Goal: Task Accomplishment & Management: Manage account settings

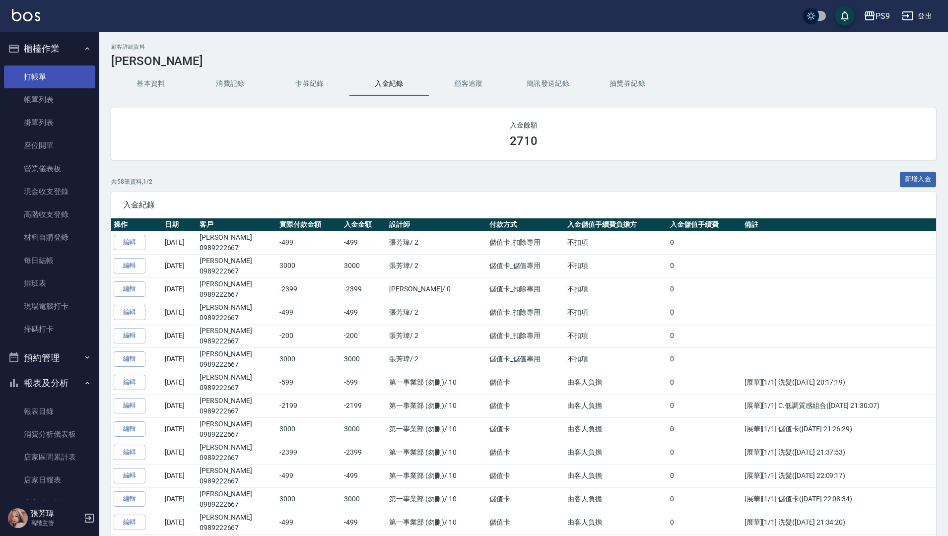
click at [45, 79] on link "打帳單" at bounding box center [49, 77] width 91 height 23
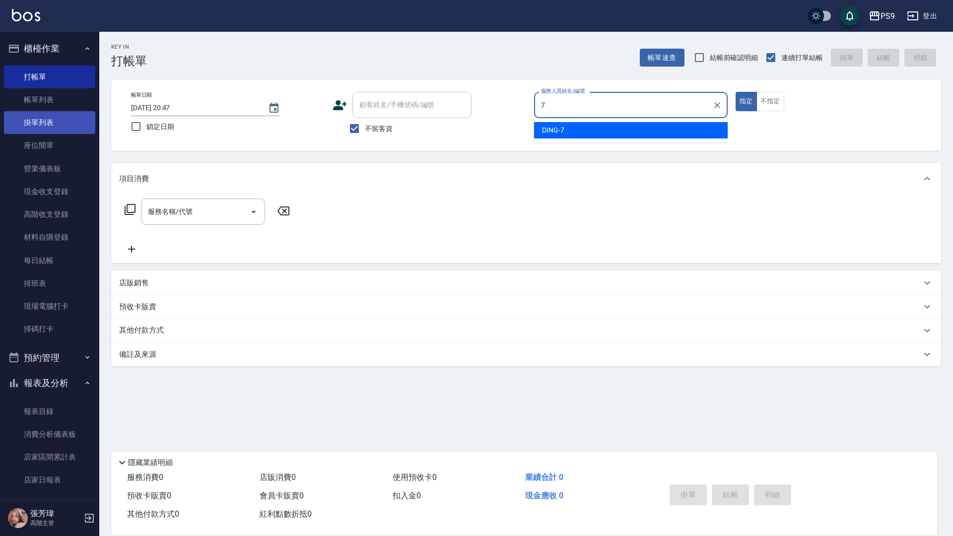
type input "DING-7"
type button "true"
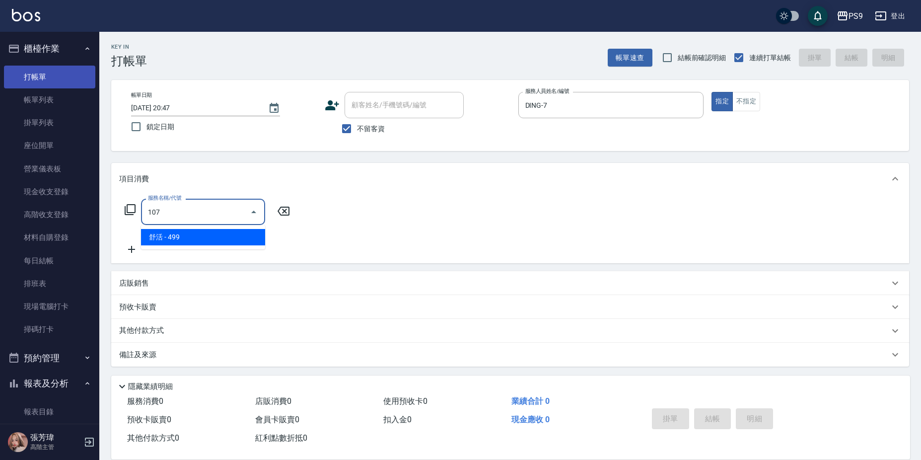
type input "[PERSON_NAME](107)"
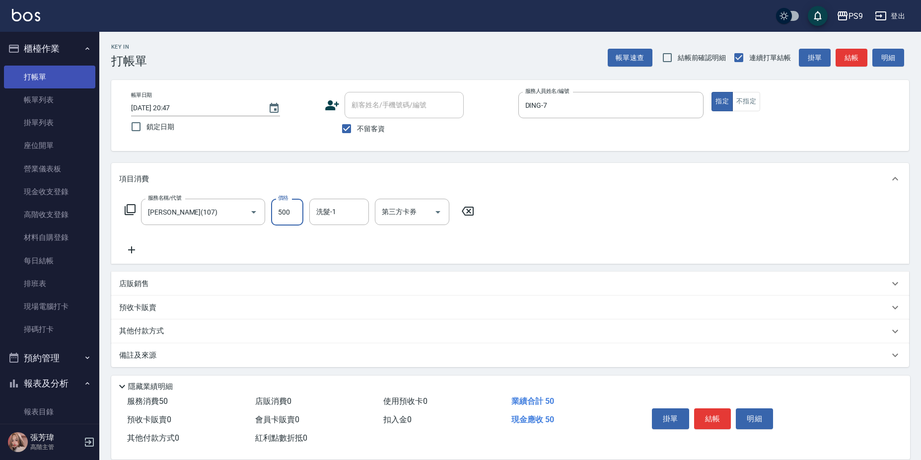
type input "500"
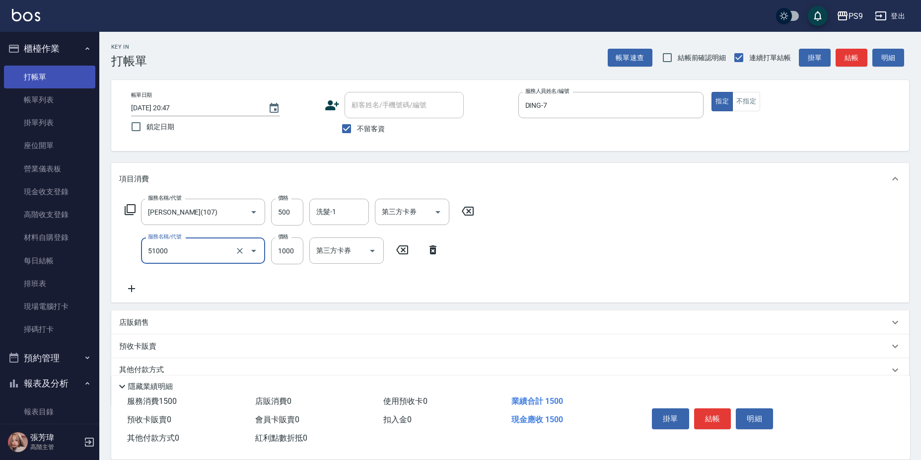
type input "燙髮1000(51000)"
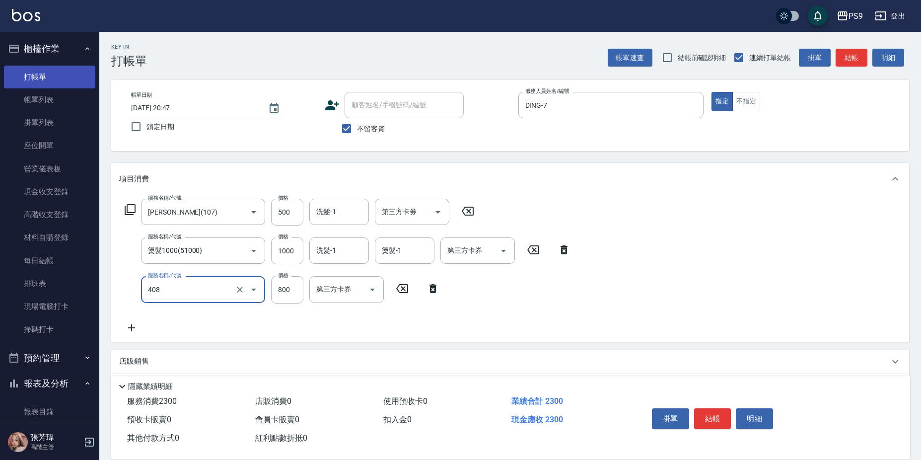
type input "貓爵護髮(408)"
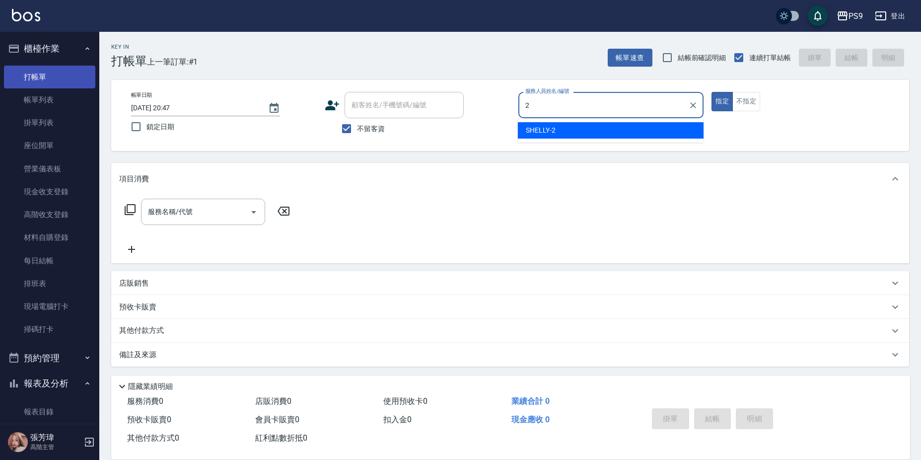
type input "SHELLY-2"
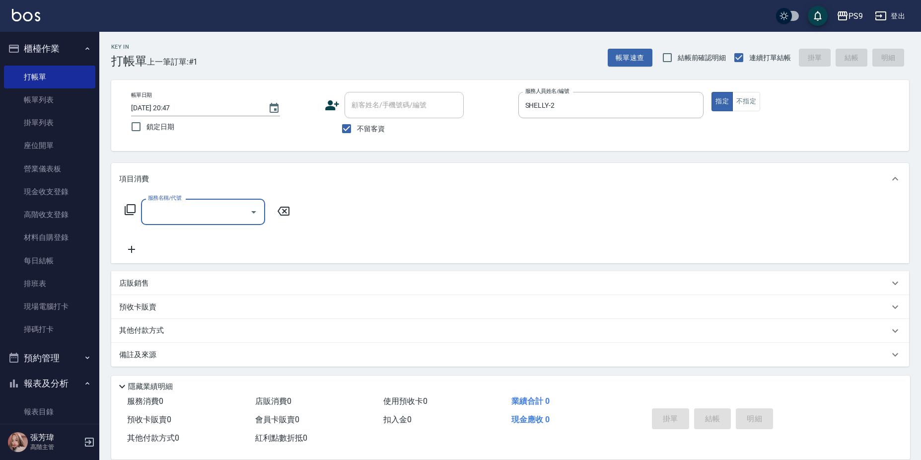
click at [372, 132] on span "不留客資" at bounding box center [371, 129] width 28 height 10
click at [357, 132] on input "不留客資" at bounding box center [346, 128] width 21 height 21
checkbox input "false"
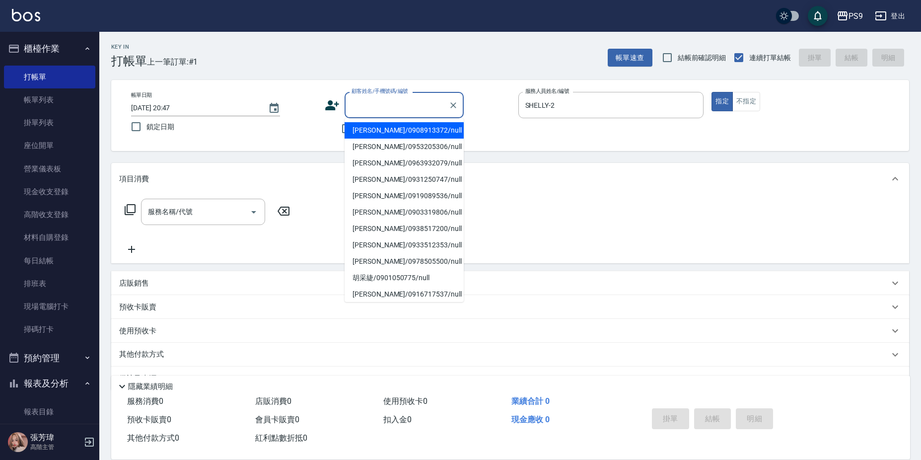
click at [358, 100] on input "顧客姓名/手機號碼/編號" at bounding box center [396, 104] width 95 height 17
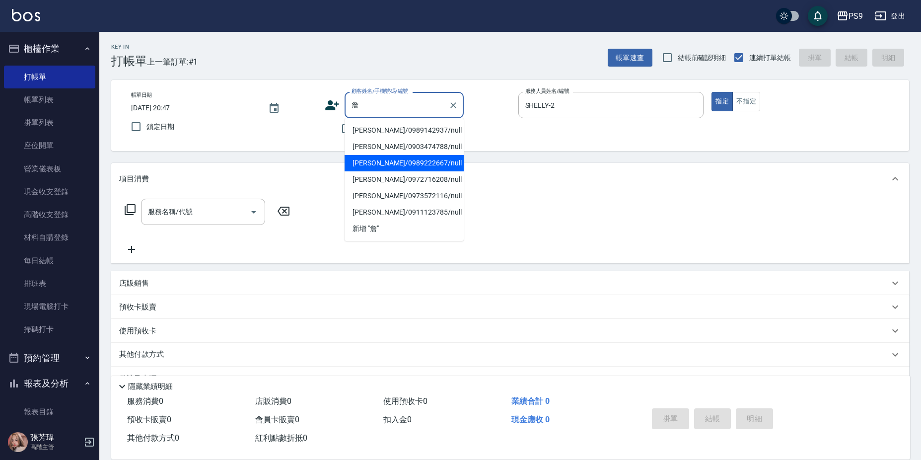
click at [413, 166] on li "[PERSON_NAME]/0989222667/null" at bounding box center [404, 163] width 119 height 16
type input "[PERSON_NAME]/0989222667/null"
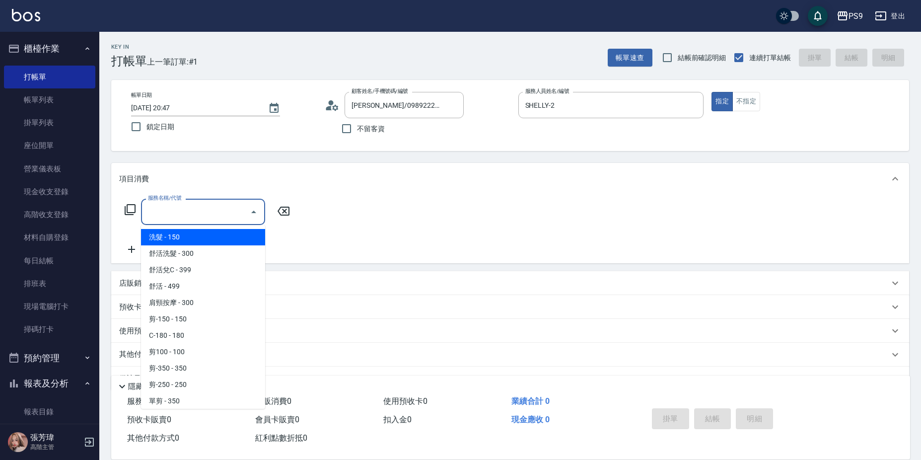
click at [221, 210] on input "服務名稱/代號" at bounding box center [195, 211] width 100 height 17
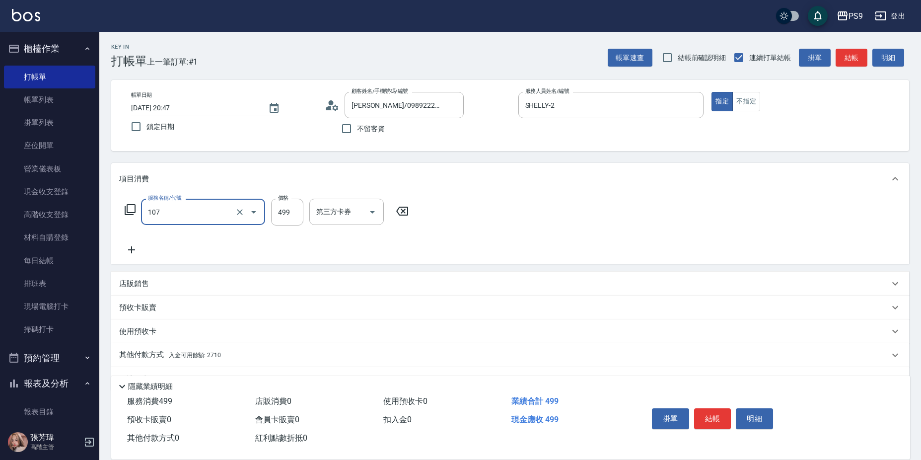
type input "[PERSON_NAME](107)"
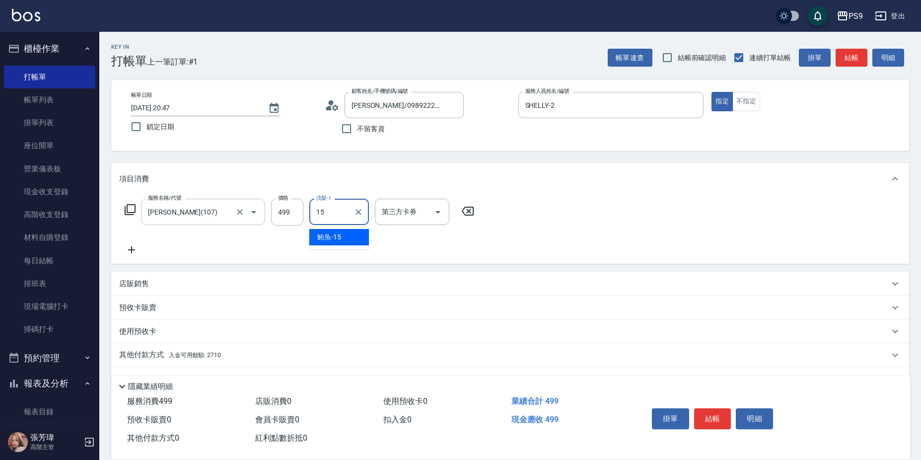
type input "鮪魚-15"
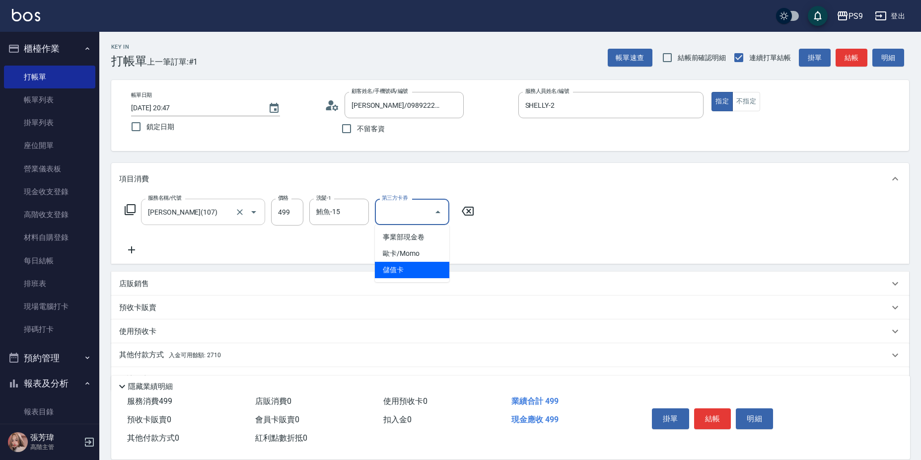
type input "儲值卡"
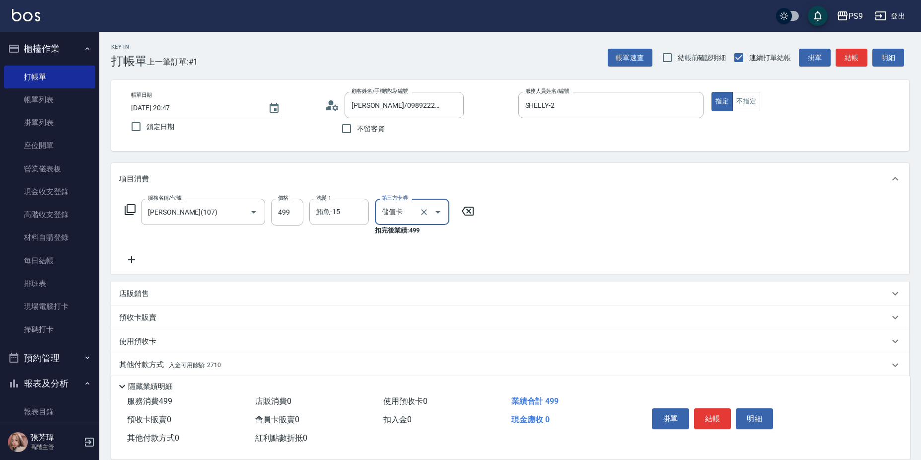
scroll to position [36, 0]
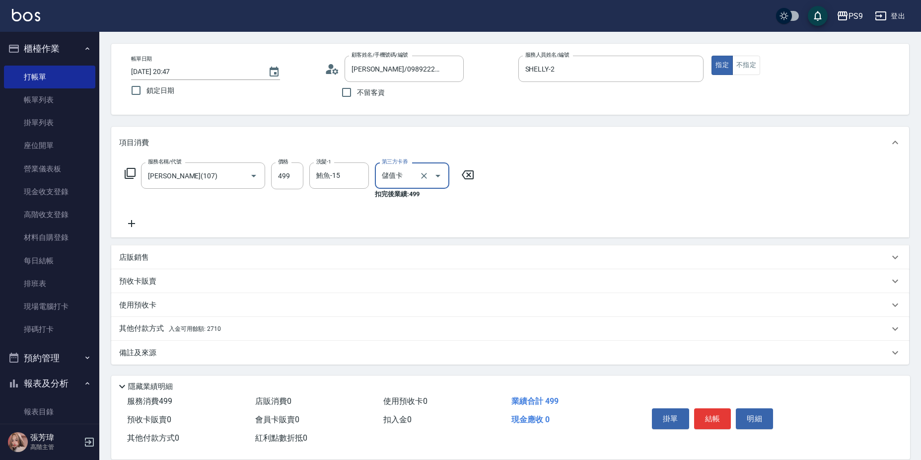
click at [207, 329] on span "入金可用餘額: 2710" at bounding box center [195, 328] width 52 height 7
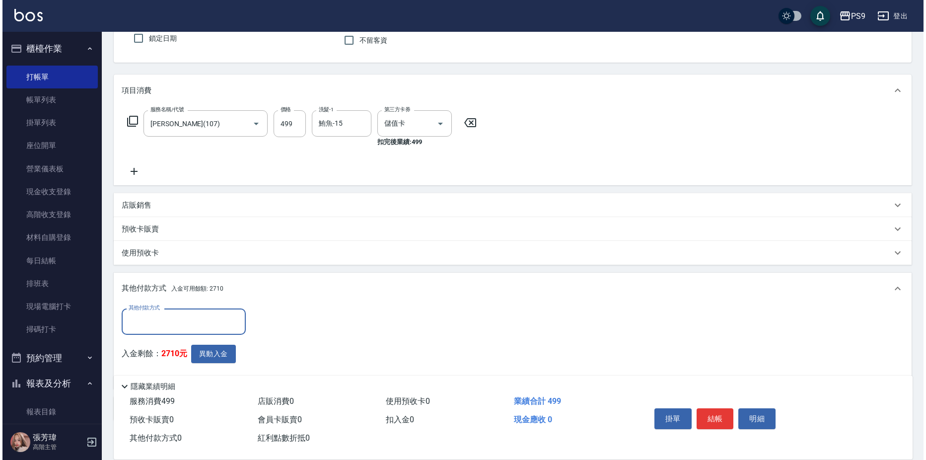
scroll to position [144, 0]
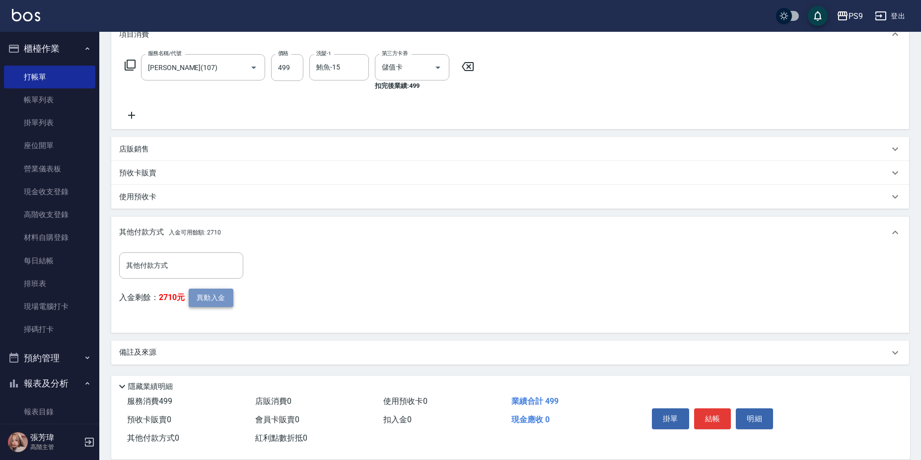
click at [205, 295] on button "異動入金" at bounding box center [211, 297] width 45 height 18
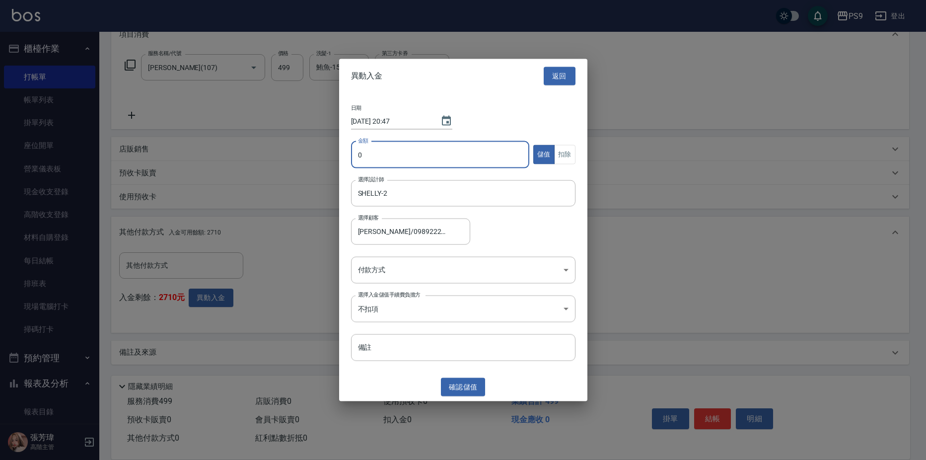
click at [393, 164] on input "0" at bounding box center [440, 154] width 179 height 27
type input "499"
click at [567, 154] on button "扣除" at bounding box center [564, 154] width 21 height 19
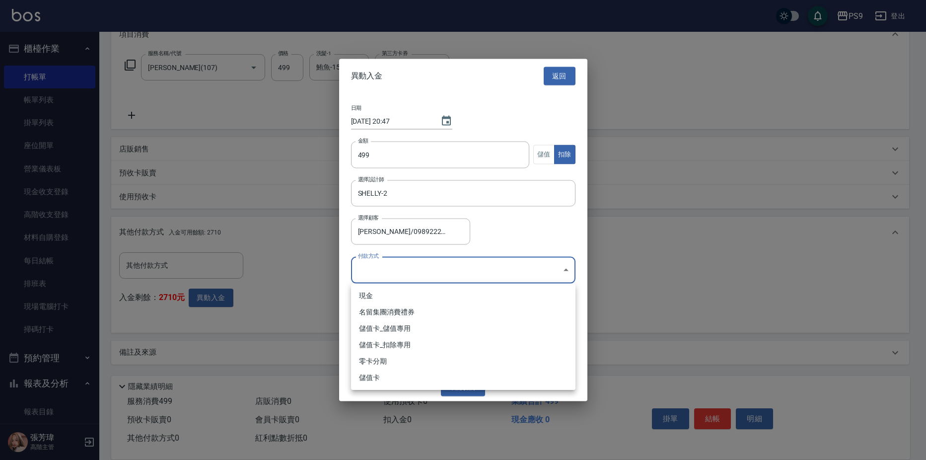
click at [447, 271] on body "PS9 登出 櫃檯作業 打帳單 帳單列表 掛單列表 座位開單 營業儀表板 現金收支登錄 高階收支登錄 材料自購登錄 每日結帳 排班表 現場電腦打卡 掃碼打卡 …" at bounding box center [463, 158] width 926 height 604
click at [407, 342] on li "儲值卡_扣除專用" at bounding box center [463, 345] width 224 height 16
type input "儲值卡_扣除專用"
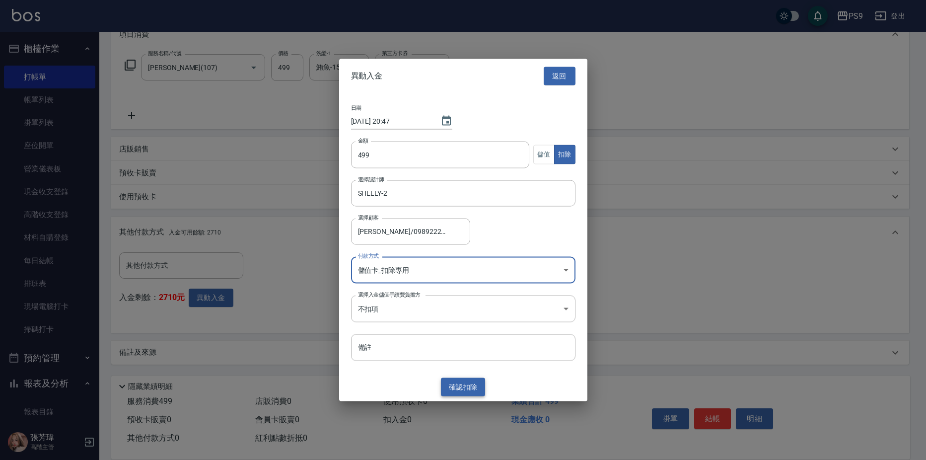
click at [457, 384] on button "確認 扣除" at bounding box center [463, 387] width 45 height 18
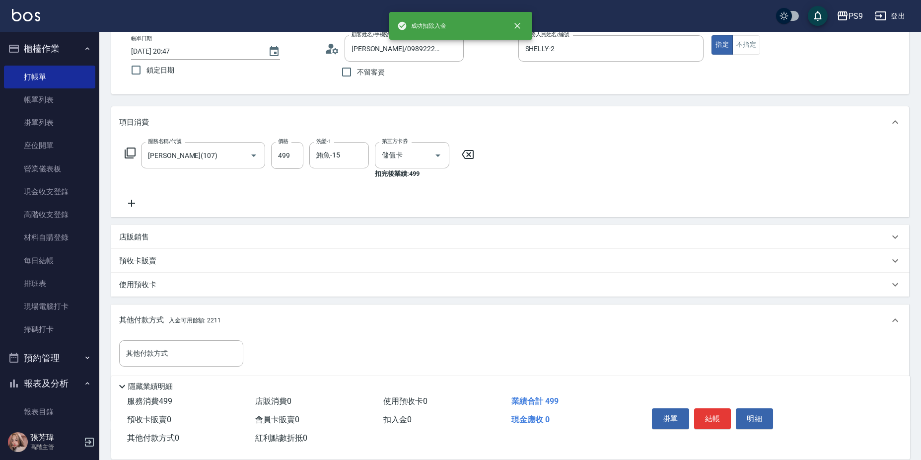
scroll to position [45, 0]
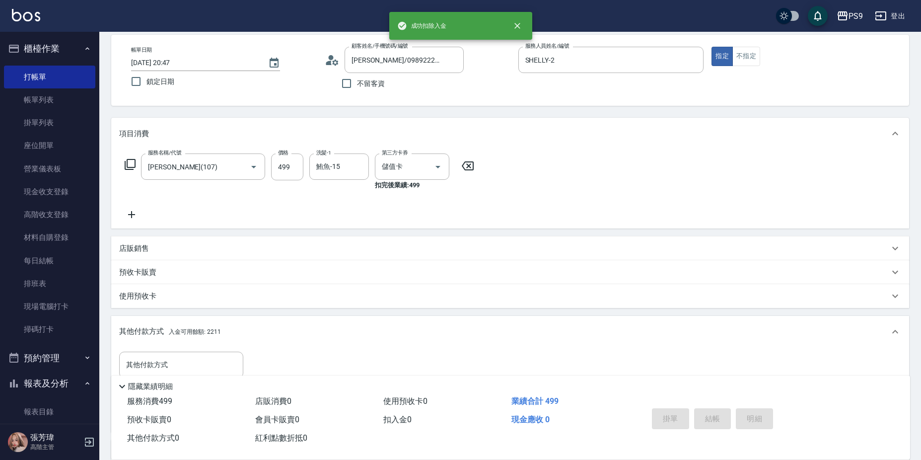
type input "[DATE] 20:48"
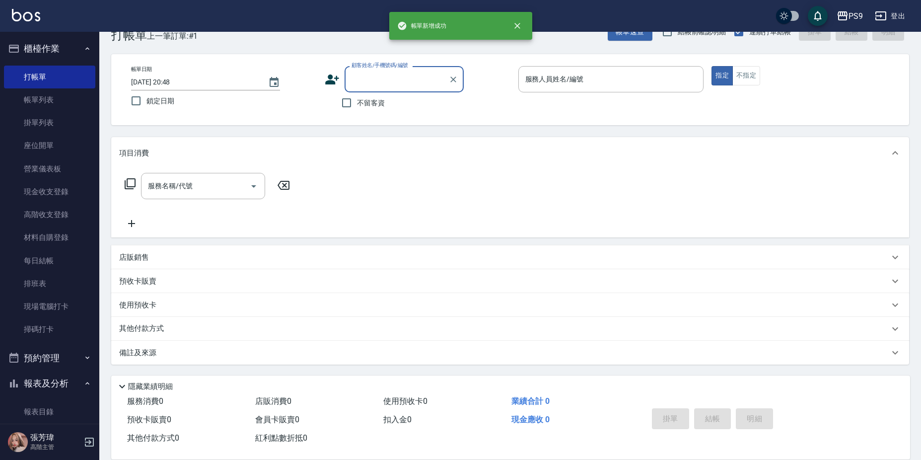
scroll to position [26, 0]
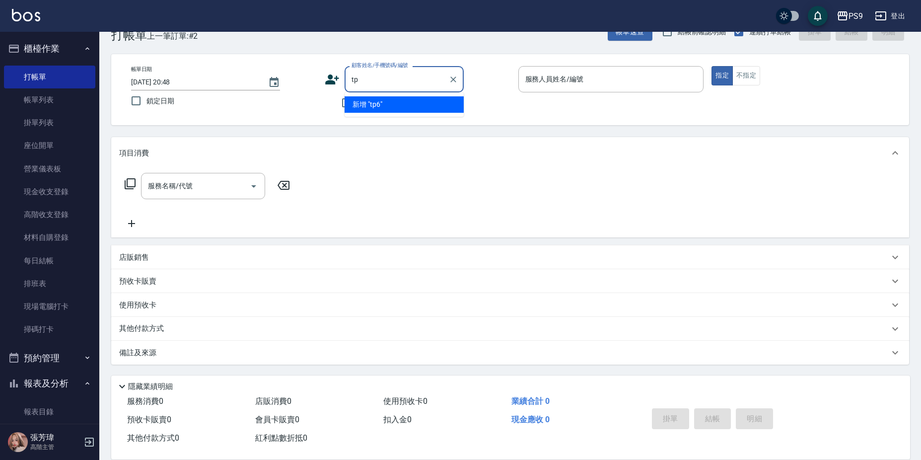
type input "t"
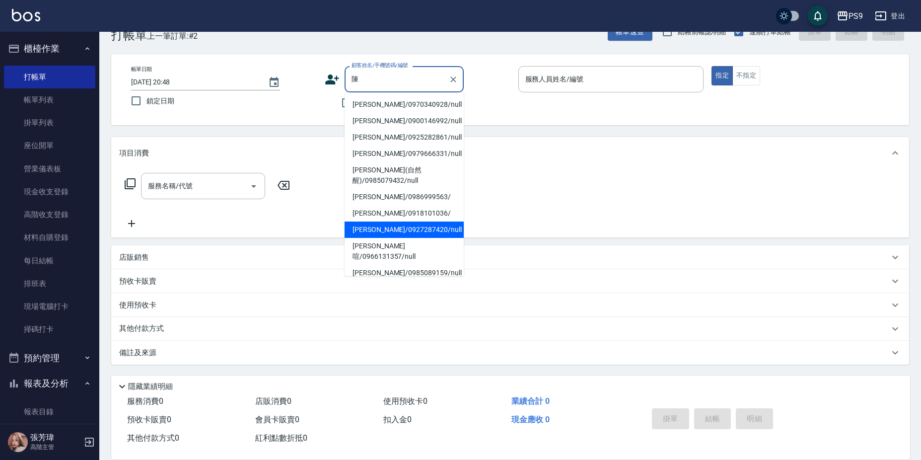
click at [392, 227] on li "[PERSON_NAME]/0927287420/null" at bounding box center [404, 229] width 119 height 16
type input "[PERSON_NAME]/0927287420/null"
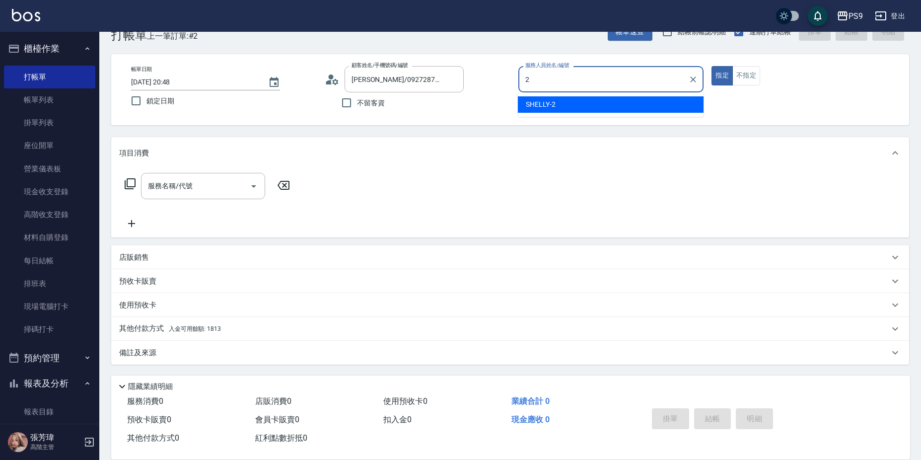
type input "SHELLY-2"
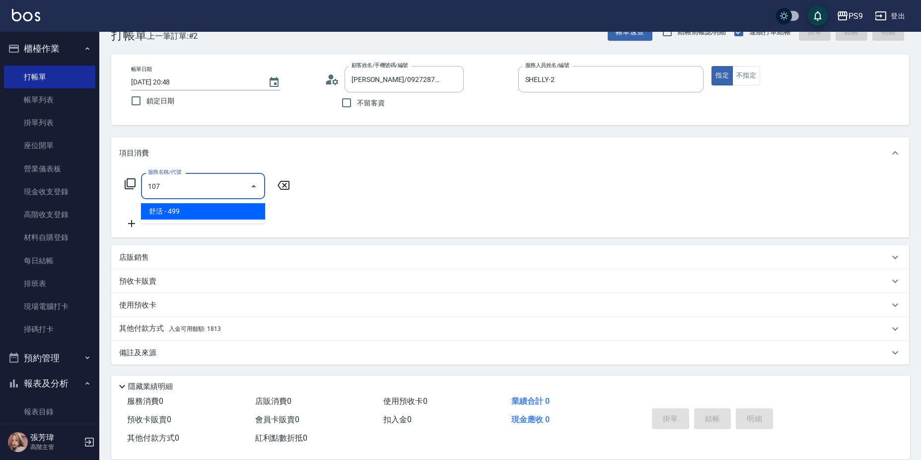
type input "[PERSON_NAME](107)"
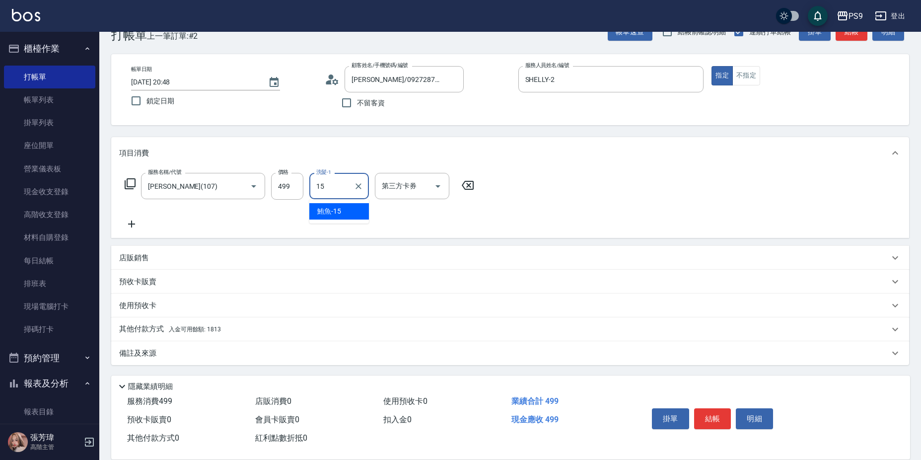
type input "鮪魚-15"
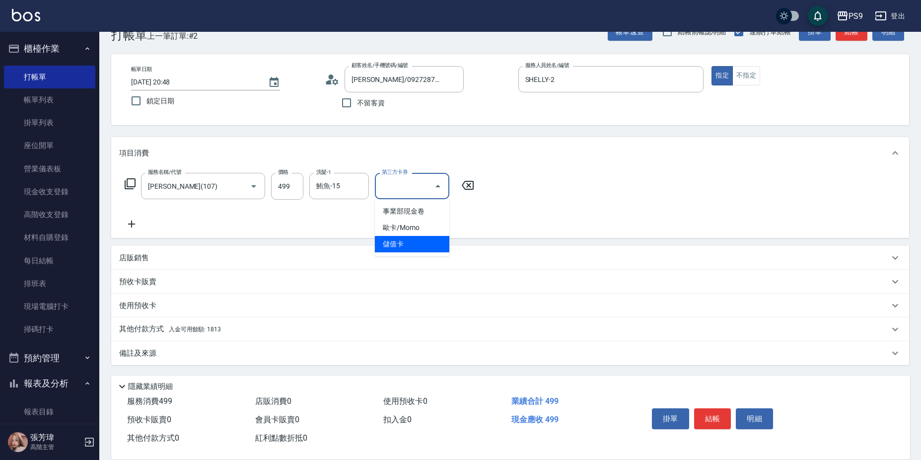
type input "儲值卡"
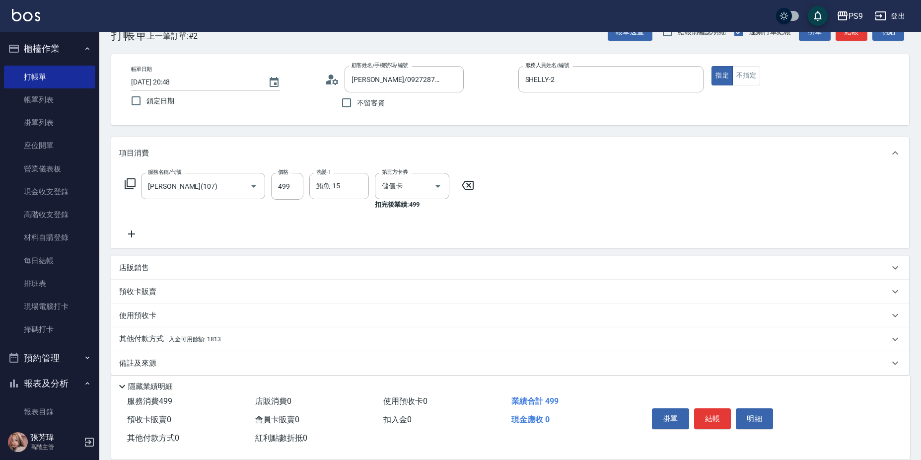
click at [242, 334] on div "其他付款方式 入金可用餘額: 1813" at bounding box center [504, 339] width 770 height 11
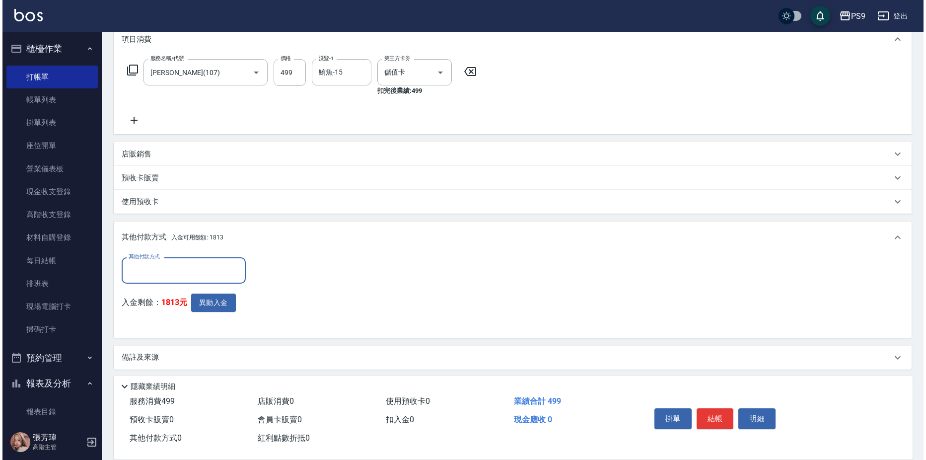
scroll to position [143, 0]
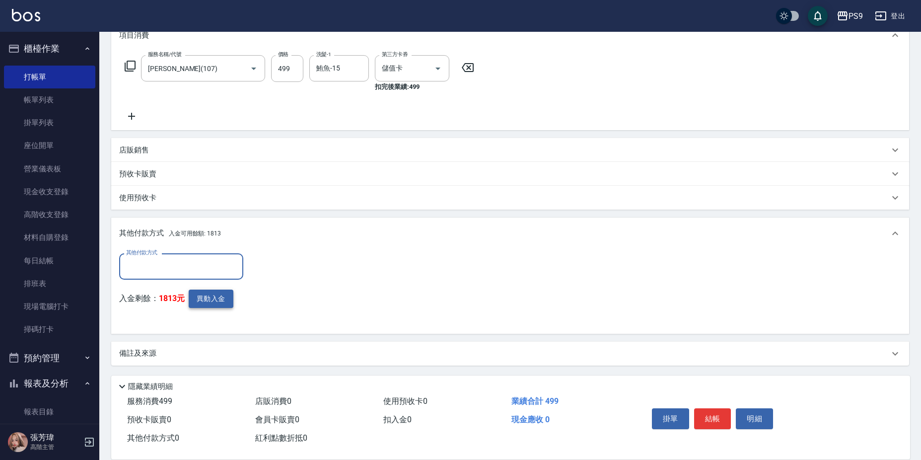
click at [208, 303] on button "異動入金" at bounding box center [211, 298] width 45 height 18
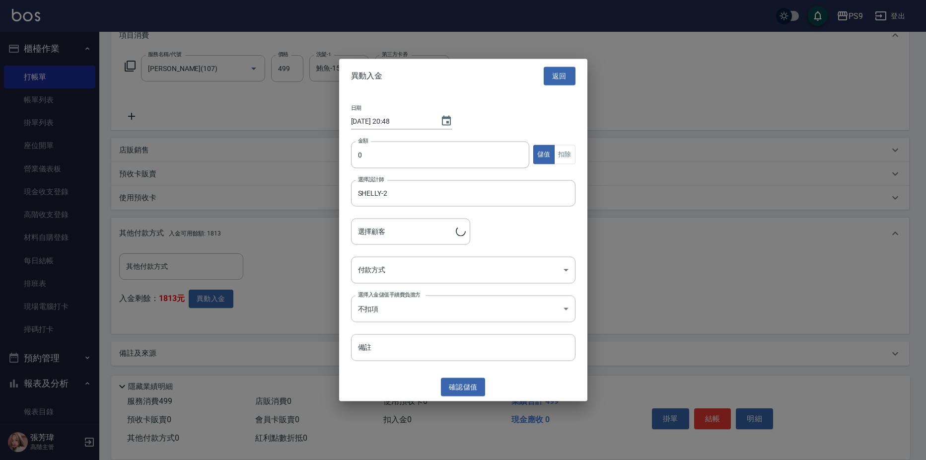
type input "[PERSON_NAME]/0927287420"
click at [396, 165] on input "0" at bounding box center [440, 154] width 179 height 27
type input "499"
click at [572, 159] on button "扣除" at bounding box center [564, 154] width 21 height 19
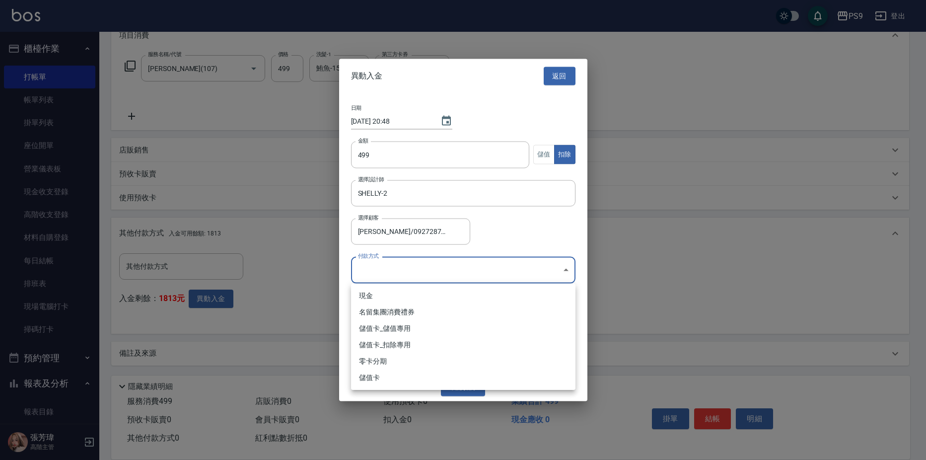
click at [487, 269] on body "PS9 登出 櫃檯作業 打帳單 帳單列表 掛單列表 座位開單 營業儀表板 現金收支登錄 高階收支登錄 材料自購登錄 每日結帳 排班表 現場電腦打卡 掃碼打卡 …" at bounding box center [463, 159] width 926 height 604
click at [446, 341] on li "儲值卡_扣除專用" at bounding box center [463, 345] width 224 height 16
type input "儲值卡_扣除專用"
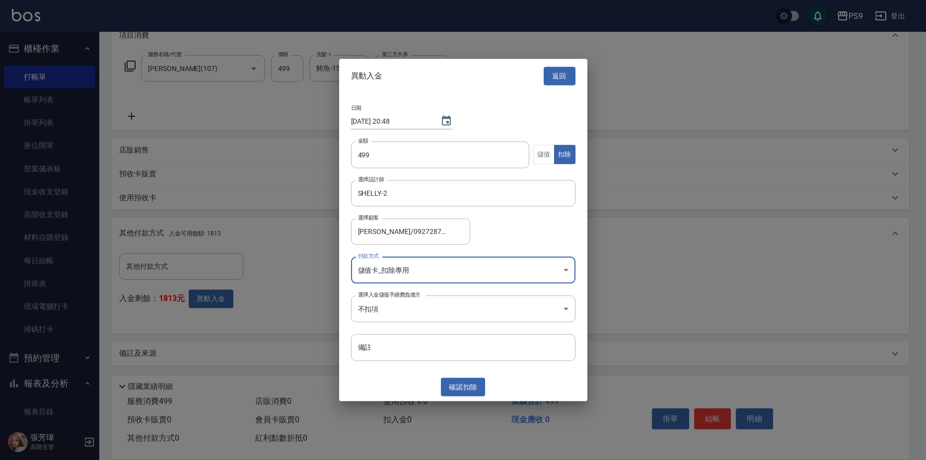
click at [455, 389] on button "確認 扣除" at bounding box center [463, 387] width 45 height 18
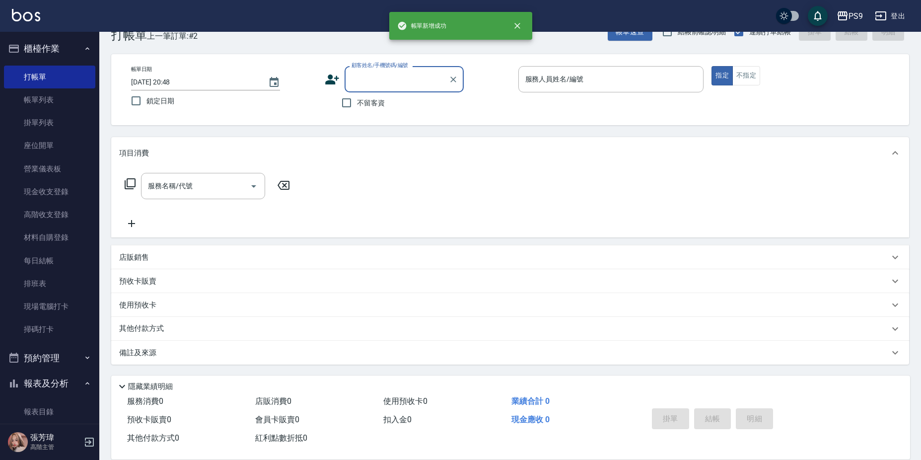
scroll to position [0, 0]
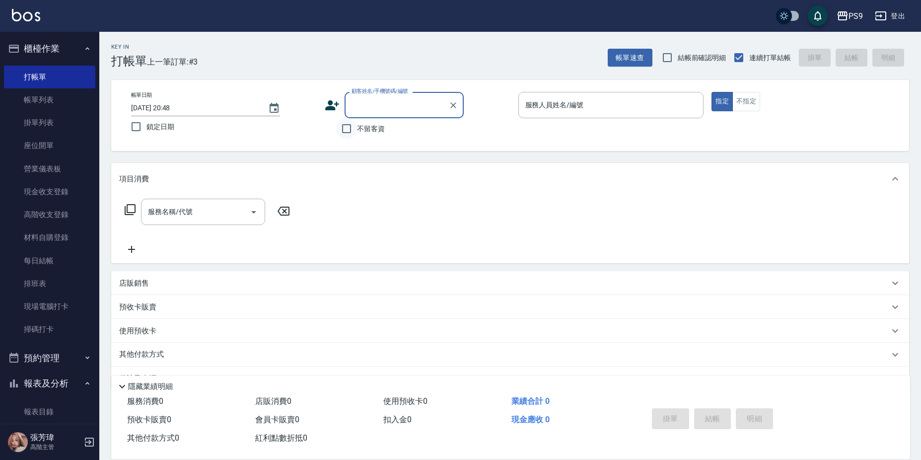
click at [356, 132] on label "不留客資" at bounding box center [360, 128] width 49 height 21
click at [356, 132] on input "不留客資" at bounding box center [346, 128] width 21 height 21
checkbox input "true"
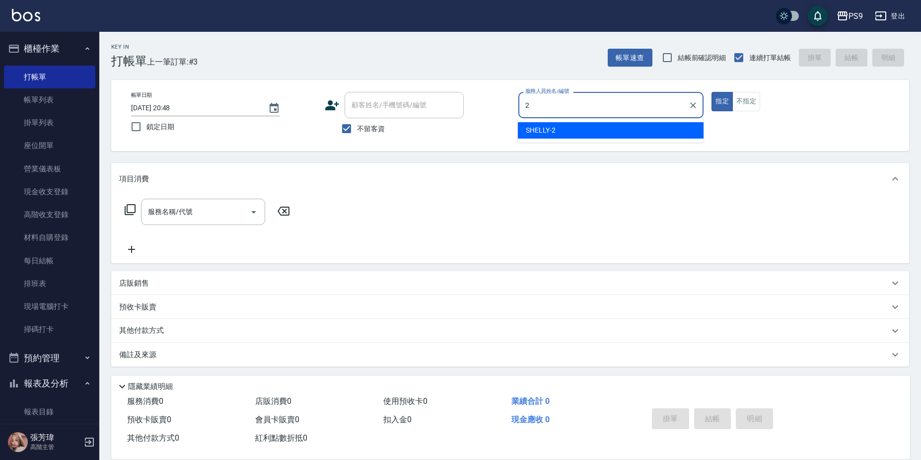
type input "SHELLY-2"
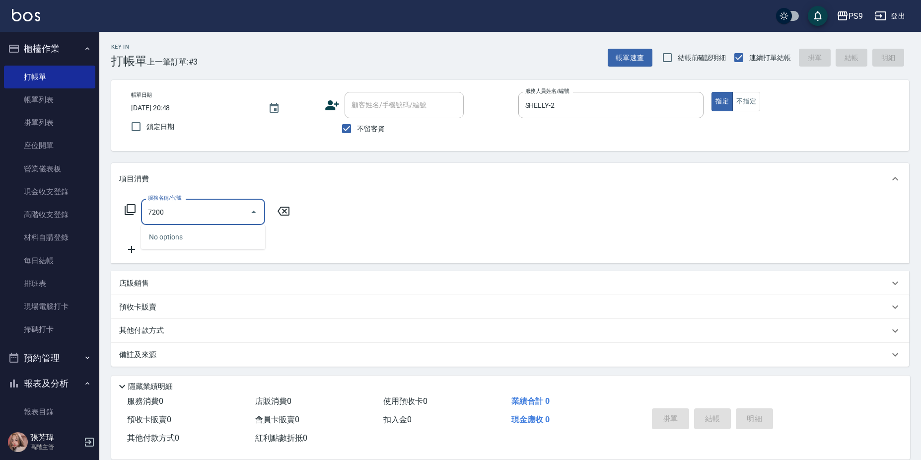
type input "72000"
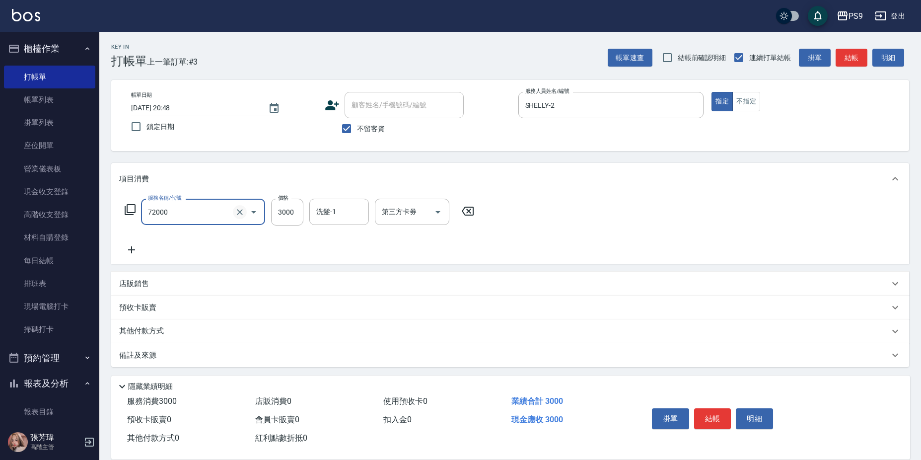
click at [235, 210] on icon "Clear" at bounding box center [240, 212] width 10 height 10
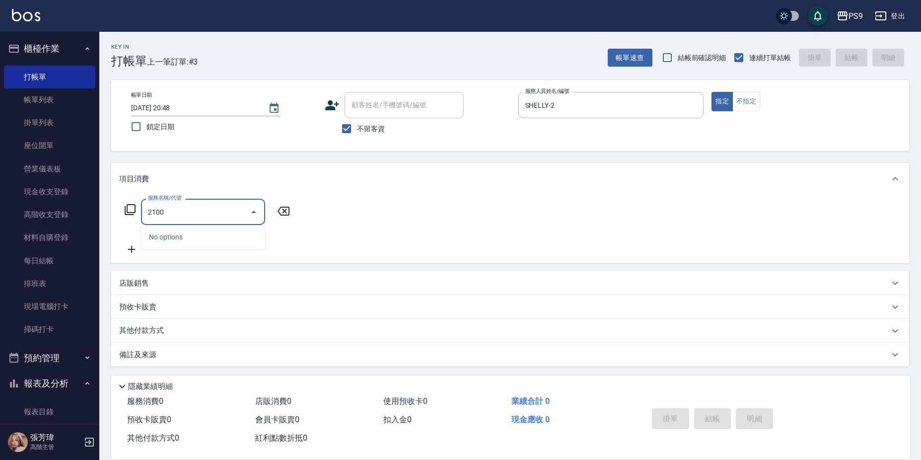
type input "21000"
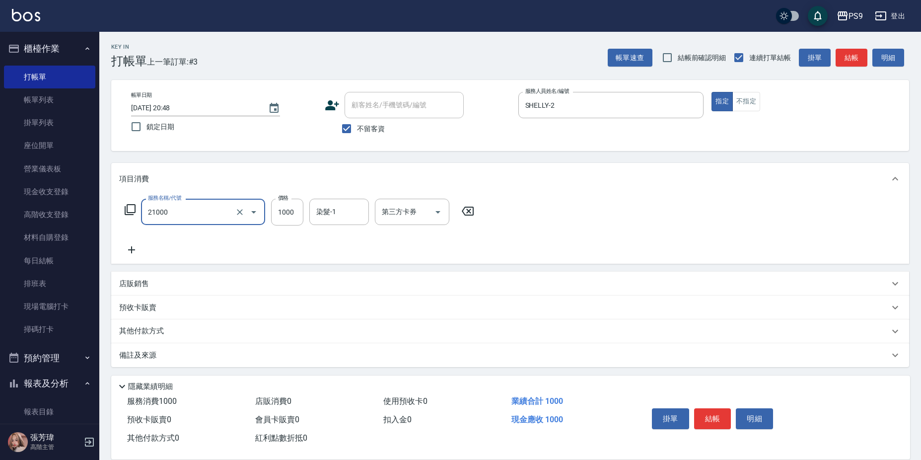
type input "染髮1000(21000)"
type input "鮪魚-15"
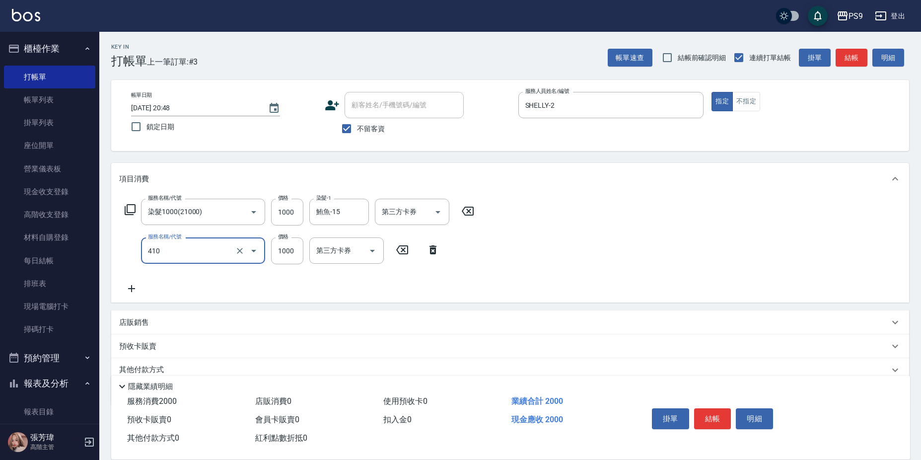
type input "鏡面護髮(燙染)(410)"
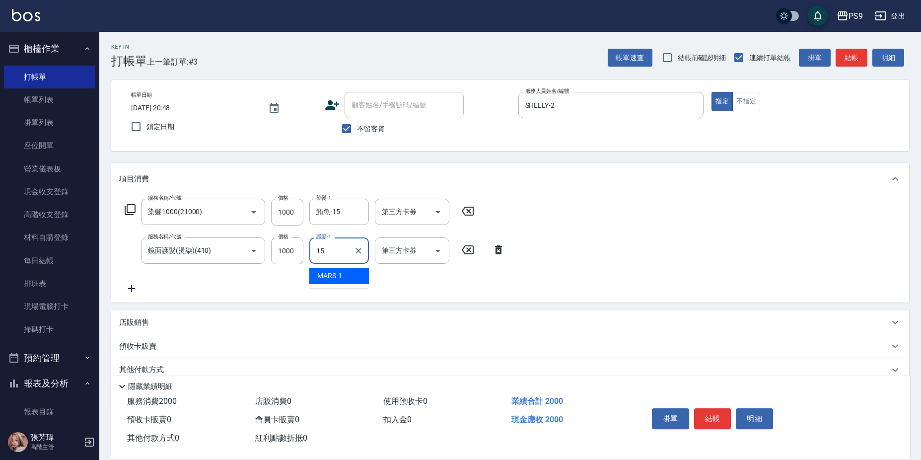
type input "鮪魚-15"
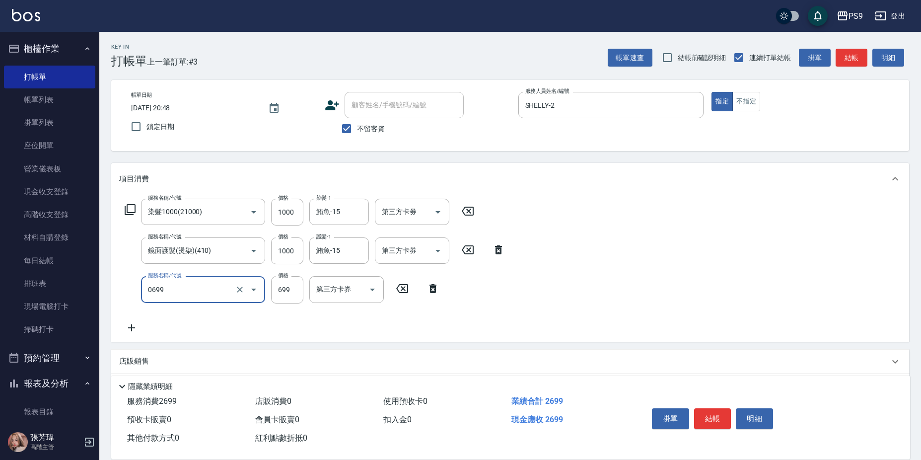
type input "699精油(0699)"
click at [181, 246] on input "鏡面護髮(燙染)(410)" at bounding box center [188, 250] width 87 height 17
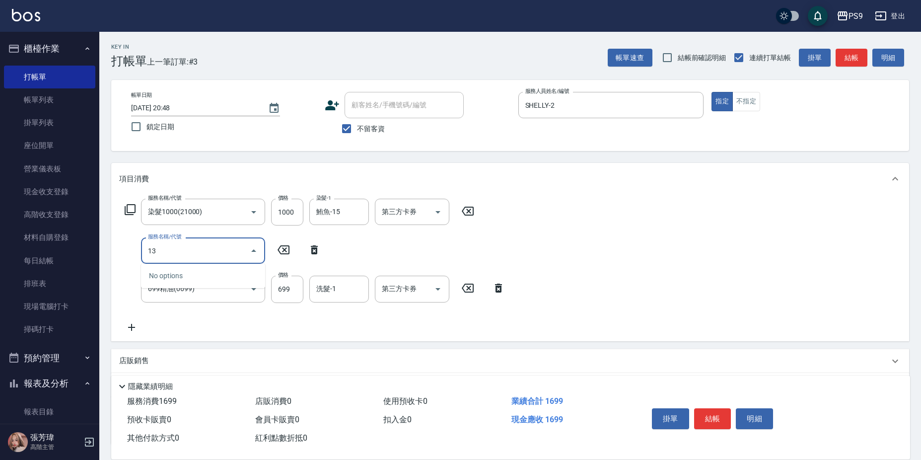
type input "1"
type input "鏡面護髮(413)"
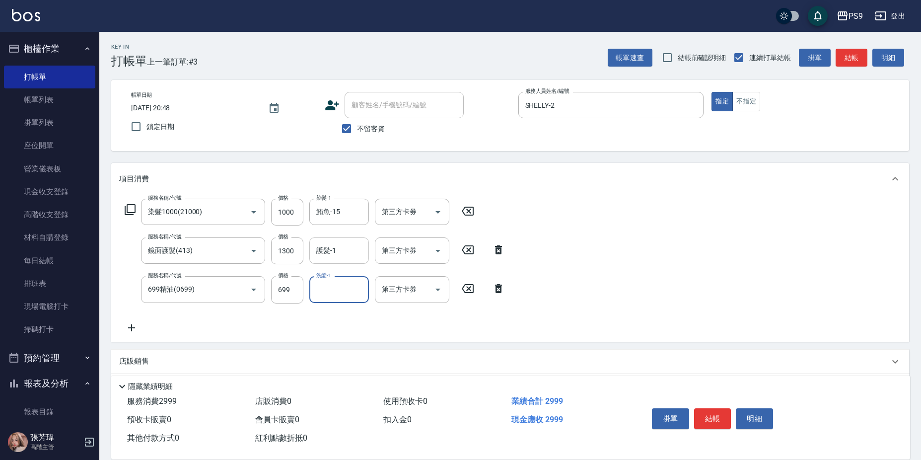
click at [334, 255] on input "護髮-1" at bounding box center [339, 250] width 51 height 17
type input "鮪魚-15"
type input "700"
type input "鮪魚-15"
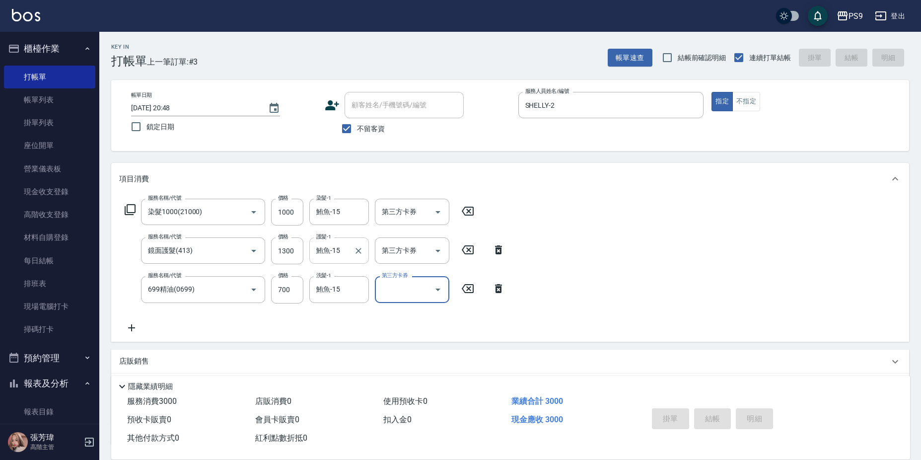
type input "[DATE] 20:49"
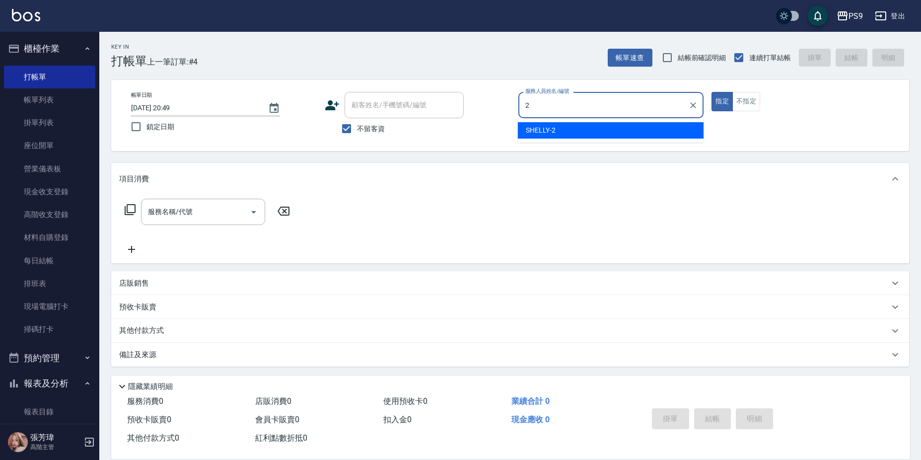
type input "SHELLY-2"
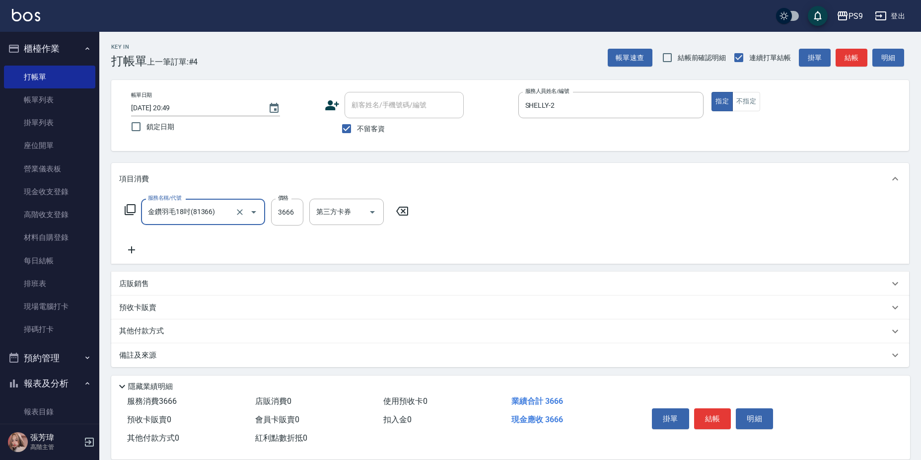
type input "金鑽羽毛18吋(81366)"
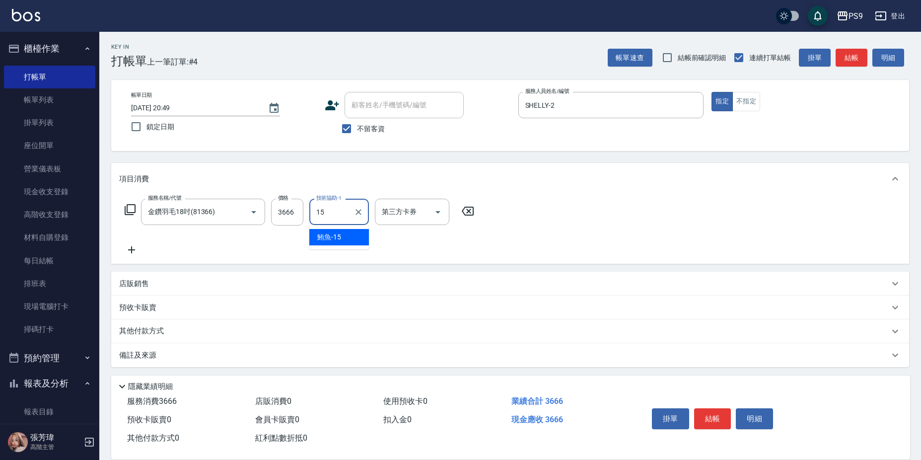
type input "鮪魚-15"
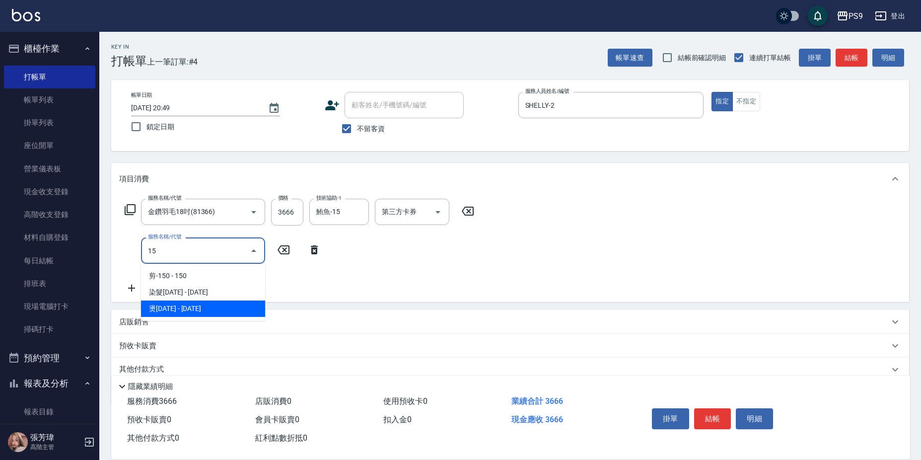
type input "1"
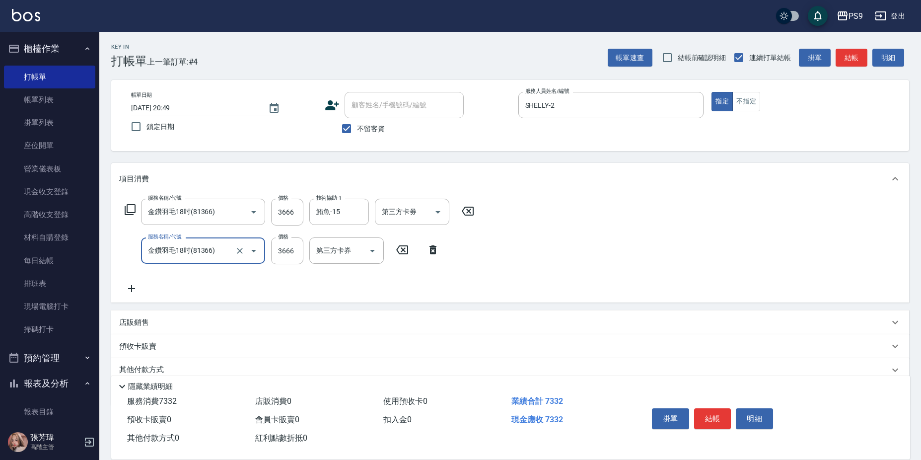
type input "金鑽羽毛18吋(81366)"
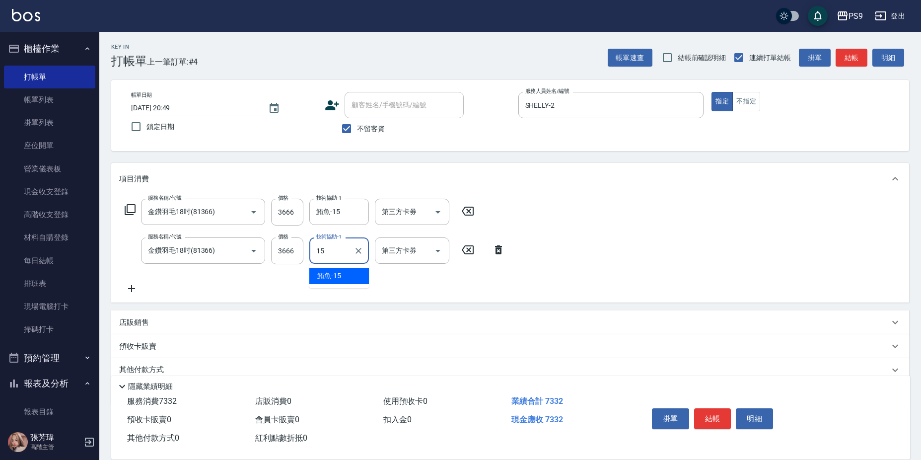
type input "鮪魚-15"
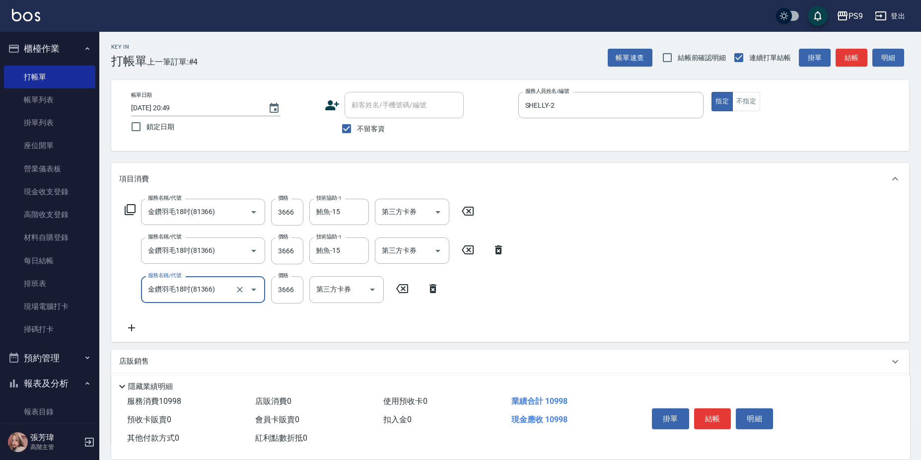
type input "金鑽羽毛18吋(81366)"
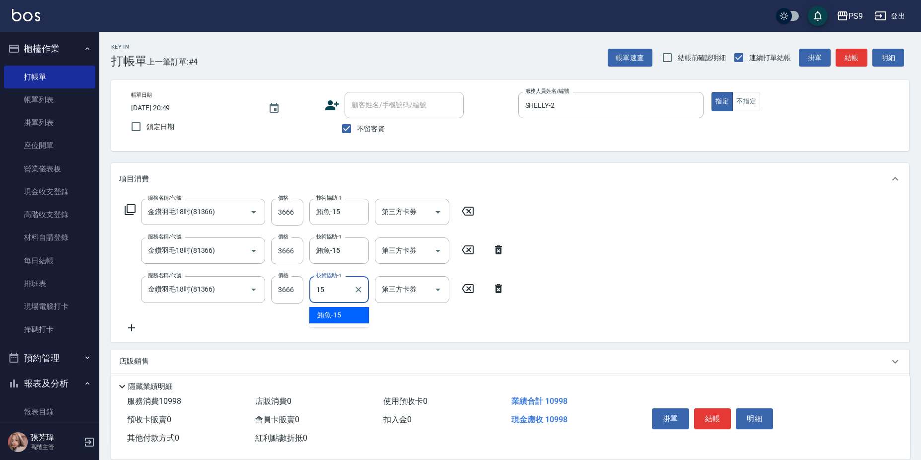
type input "鮪魚-15"
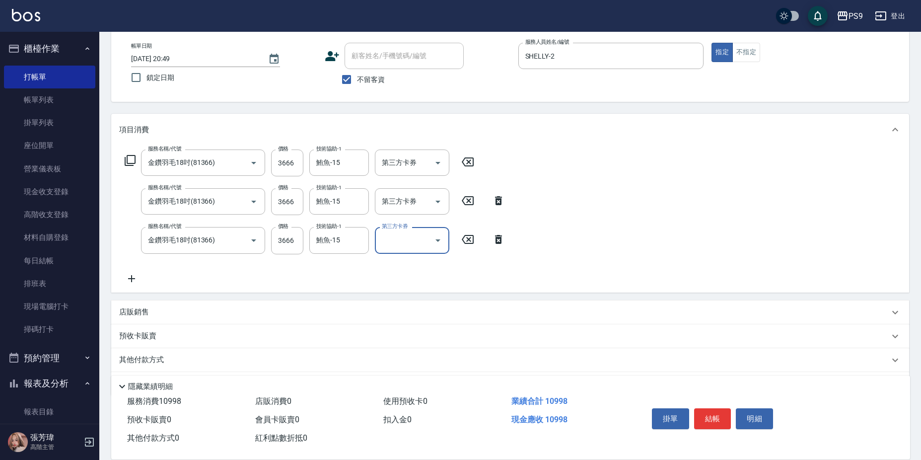
scroll to position [50, 0]
click at [282, 241] on input "3666" at bounding box center [287, 239] width 32 height 27
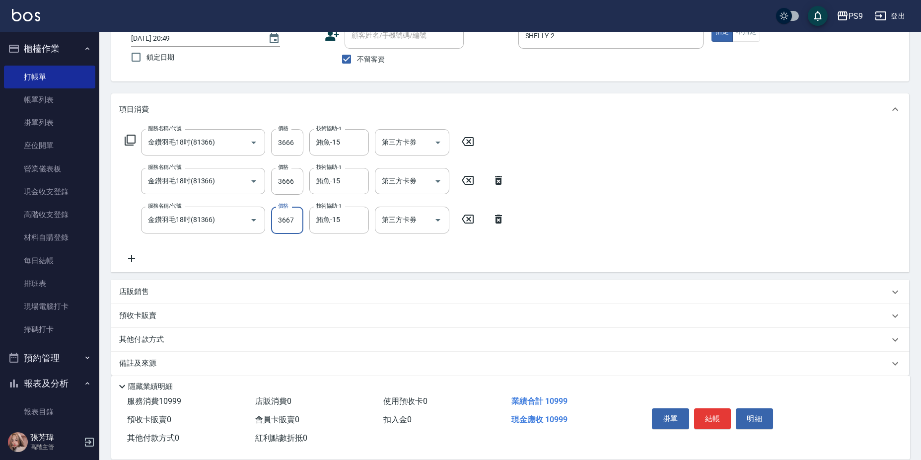
scroll to position [80, 0]
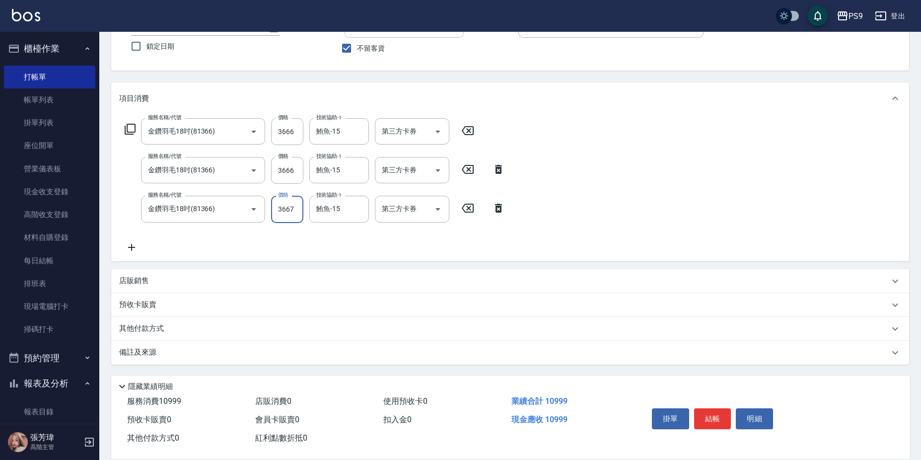
type input "3667"
click at [209, 325] on div "其他付款方式" at bounding box center [504, 328] width 770 height 11
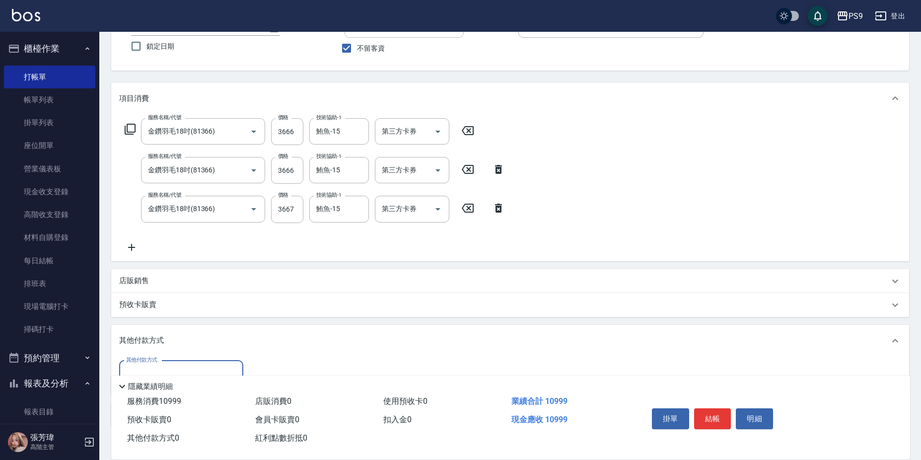
scroll to position [0, 0]
click at [182, 281] on div "店販銷售" at bounding box center [504, 281] width 770 height 10
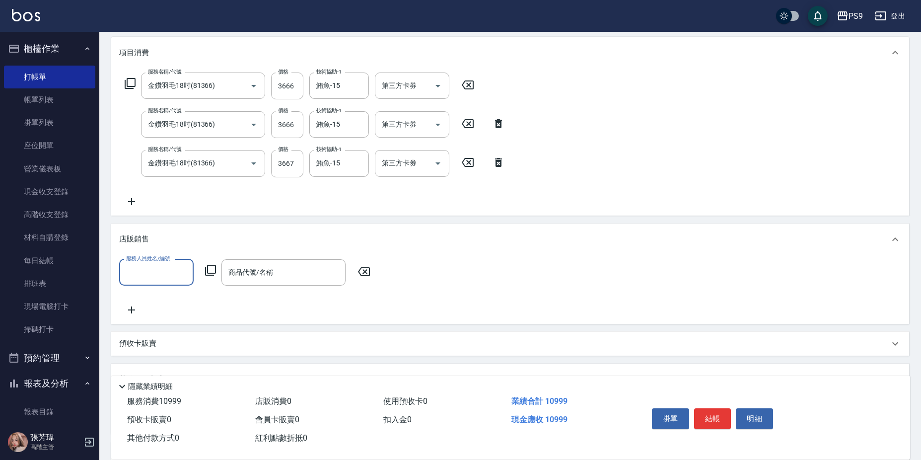
scroll to position [180, 0]
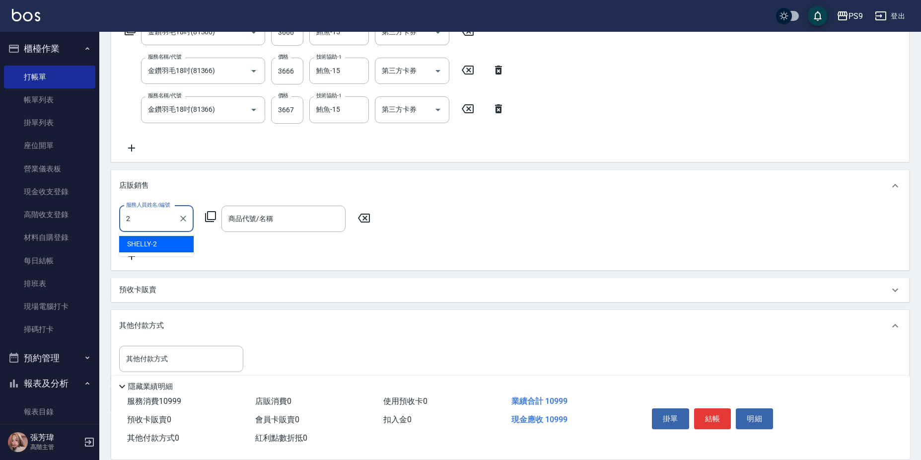
type input "SHELLY-2"
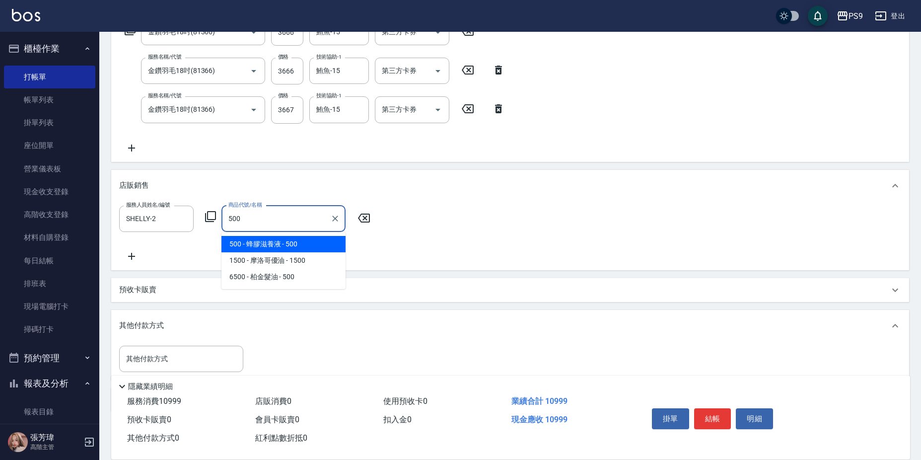
type input "蜂膠滋養液"
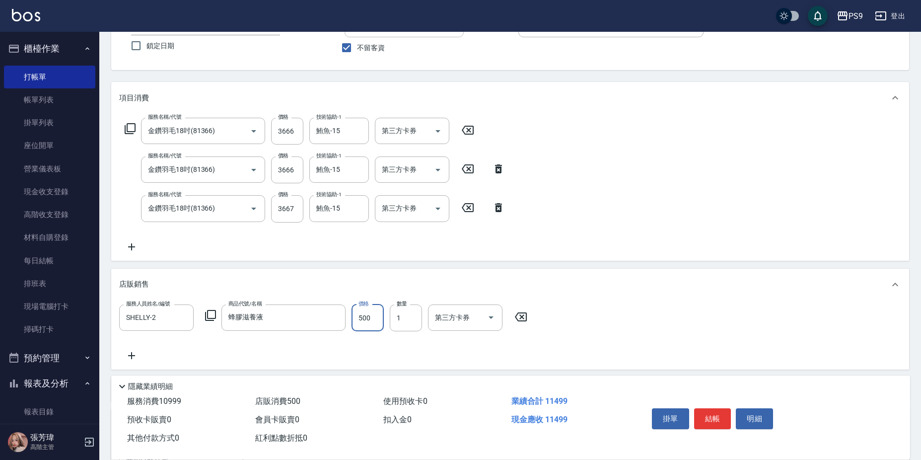
scroll to position [80, 0]
click at [132, 247] on icon at bounding box center [131, 247] width 7 height 7
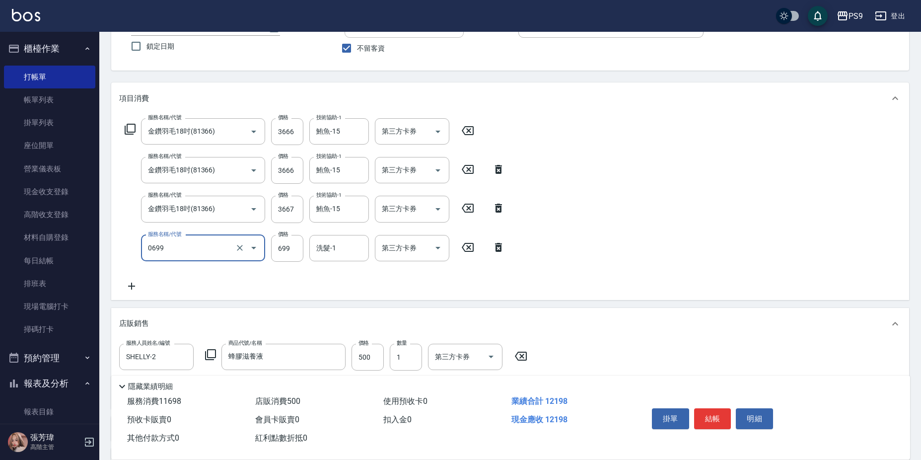
type input "699精油(0699)"
type input "700"
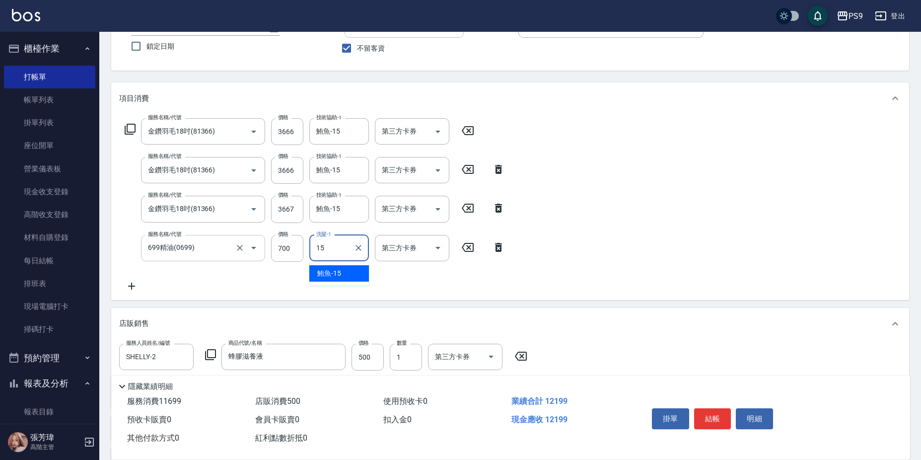
type input "鮪魚-15"
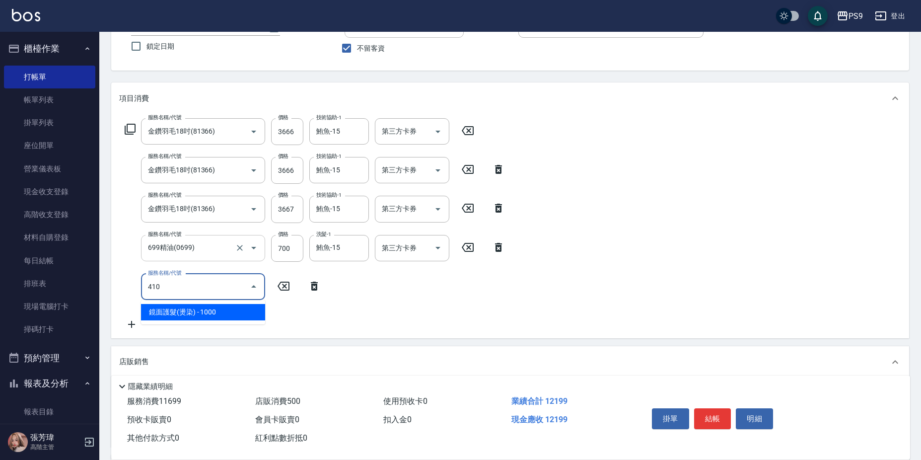
type input "鏡面護髮(燙染)(410)"
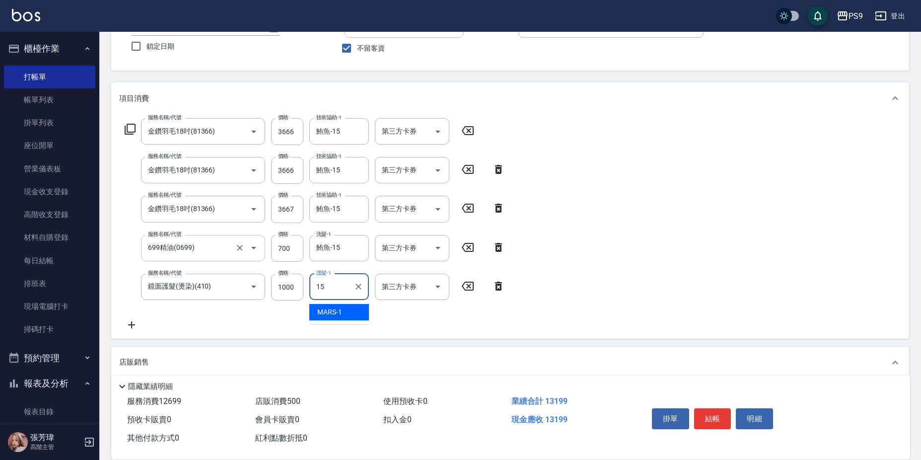
type input "鮪魚-15"
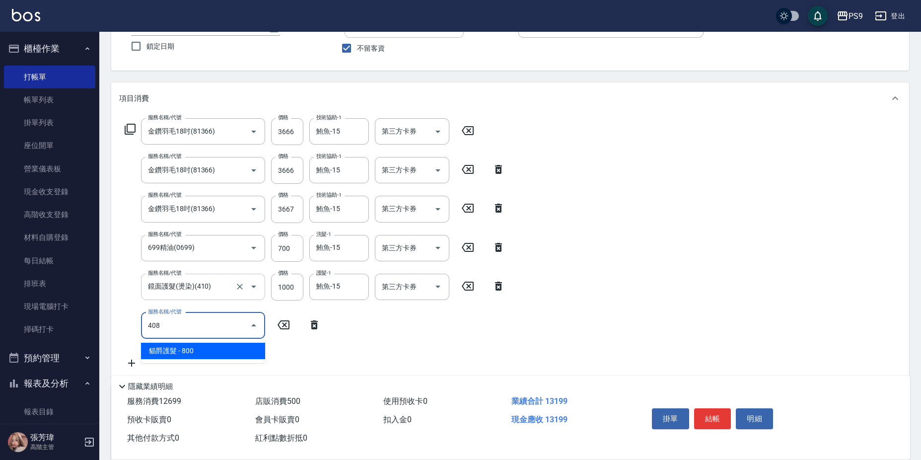
type input "408"
click at [213, 291] on input "鏡面護髮(燙染)(410)" at bounding box center [188, 286] width 87 height 17
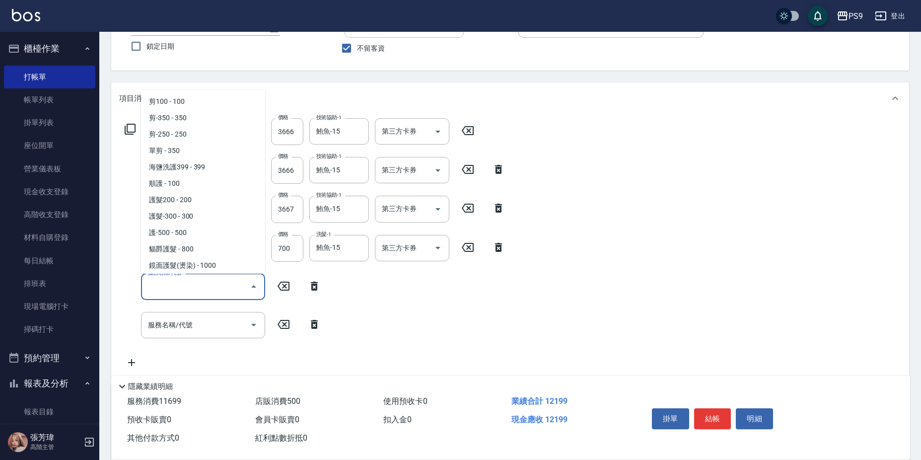
scroll to position [0, 0]
type input "0"
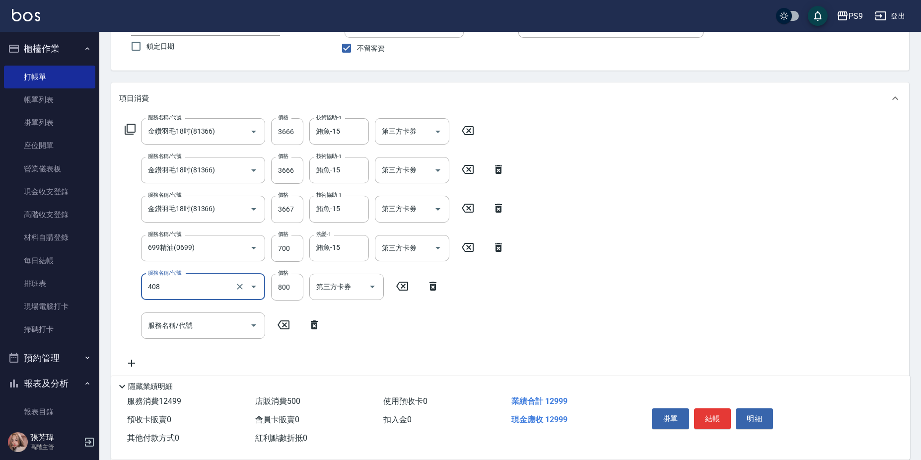
type input "貓爵護髮(408)"
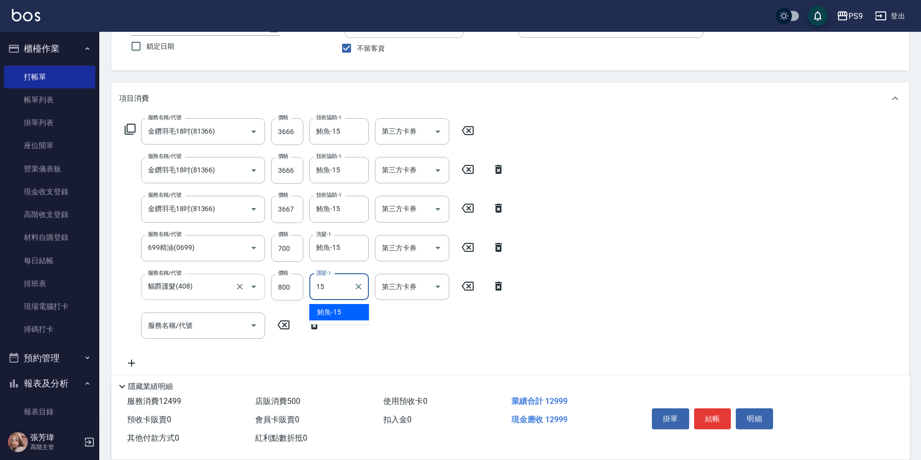
type input "鮪魚-15"
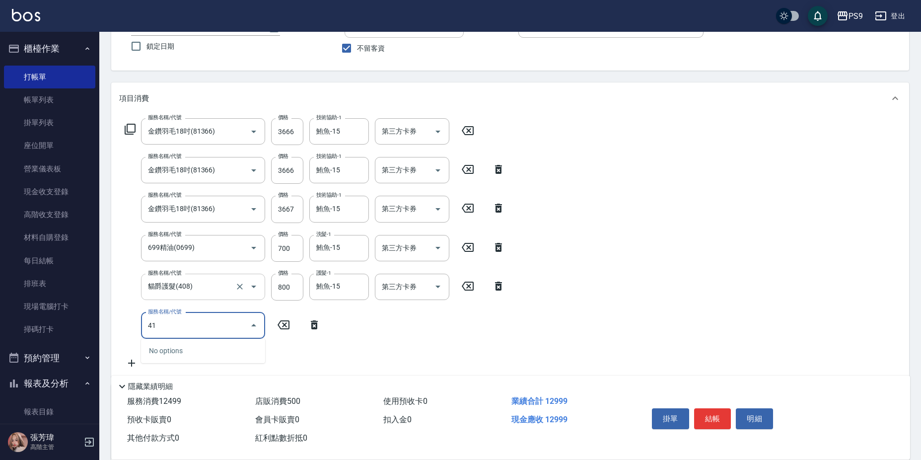
type input "410"
type input "染髮1000(21000)"
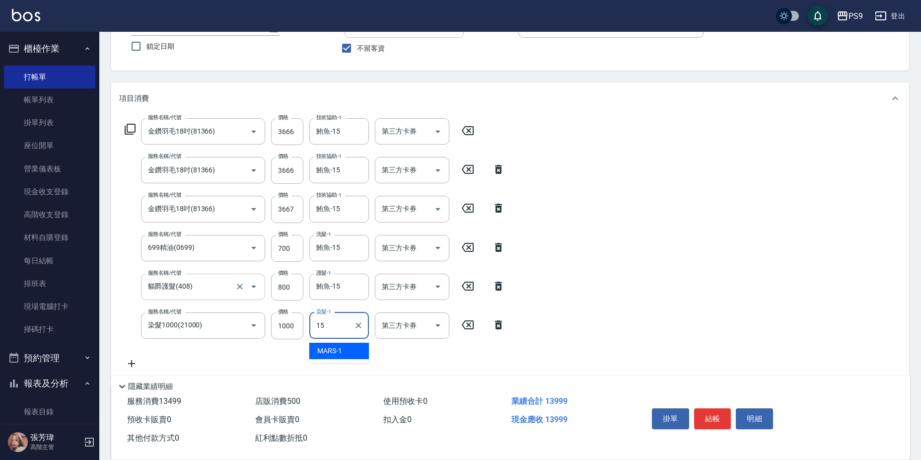
type input "鮪魚-15"
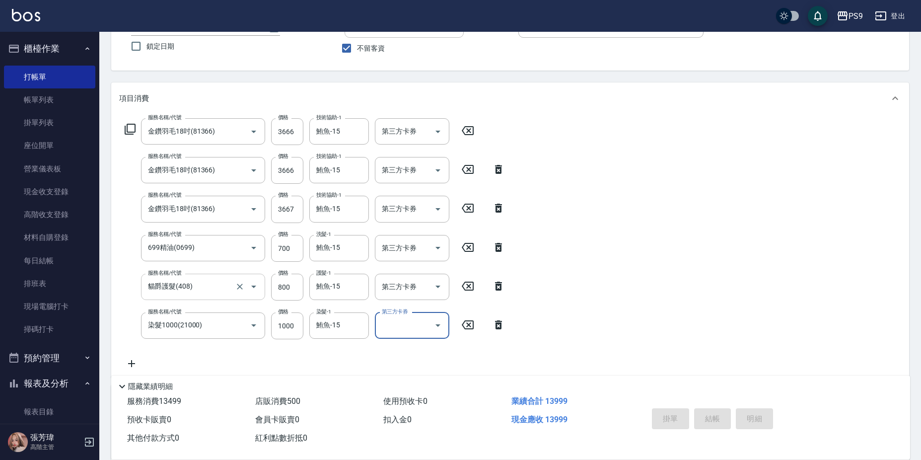
type input "[DATE] 20:50"
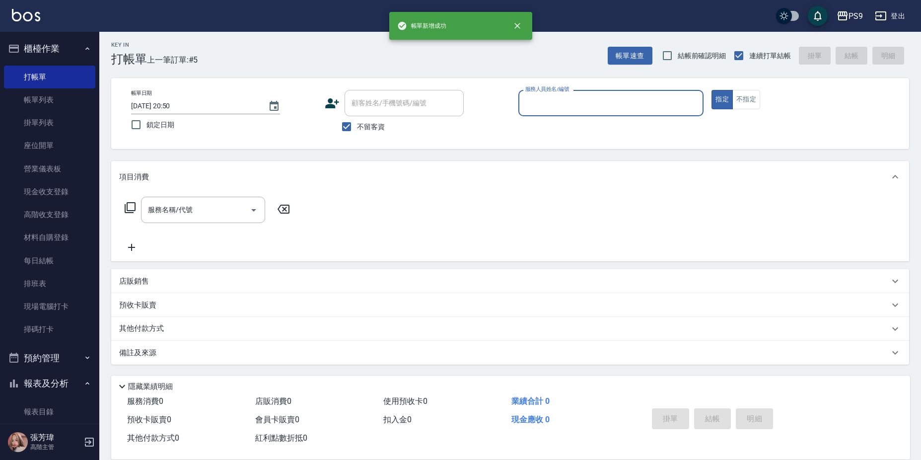
scroll to position [2, 0]
click at [350, 129] on input "不留客資" at bounding box center [346, 126] width 21 height 21
checkbox input "false"
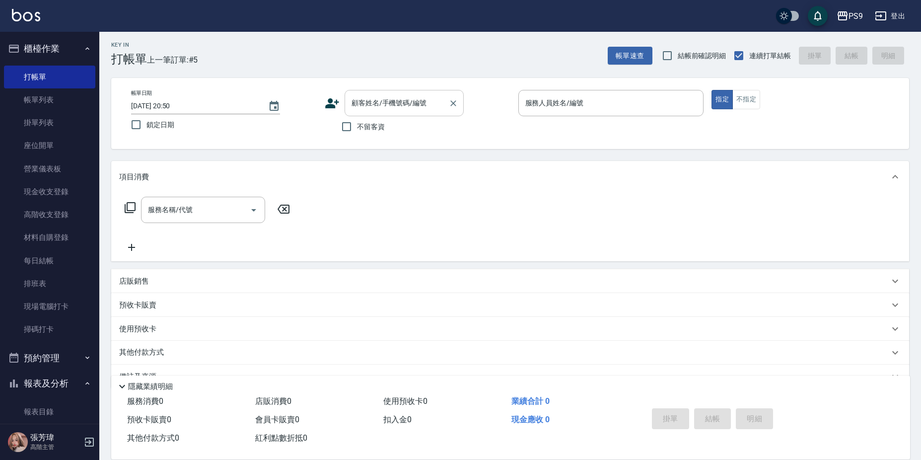
drag, startPoint x: 351, startPoint y: 111, endPoint x: 356, endPoint y: 110, distance: 5.2
click at [354, 111] on input "顧客姓名/手機號碼/編號" at bounding box center [396, 102] width 95 height 17
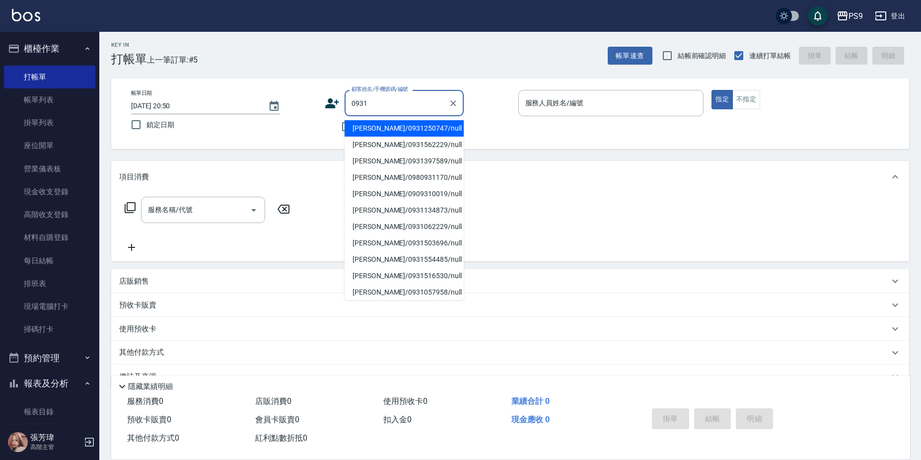
type input "[PERSON_NAME]/0931250747/null"
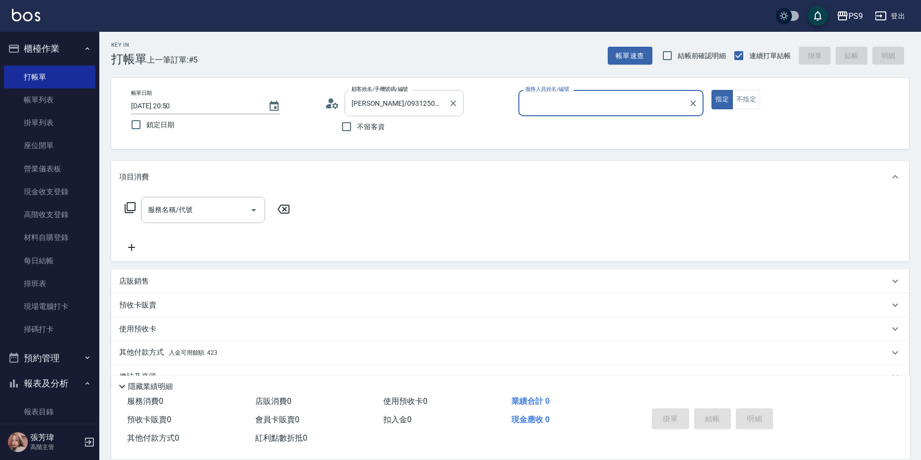
type input "TING-10"
click at [711, 90] on button "指定" at bounding box center [721, 99] width 21 height 19
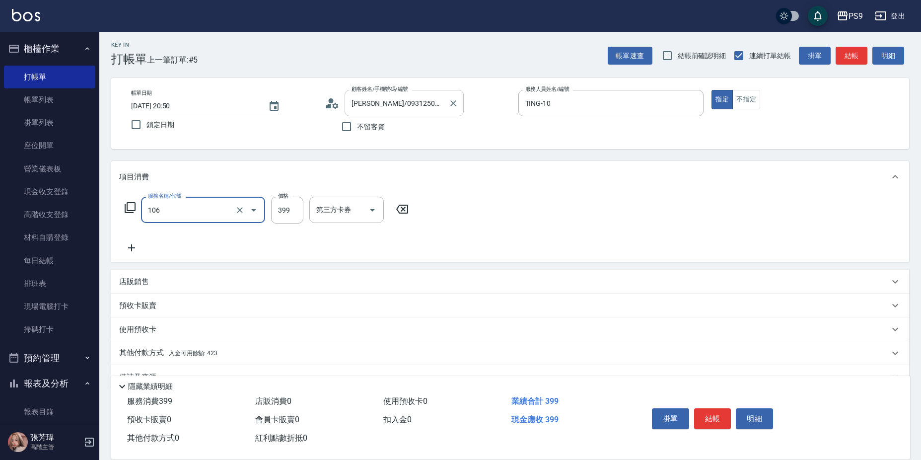
type input "舒活兌C(106)"
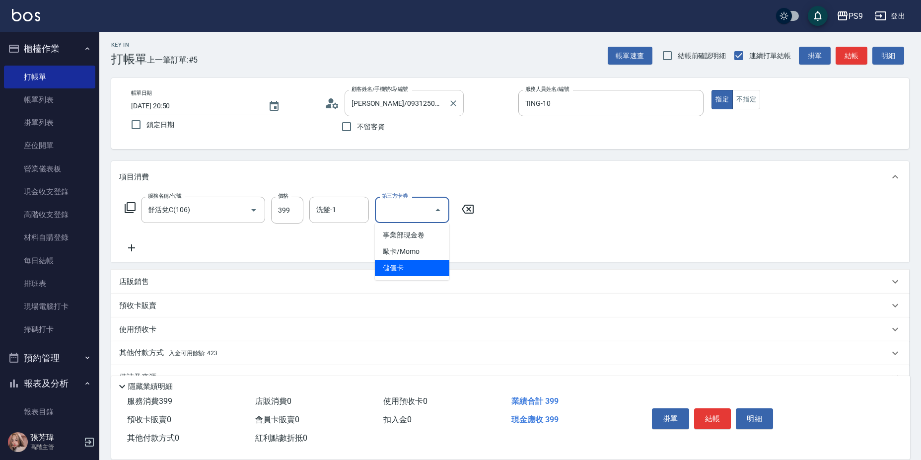
type input "儲值卡"
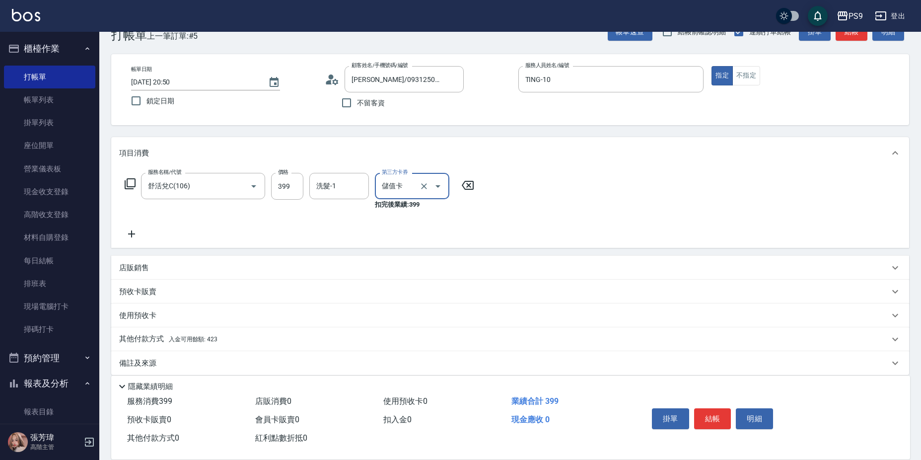
scroll to position [36, 0]
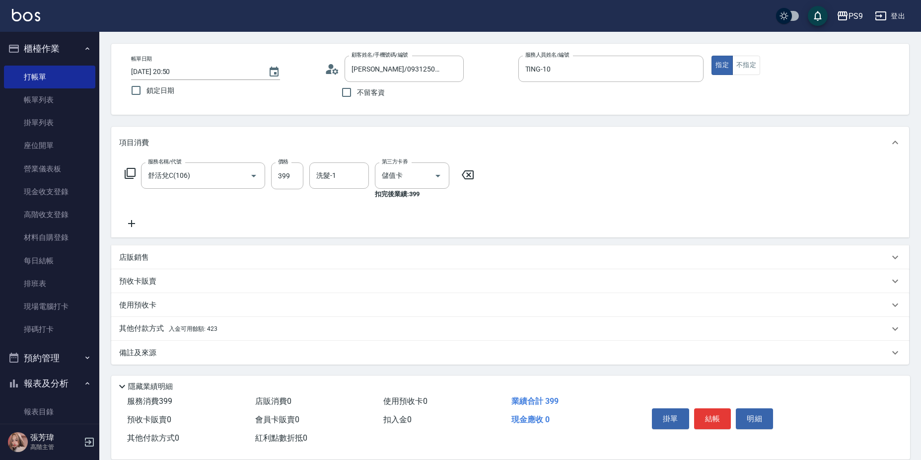
click at [209, 325] on p "其他付款方式 入金可用餘額: 423" at bounding box center [168, 328] width 98 height 11
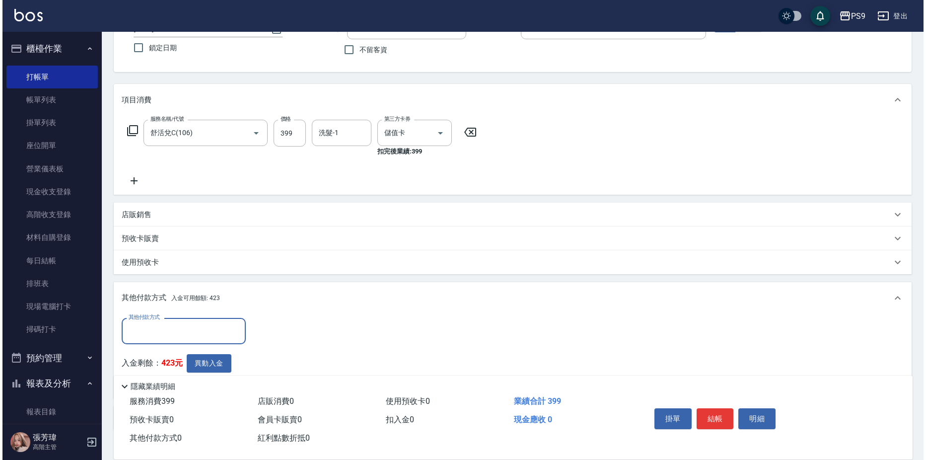
scroll to position [136, 0]
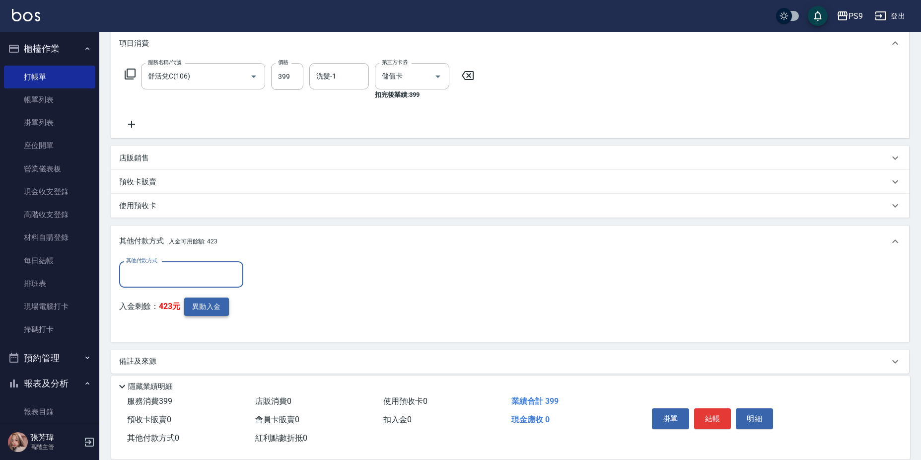
click at [206, 305] on button "異動入金" at bounding box center [206, 306] width 45 height 18
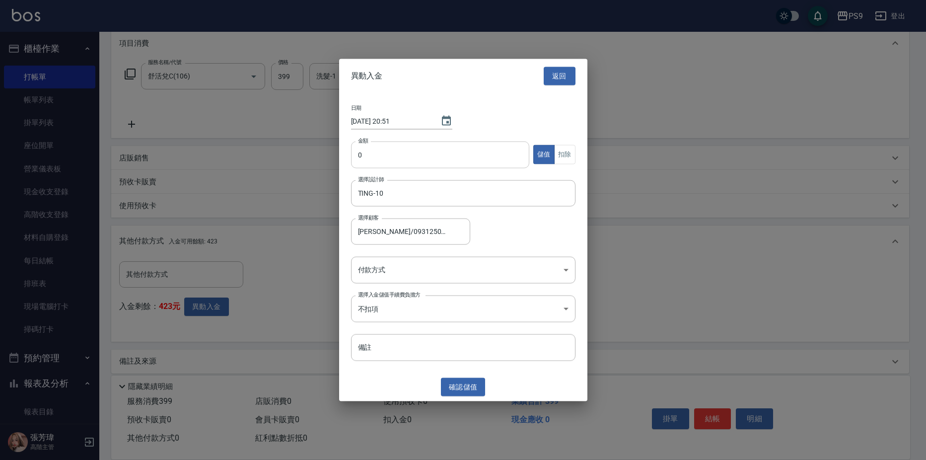
drag, startPoint x: 376, startPoint y: 154, endPoint x: 368, endPoint y: 154, distance: 8.0
click at [375, 154] on input "0" at bounding box center [440, 154] width 179 height 27
type input "399"
click at [561, 156] on button "扣除" at bounding box center [564, 154] width 21 height 19
click at [456, 271] on body "PS9 登出 櫃檯作業 打帳單 帳單列表 掛單列表 座位開單 營業儀表板 現金收支登錄 高階收支登錄 材料自購登錄 每日結帳 排班表 現場電腦打卡 掃碼打卡 …" at bounding box center [463, 166] width 926 height 604
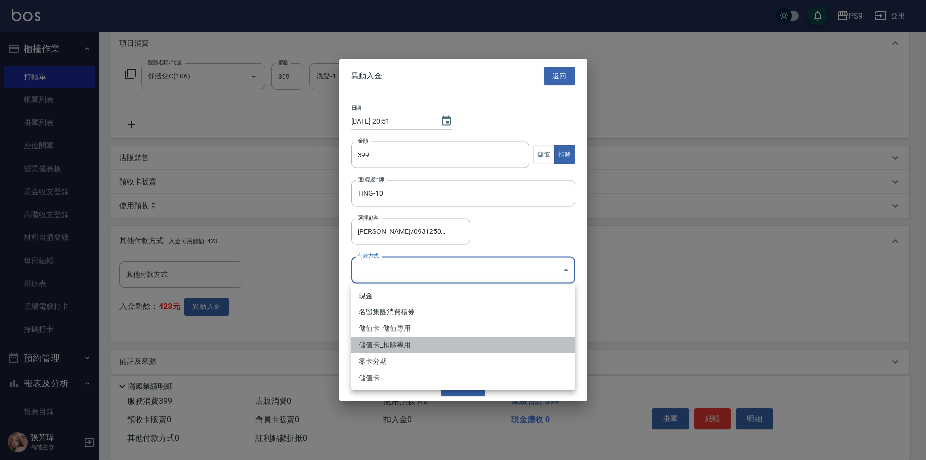
drag, startPoint x: 419, startPoint y: 344, endPoint x: 474, endPoint y: 371, distance: 61.5
click at [419, 345] on li "儲值卡_扣除專用" at bounding box center [463, 345] width 224 height 16
type input "儲值卡_扣除專用"
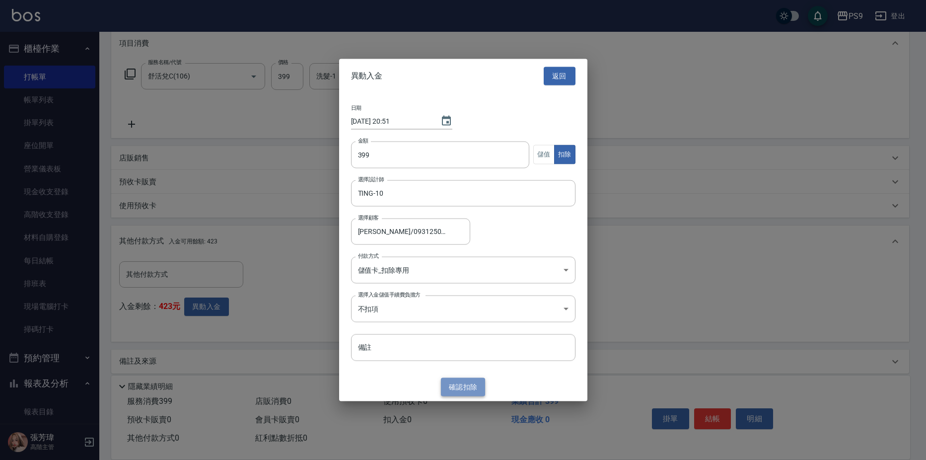
click at [466, 387] on button "確認 扣除" at bounding box center [463, 387] width 45 height 18
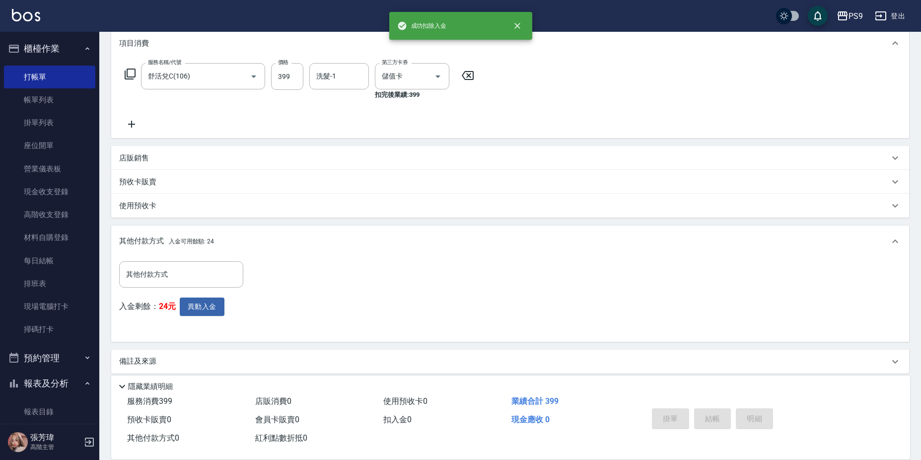
type input "[DATE] 20:51"
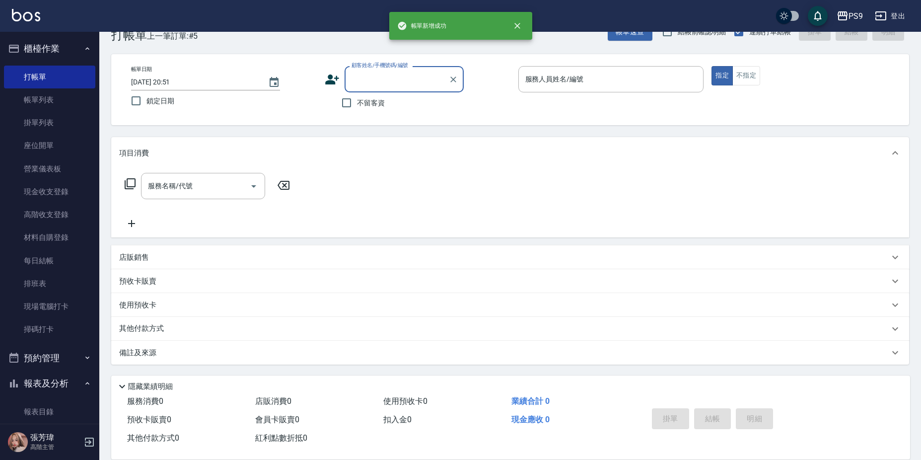
scroll to position [0, 0]
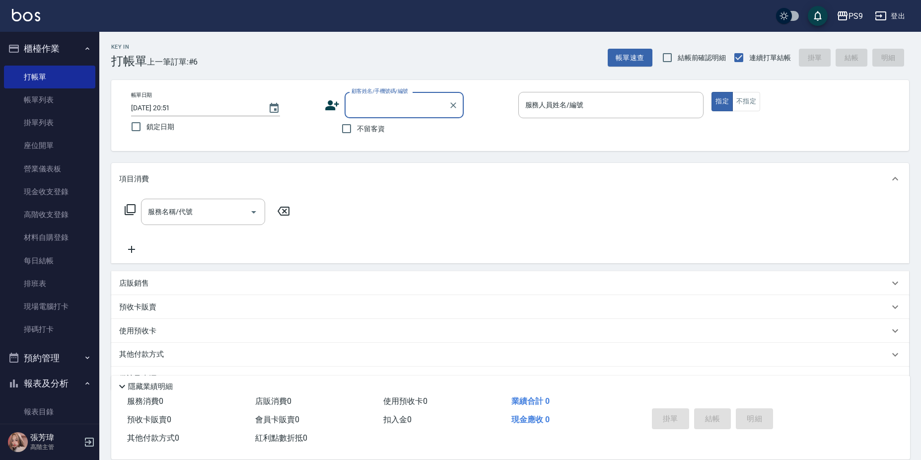
type input "1"
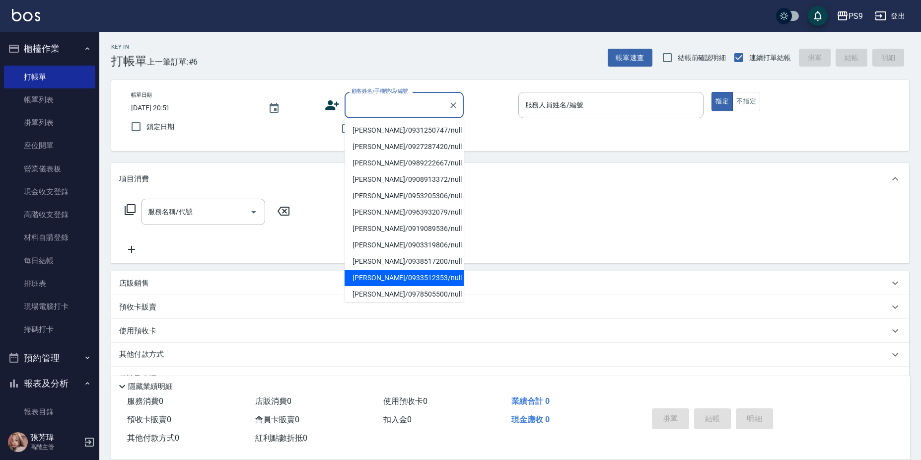
click at [557, 140] on div "帳單日期 [DATE] 20:51 鎖定日期 顧客姓名/手機號碼/編號 顧客姓名/手機號碼/編號 不留客資 服務人員姓名/編號 服務人員姓名/編號 指定 不指定" at bounding box center [510, 115] width 798 height 71
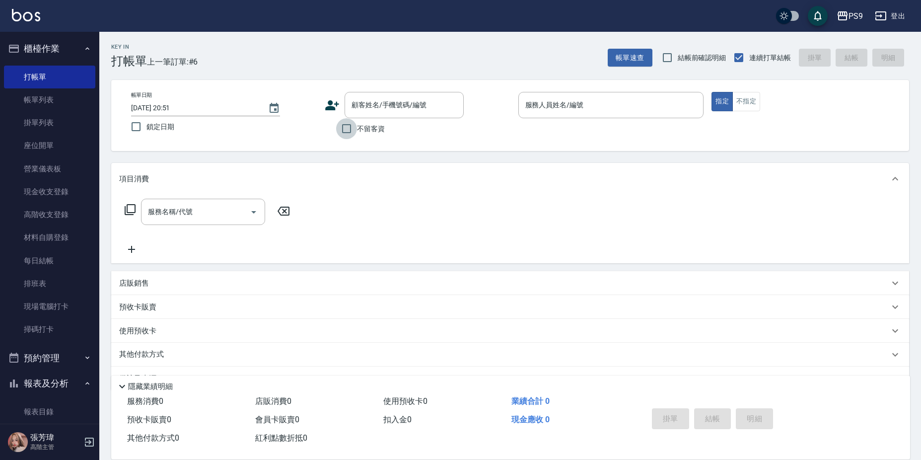
drag, startPoint x: 353, startPoint y: 126, endPoint x: 546, endPoint y: 131, distance: 192.7
click at [354, 127] on input "不留客資" at bounding box center [346, 128] width 21 height 21
checkbox input "true"
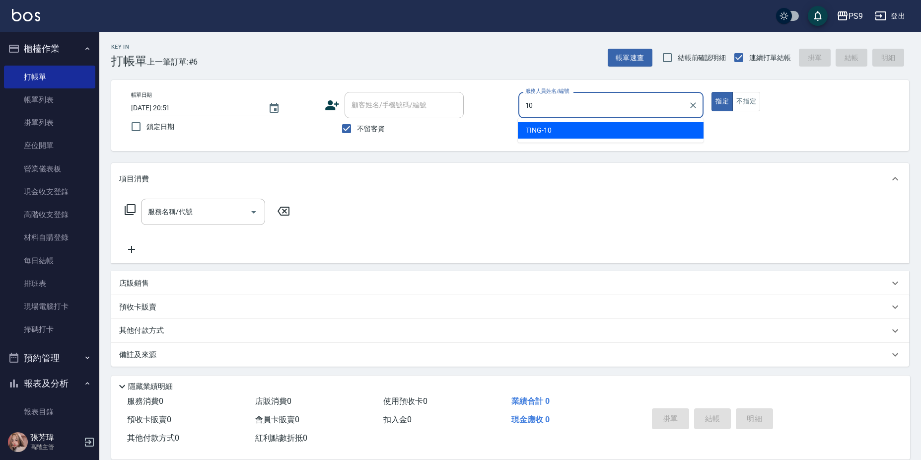
type input "TING-10"
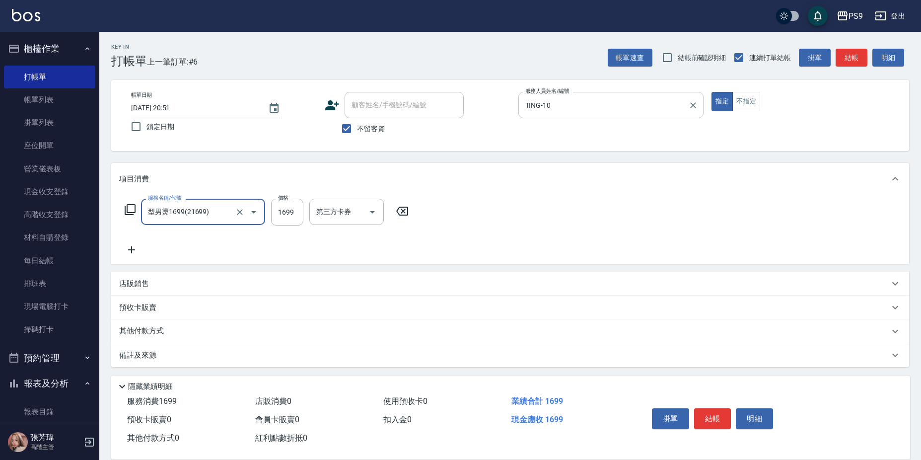
type input "型男燙1699(21699)"
type input "1700"
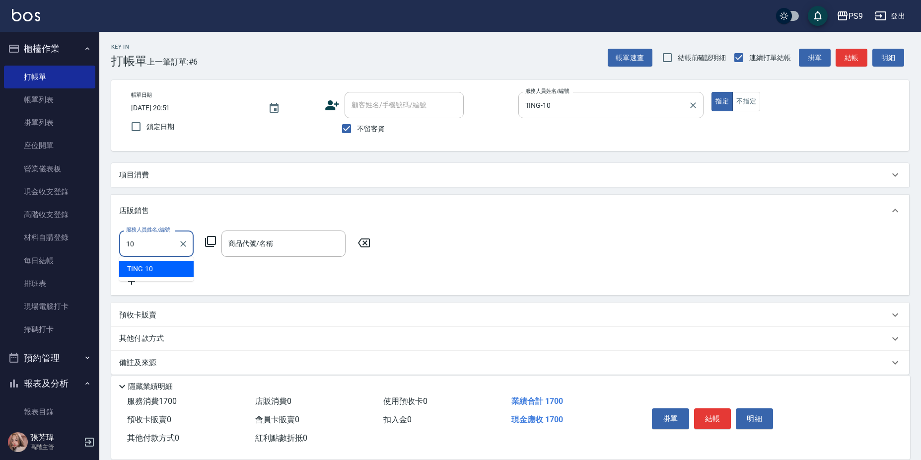
type input "TING-10"
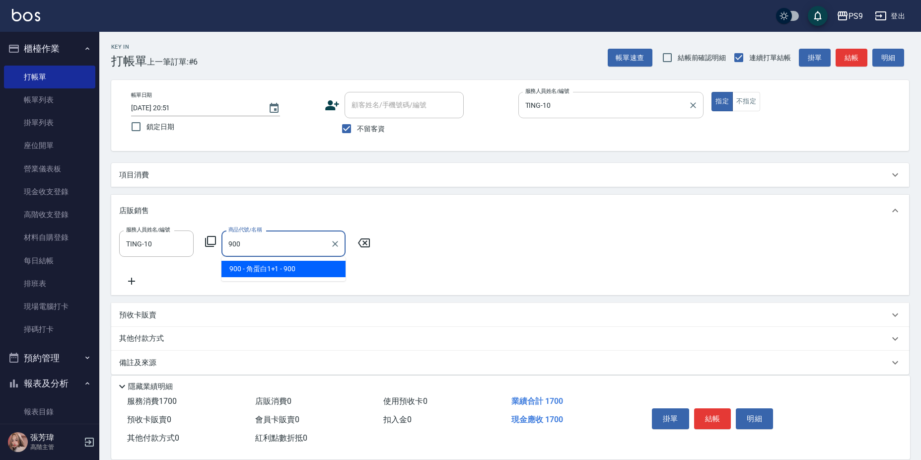
type input "角蛋白1+1"
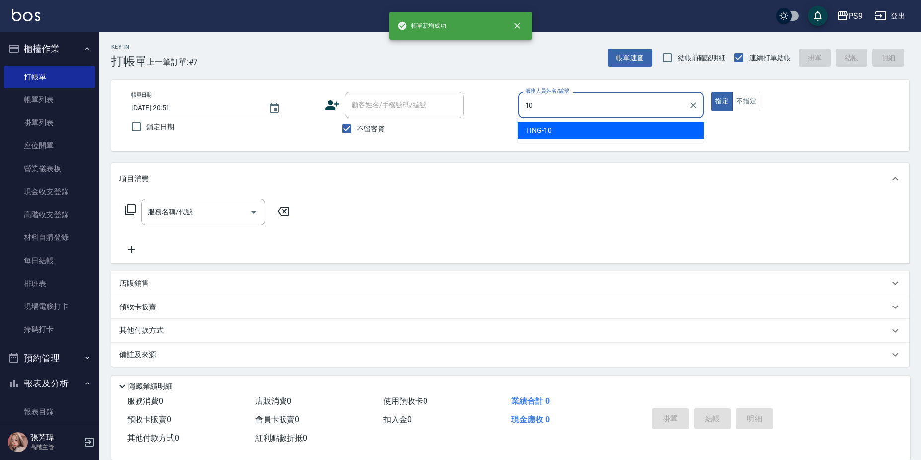
type input "TING-10"
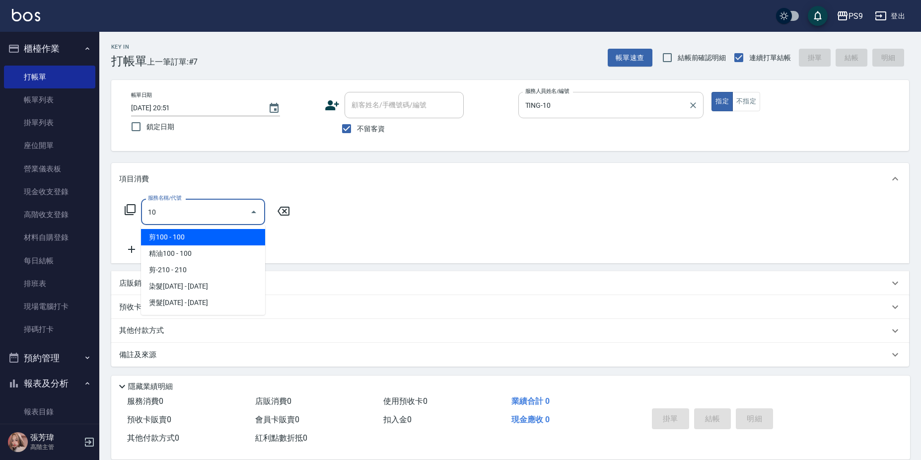
type input "1"
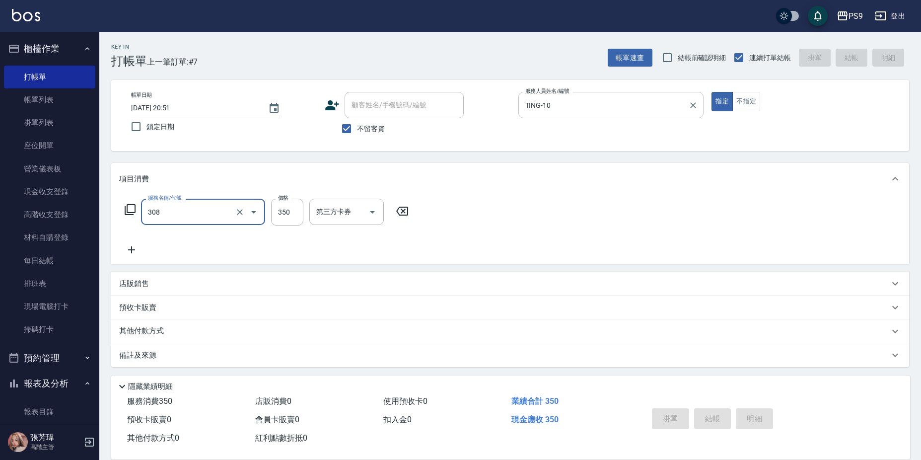
type input "308"
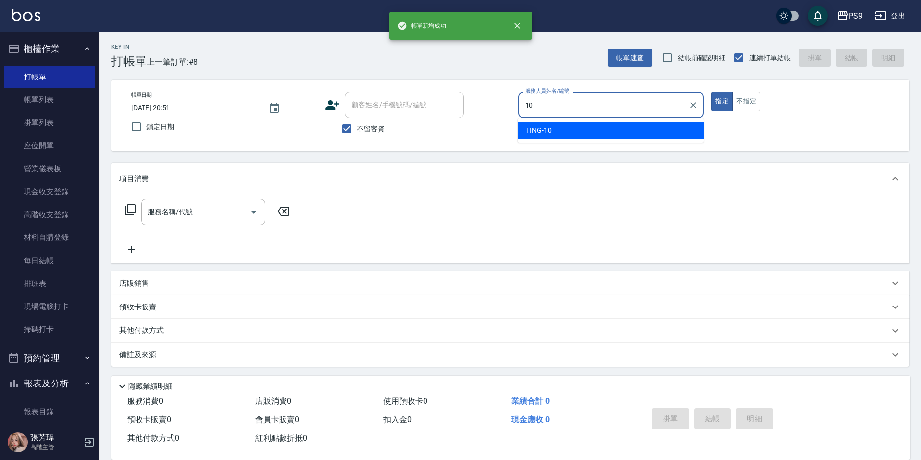
type input "TING-10"
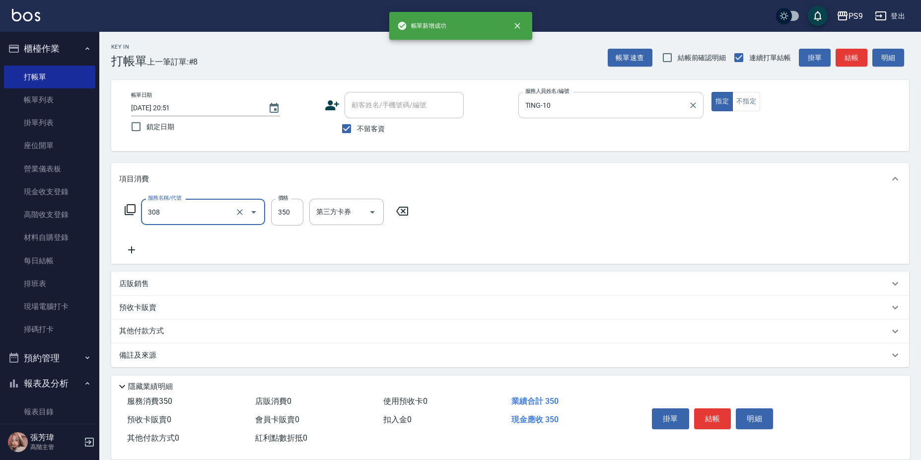
type input "剪-350(308)"
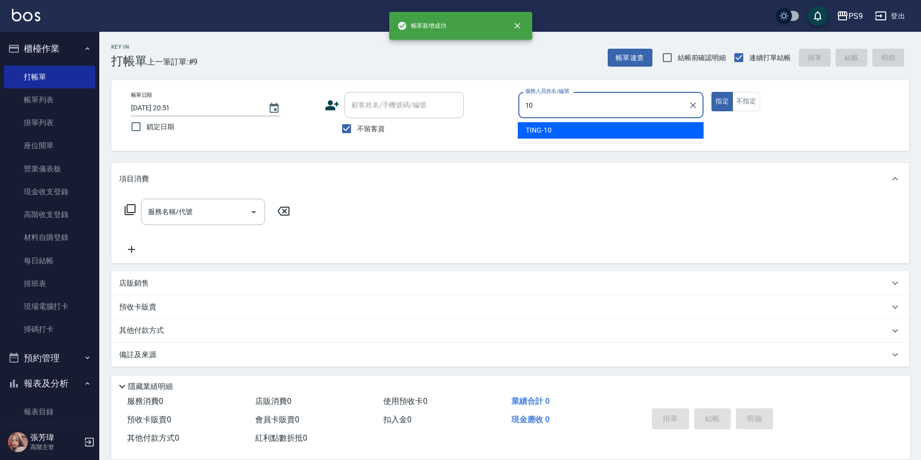
type input "TING-10"
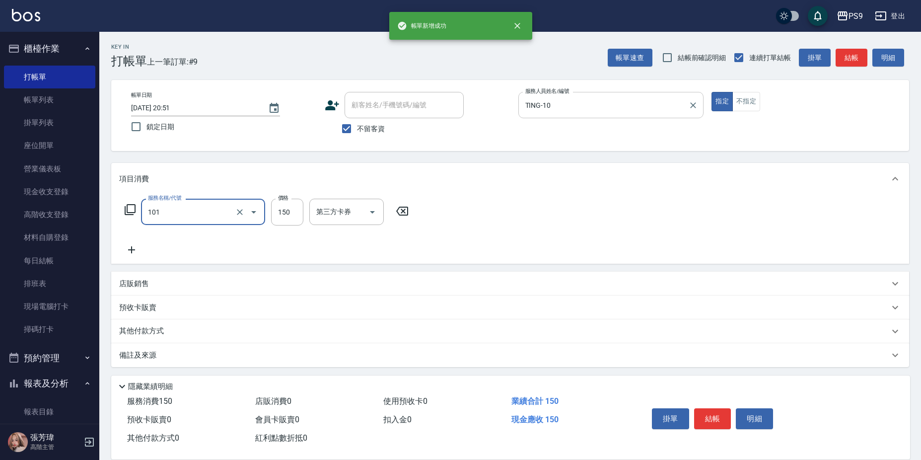
type input "洗髮(101)"
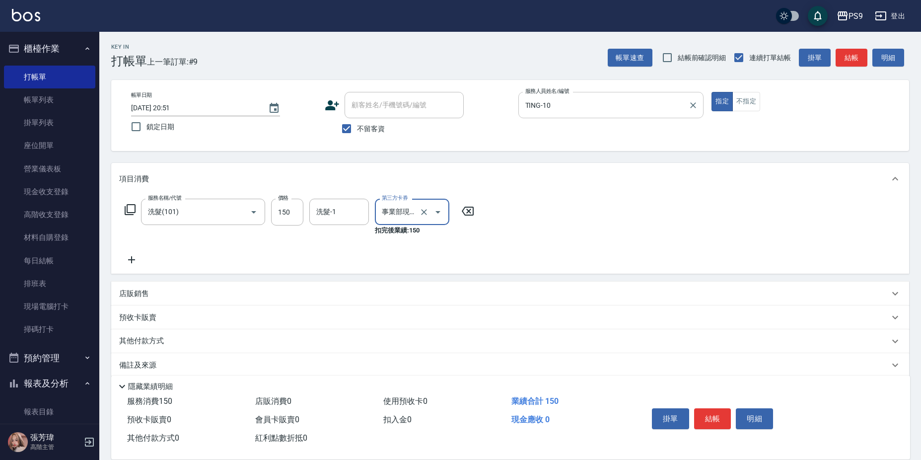
type input "事業部現金卷"
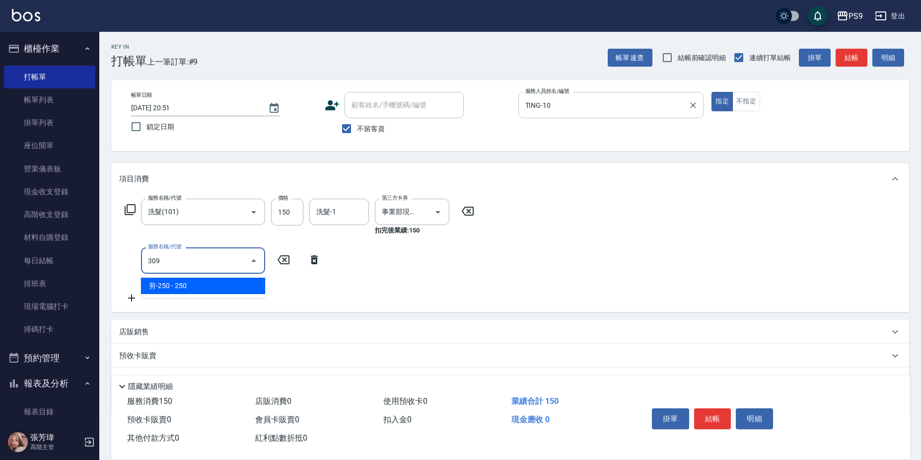
type input "剪-250(309)"
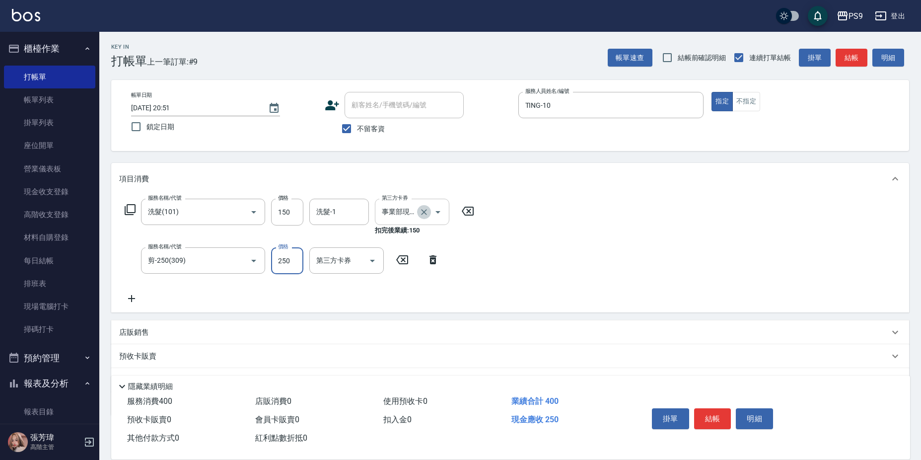
click at [427, 210] on icon "Clear" at bounding box center [424, 212] width 10 height 10
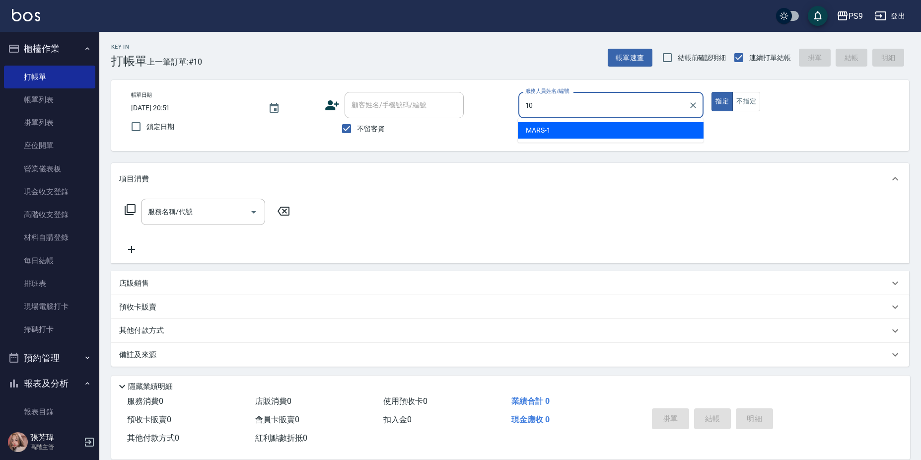
type input "TING-10"
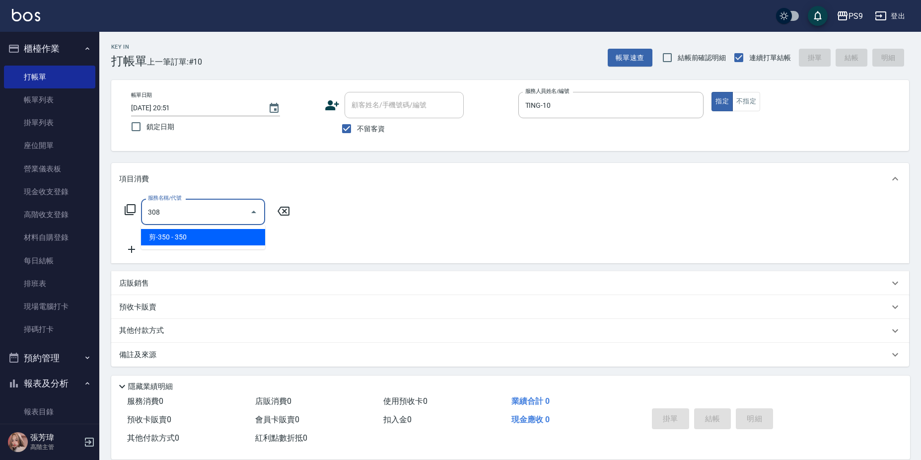
type input "剪-350(308)"
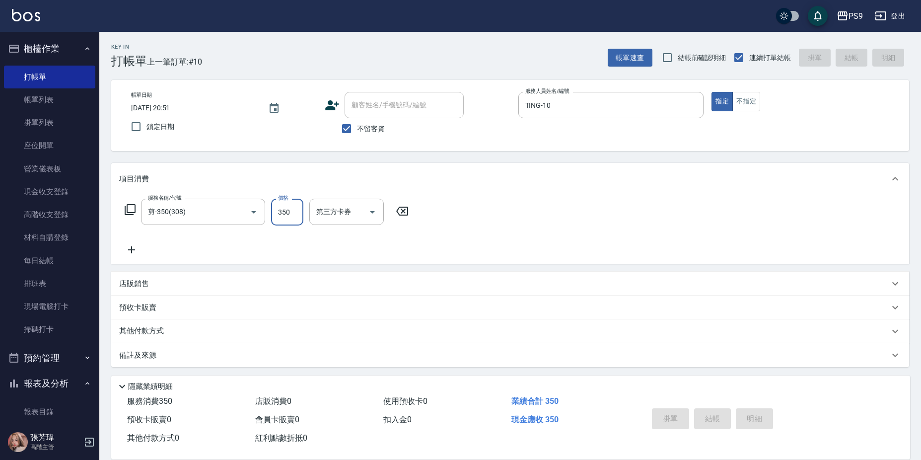
type input "[DATE] 20:52"
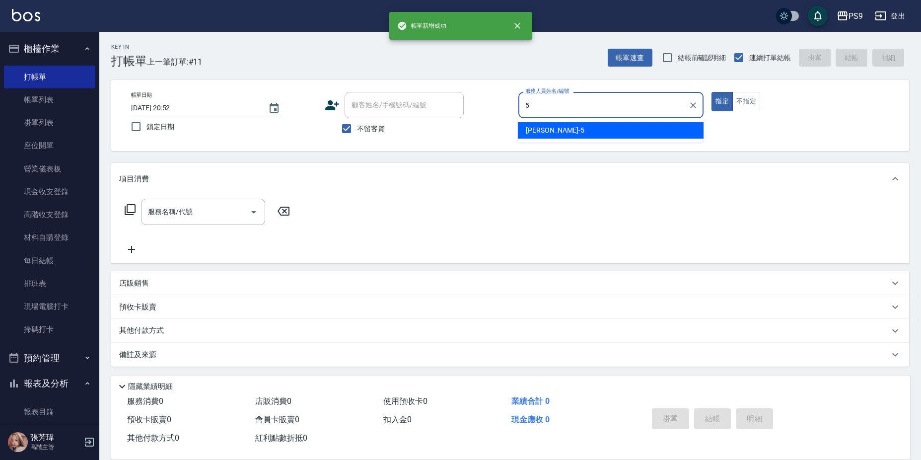
type input "[PERSON_NAME]-5"
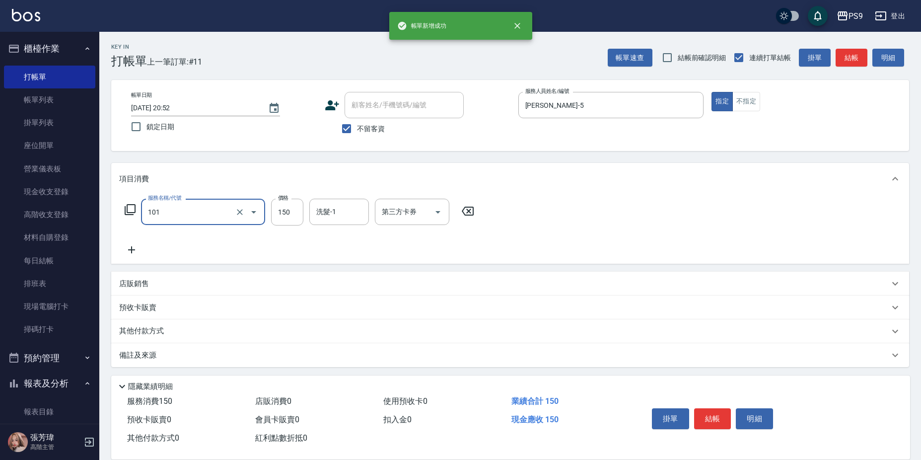
type input "洗髮(101)"
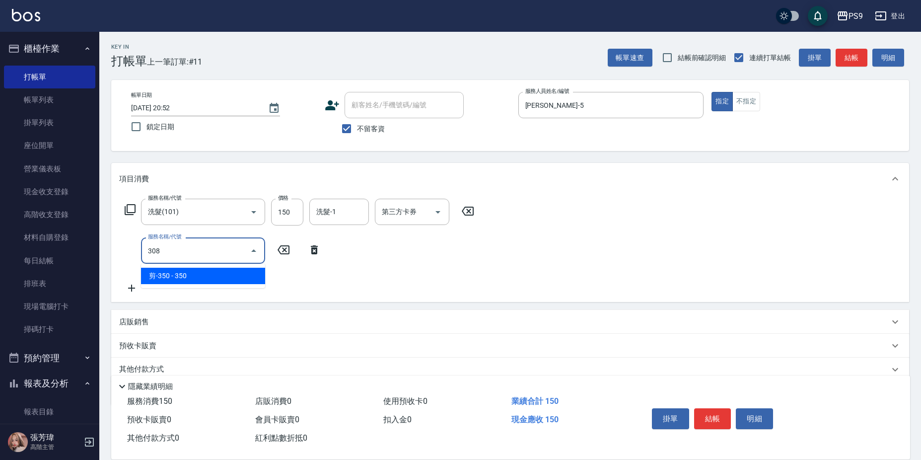
type input "剪-350(308)"
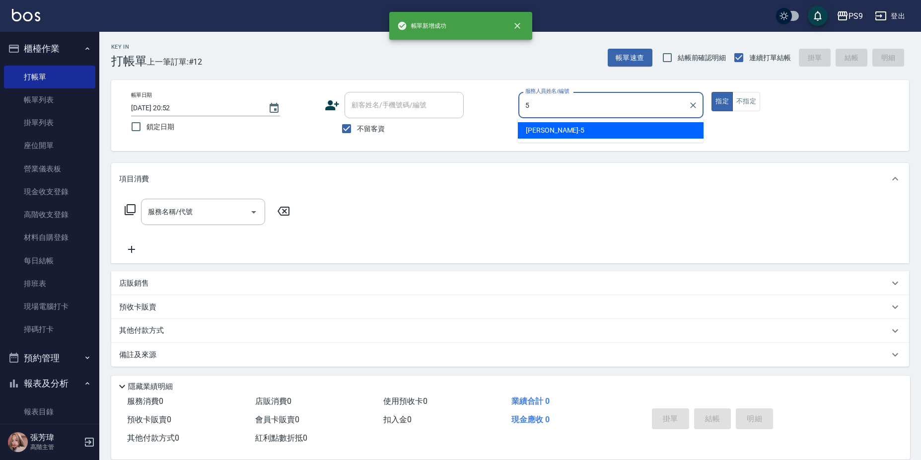
type input "[PERSON_NAME]-5"
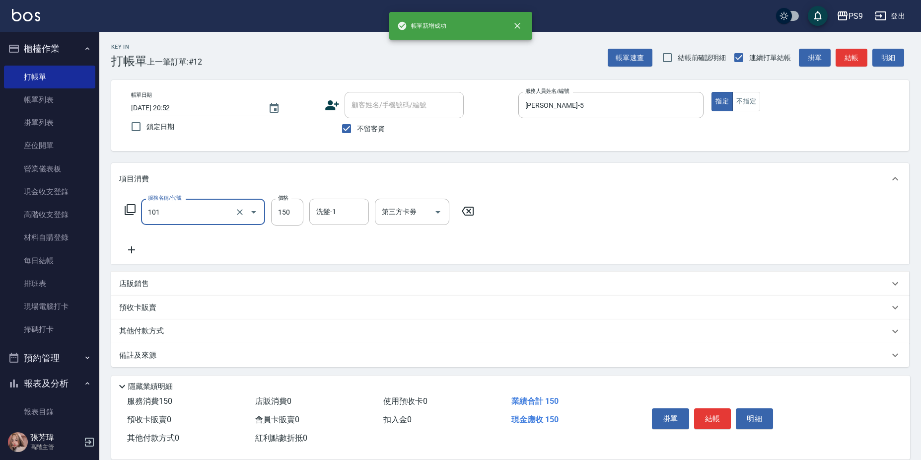
type input "洗髮(101)"
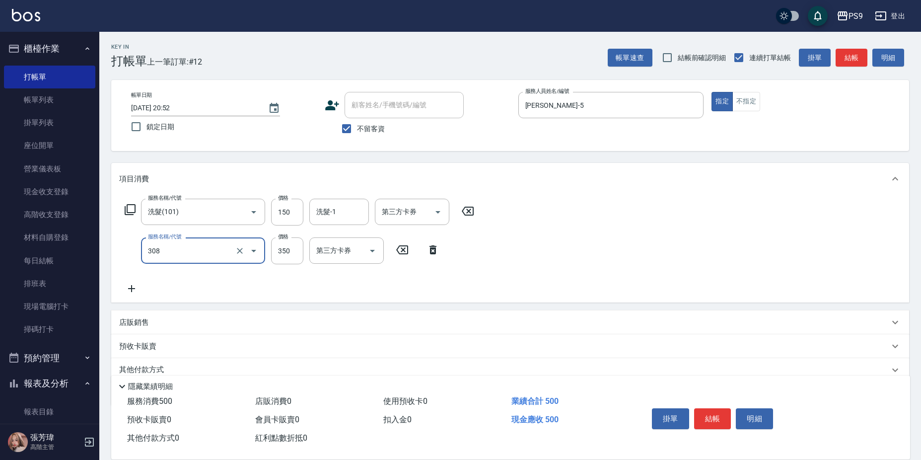
type input "剪-350(308)"
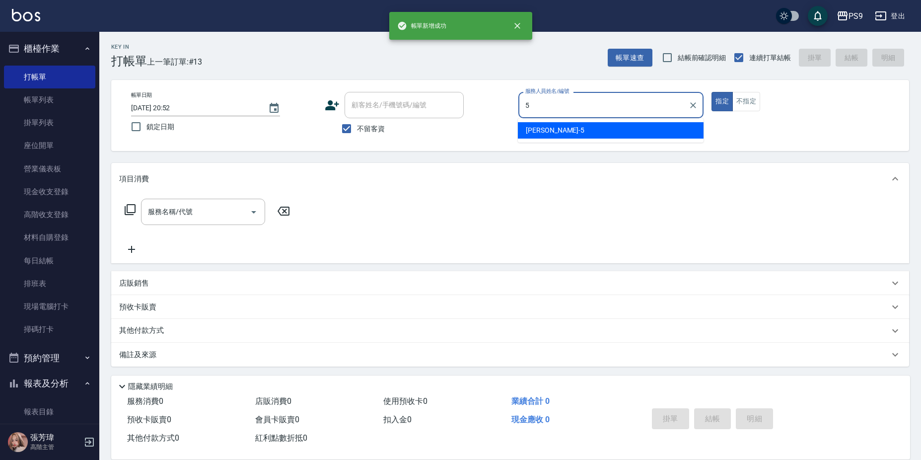
type input "[PERSON_NAME]-5"
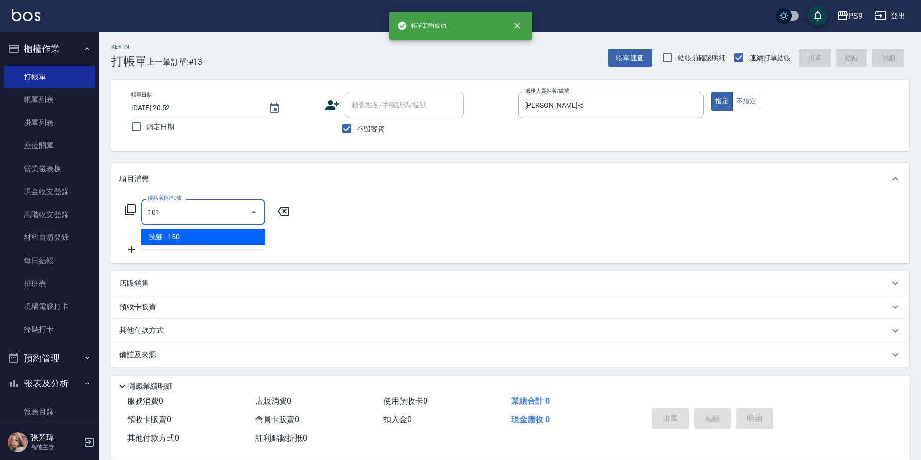
type input "洗髮(101)"
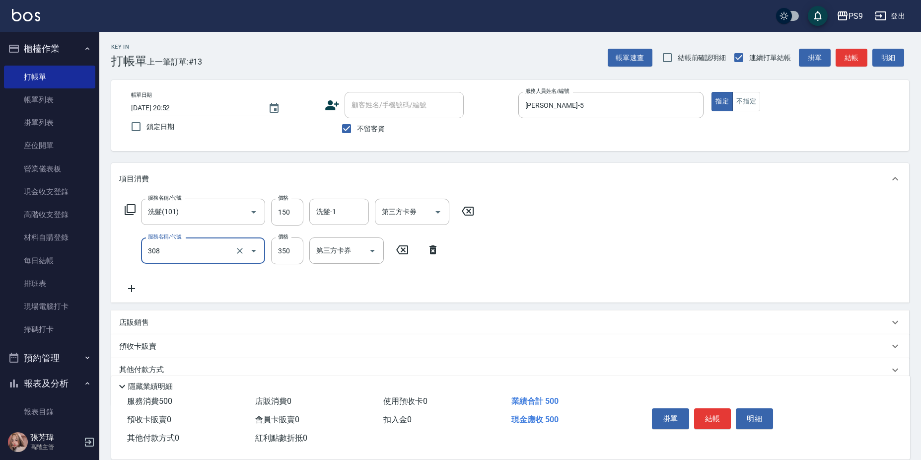
type input "剪-350(308)"
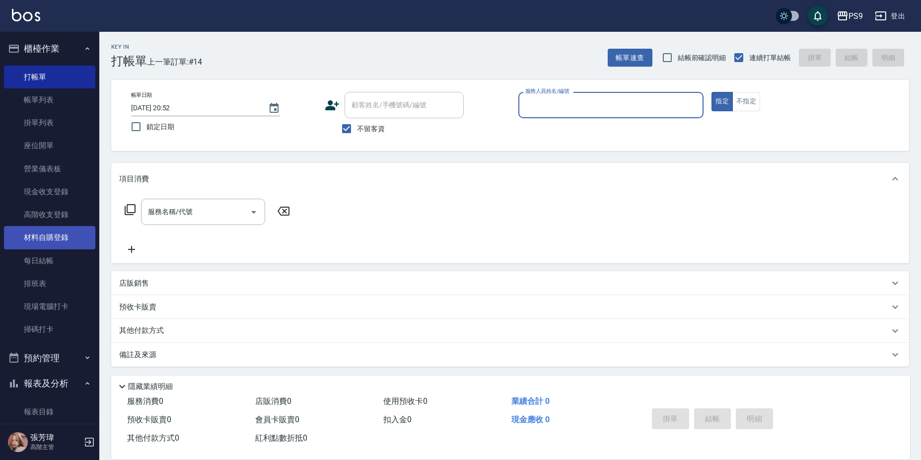
click at [66, 238] on link "材料自購登錄" at bounding box center [49, 237] width 91 height 23
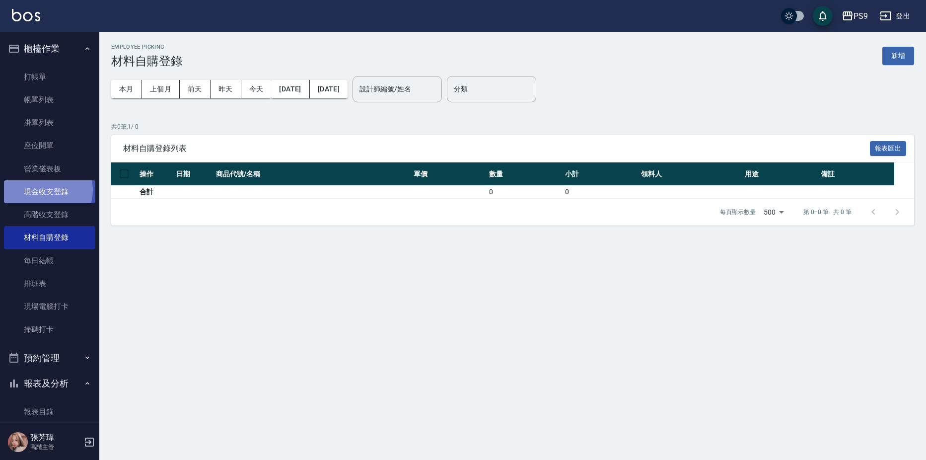
click at [46, 191] on link "現金收支登錄" at bounding box center [49, 191] width 91 height 23
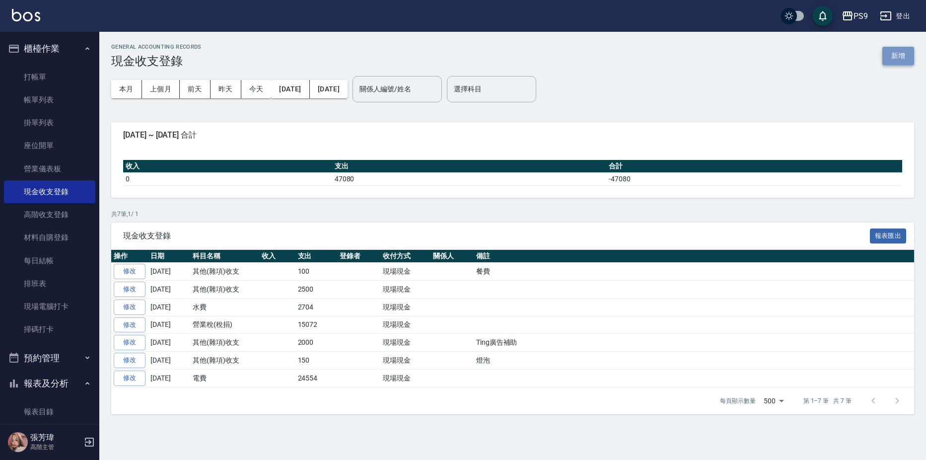
click at [905, 53] on button "新增" at bounding box center [898, 56] width 32 height 18
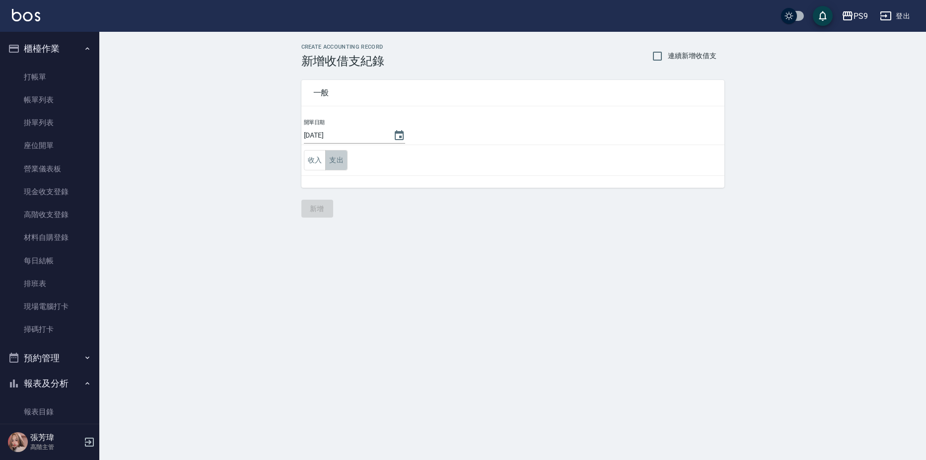
click at [335, 156] on button "支出" at bounding box center [336, 160] width 22 height 20
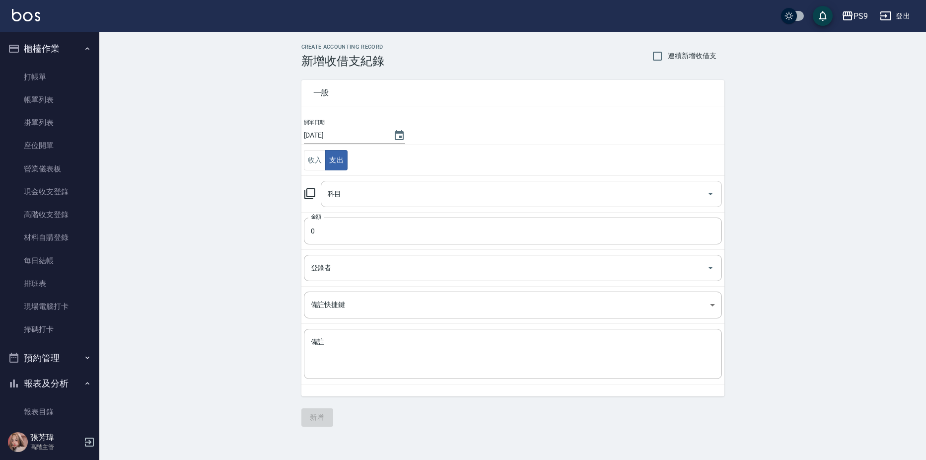
click at [356, 189] on input "科目" at bounding box center [513, 193] width 377 height 17
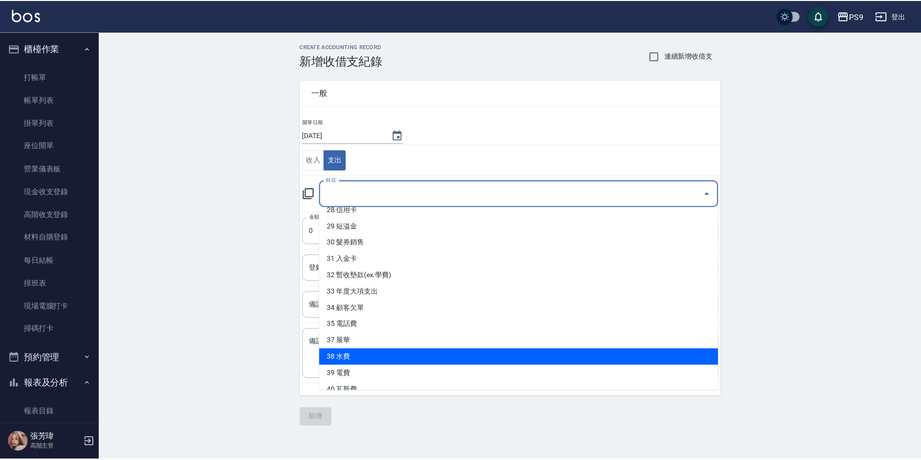
scroll to position [480, 0]
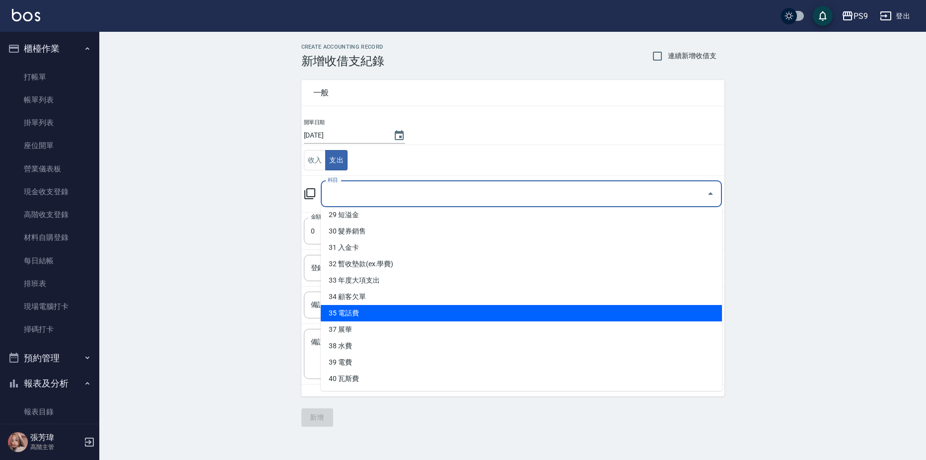
click at [354, 307] on li "35 電話費" at bounding box center [521, 313] width 401 height 16
type input "35 電話費"
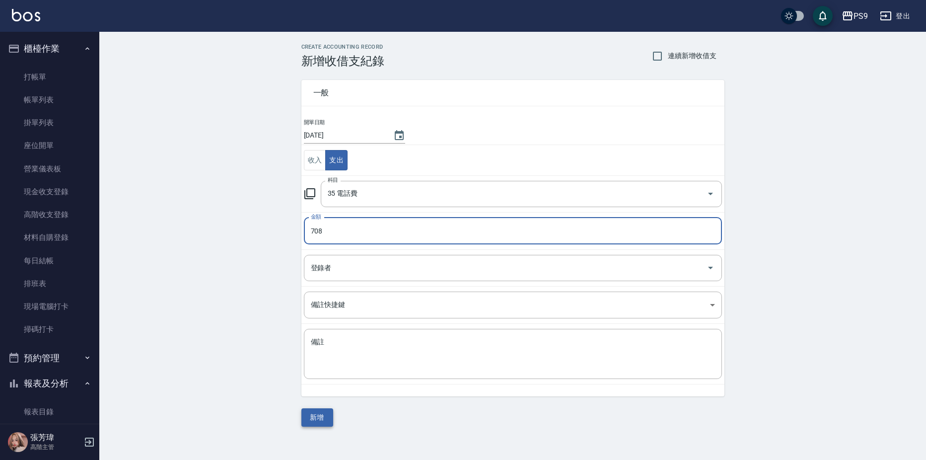
type input "708"
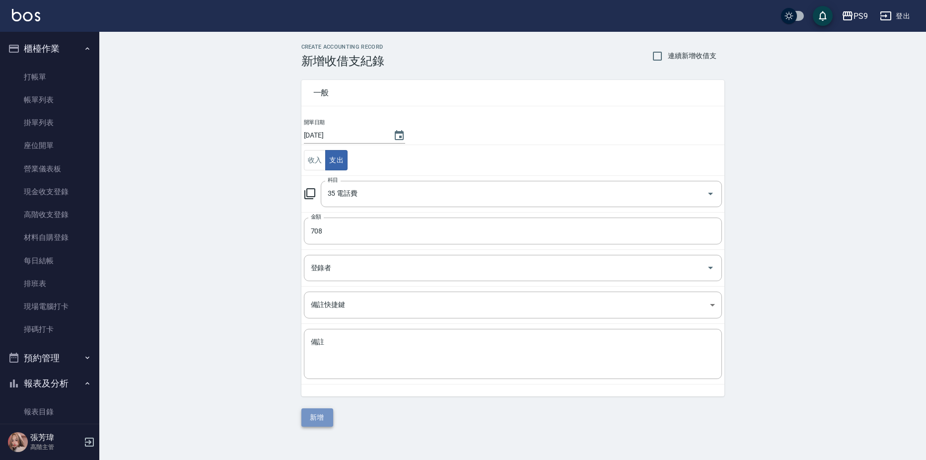
click at [320, 415] on button "新增" at bounding box center [317, 417] width 32 height 18
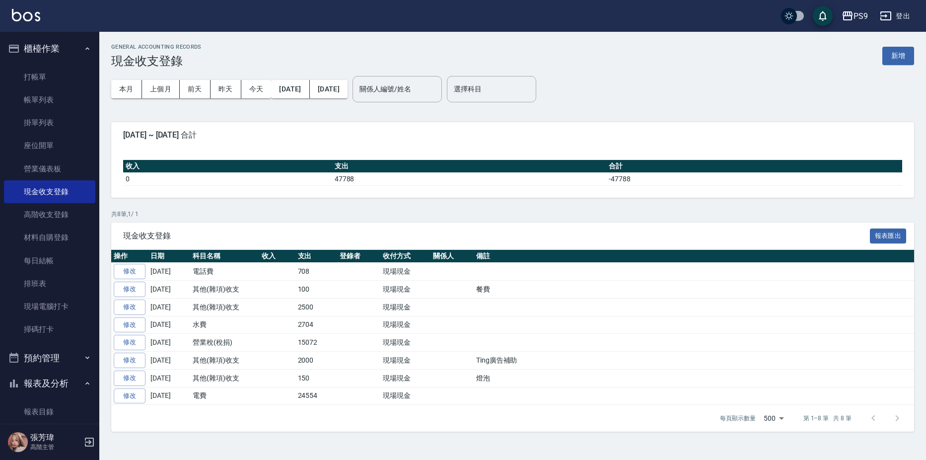
click at [122, 304] on link "修改" at bounding box center [130, 306] width 32 height 15
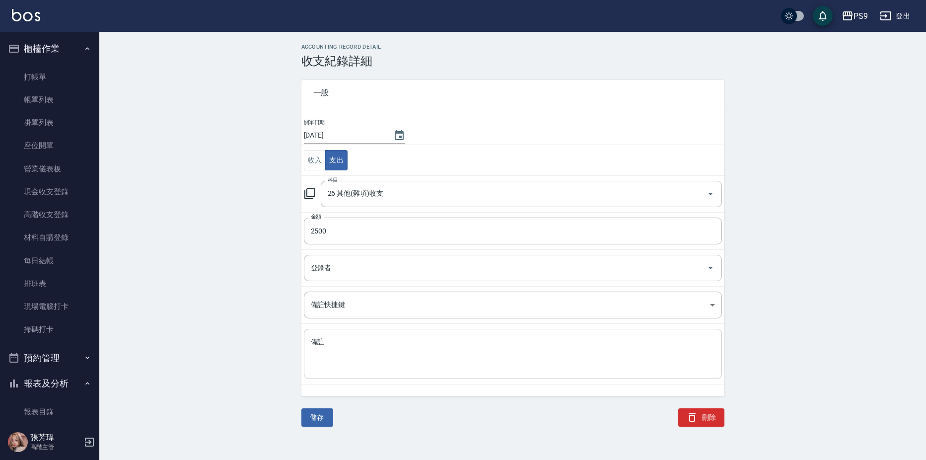
click at [364, 334] on div "x 備註" at bounding box center [513, 354] width 418 height 50
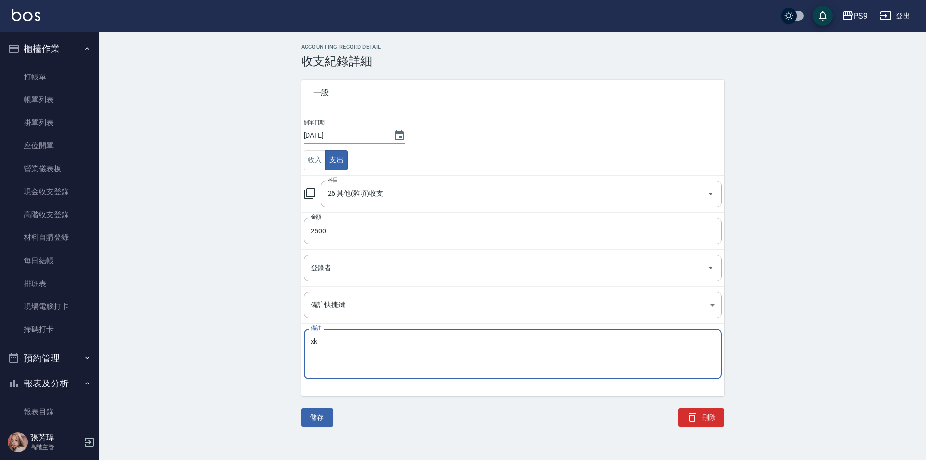
type textarea "x"
type textarea "垃圾清潔費"
click at [324, 414] on button "儲存" at bounding box center [317, 417] width 32 height 18
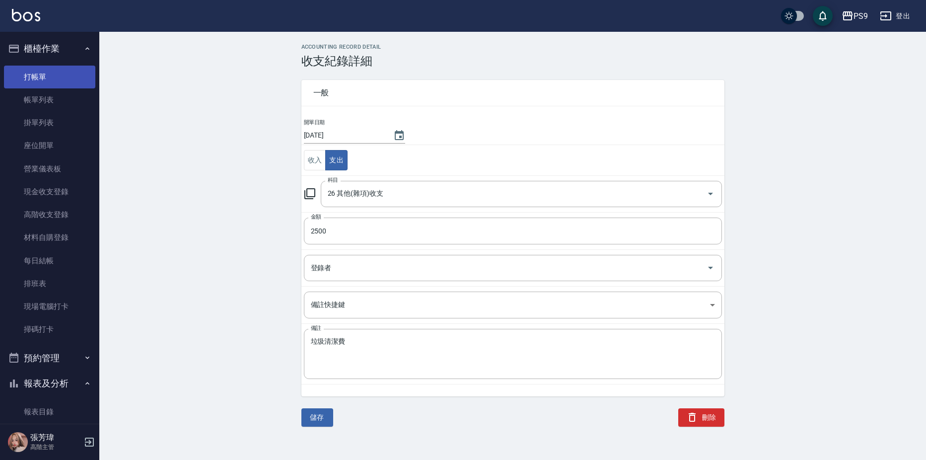
click at [35, 82] on link "打帳單" at bounding box center [49, 77] width 91 height 23
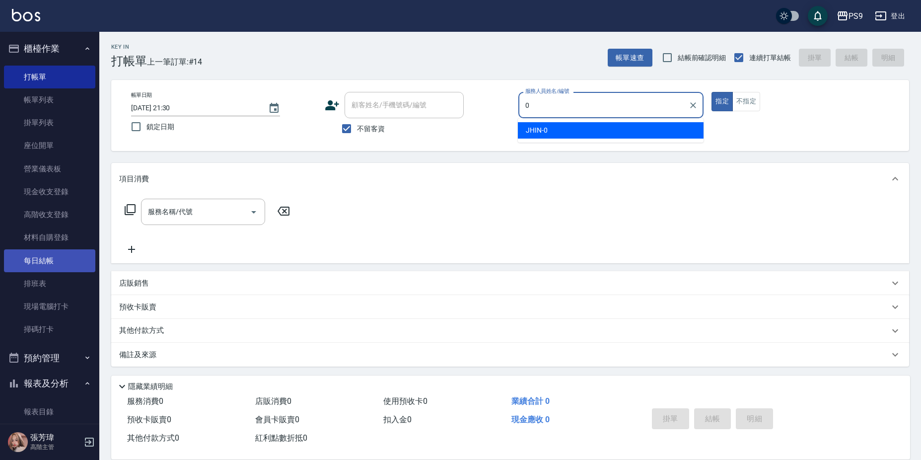
type input "JHIN-0"
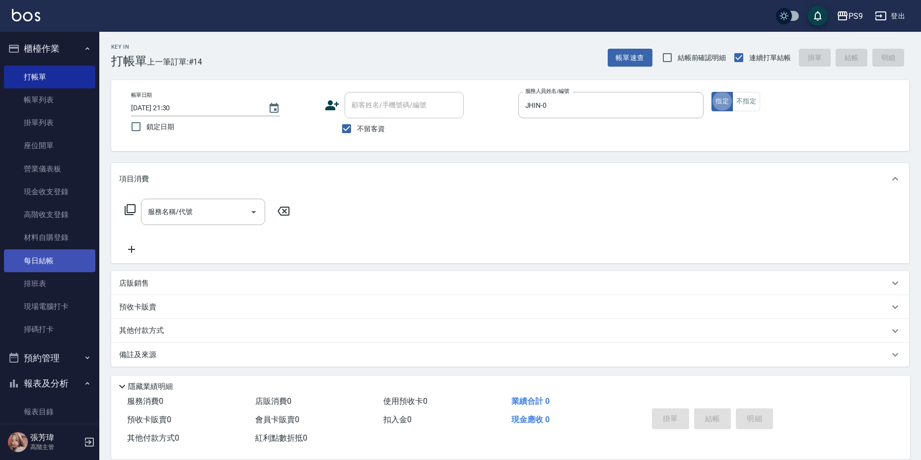
type button "true"
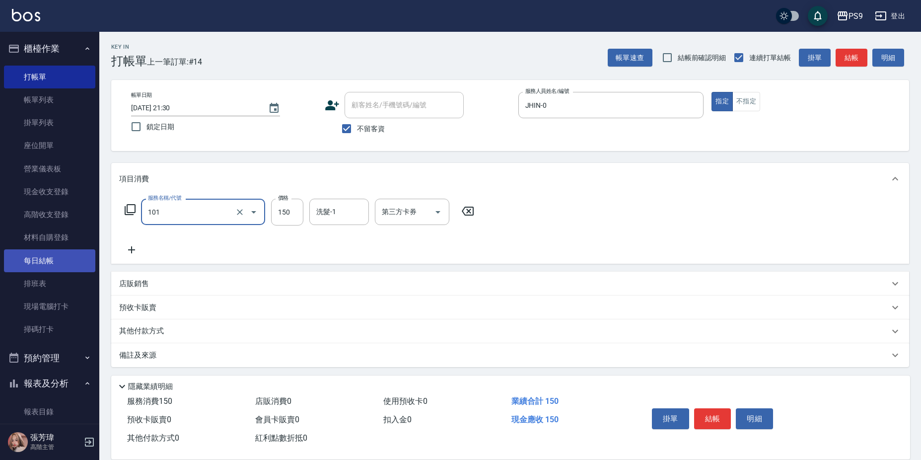
type input "洗髮(101)"
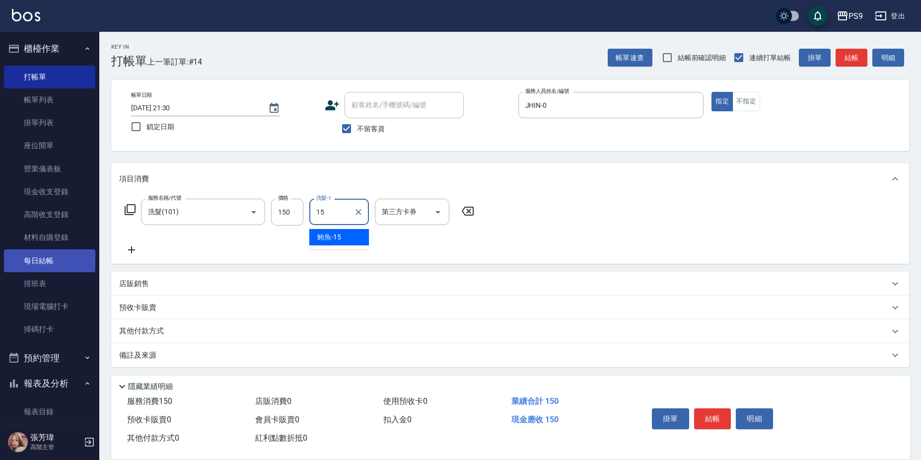
type input "鮪魚-15"
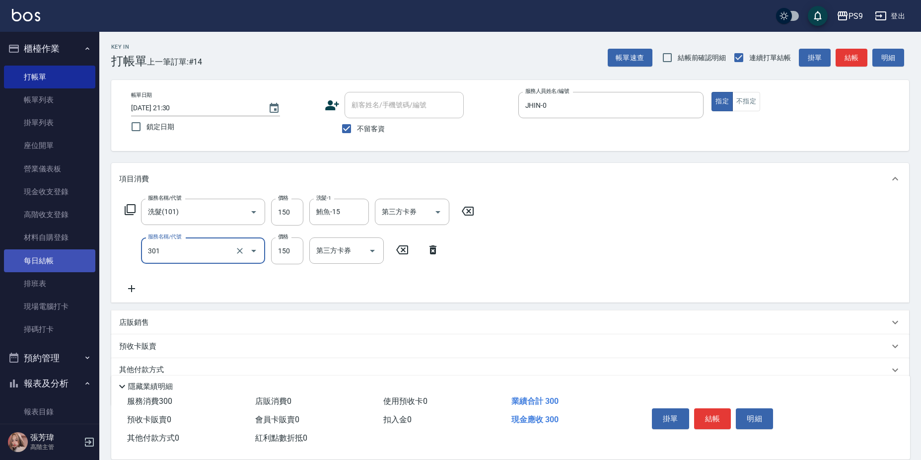
type input "剪-150(301)"
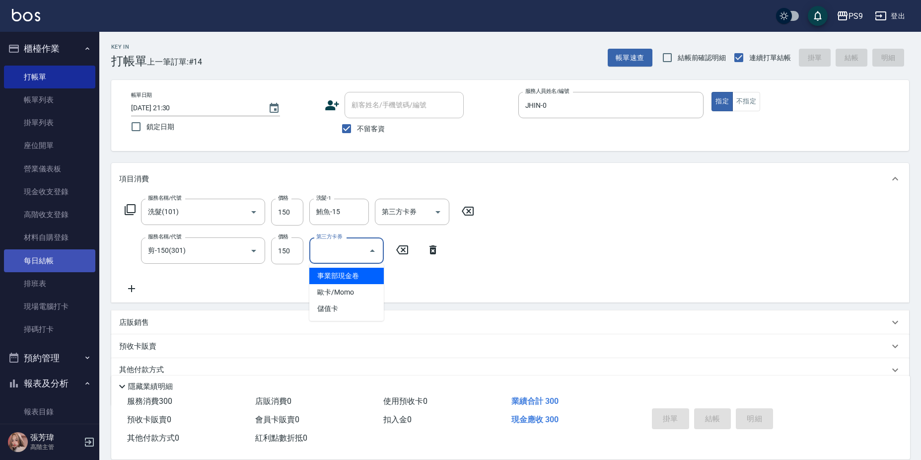
type input "事業部現金卷"
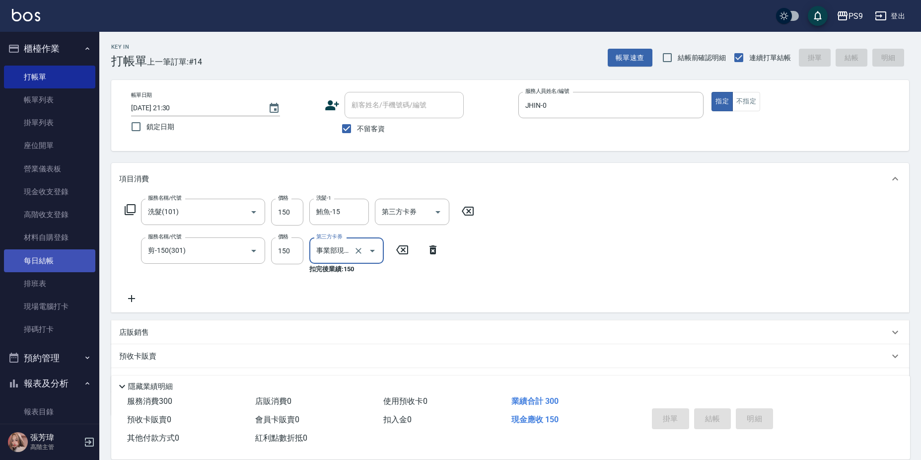
type input "[DATE] 21:31"
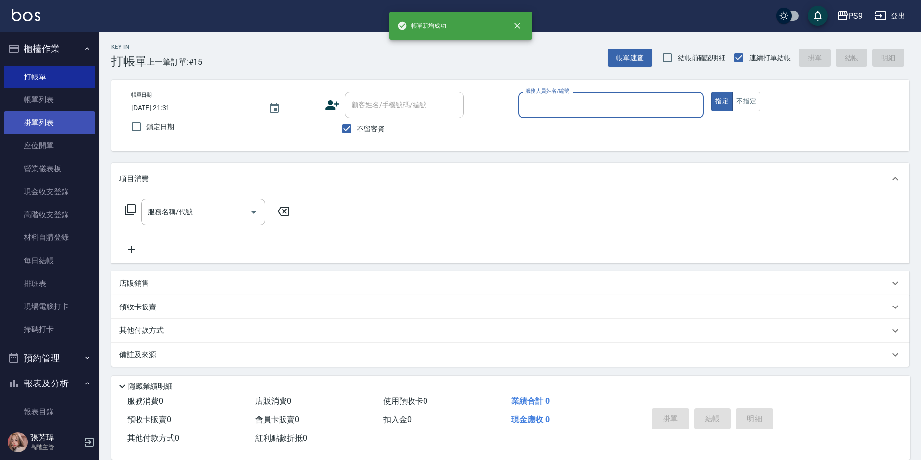
click at [27, 98] on link "帳單列表" at bounding box center [49, 99] width 91 height 23
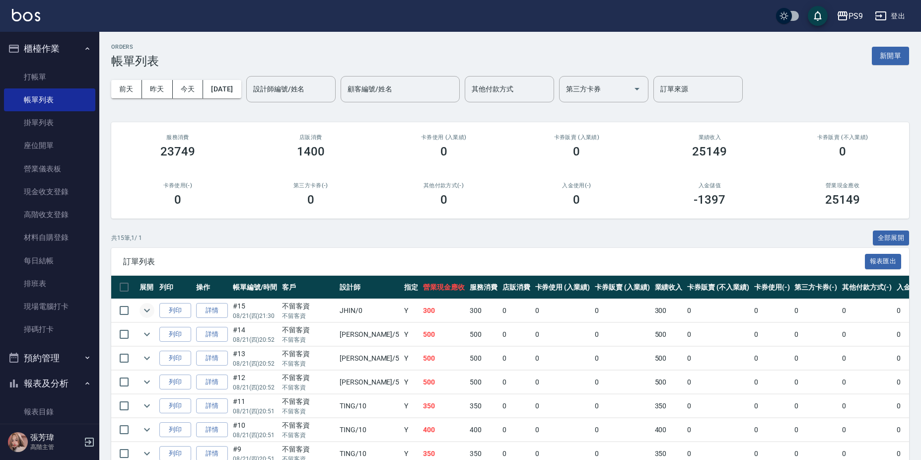
click at [153, 308] on button "expand row" at bounding box center [147, 310] width 15 height 15
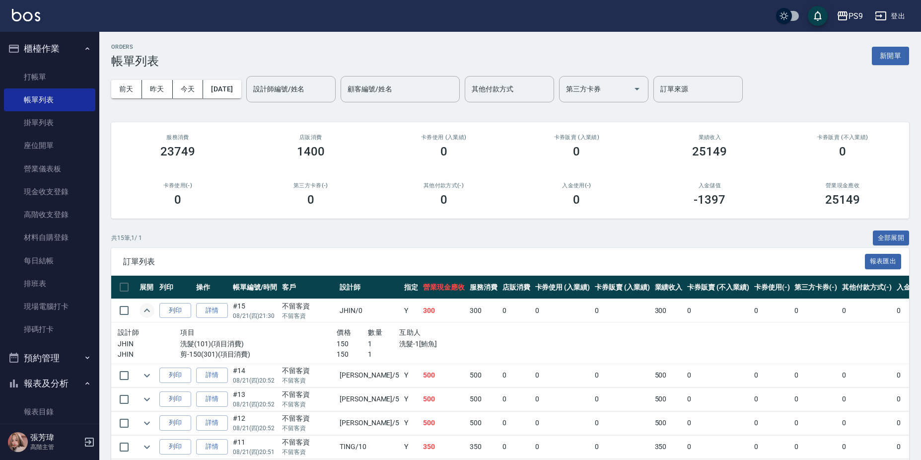
click at [153, 308] on button "expand row" at bounding box center [147, 310] width 15 height 15
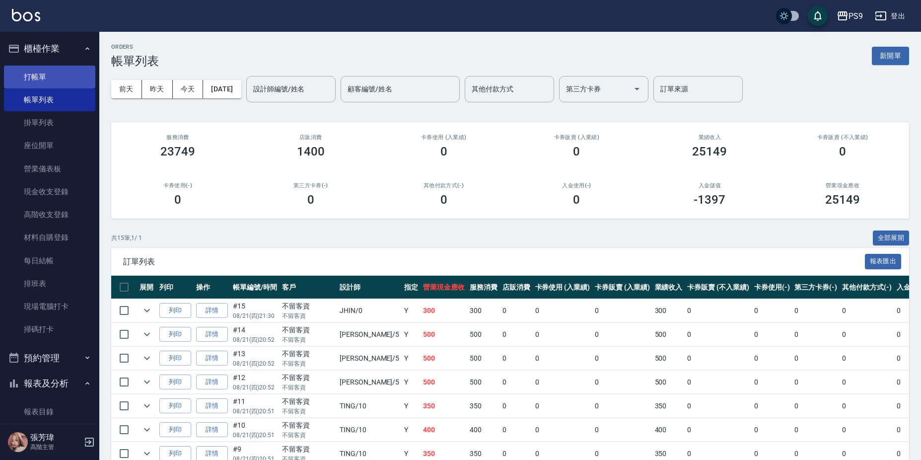
click at [25, 68] on link "打帳單" at bounding box center [49, 77] width 91 height 23
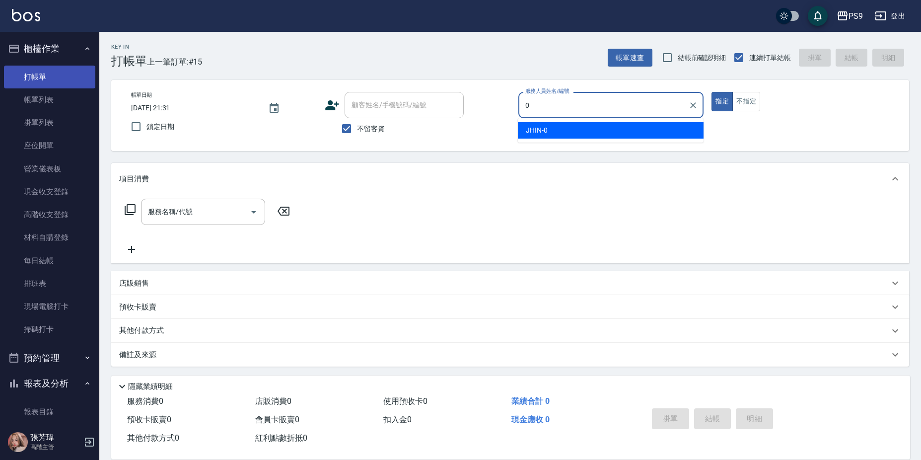
type input "JHIN-0"
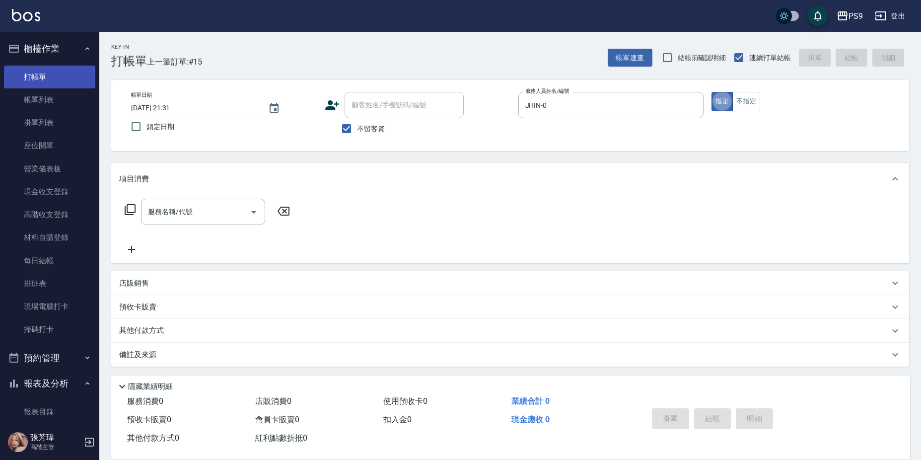
type button "true"
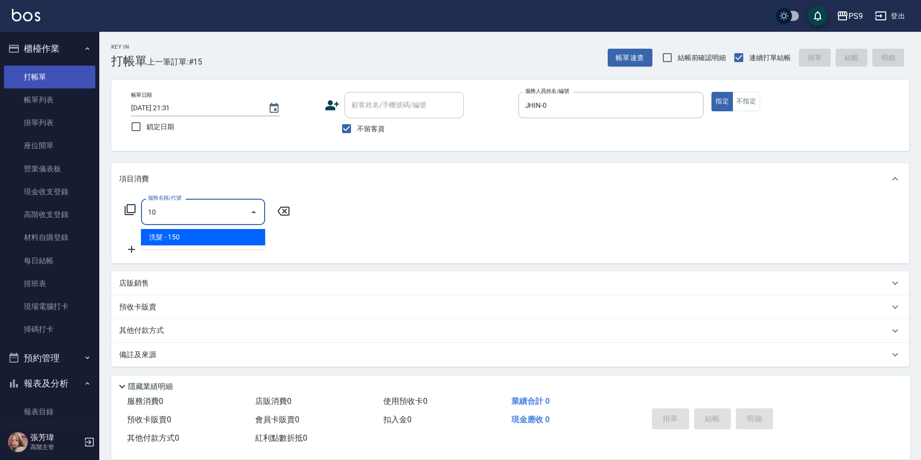
type input "1"
type input "9"
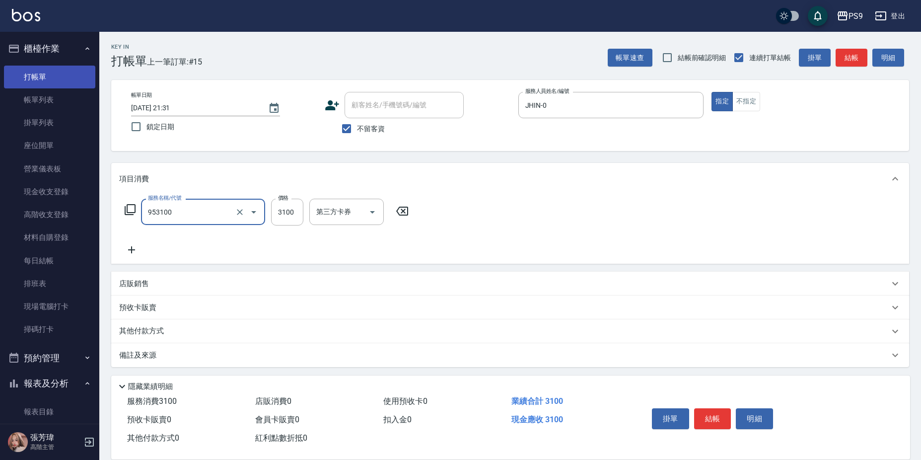
type input "過年-燙A(953100)"
type input "3600"
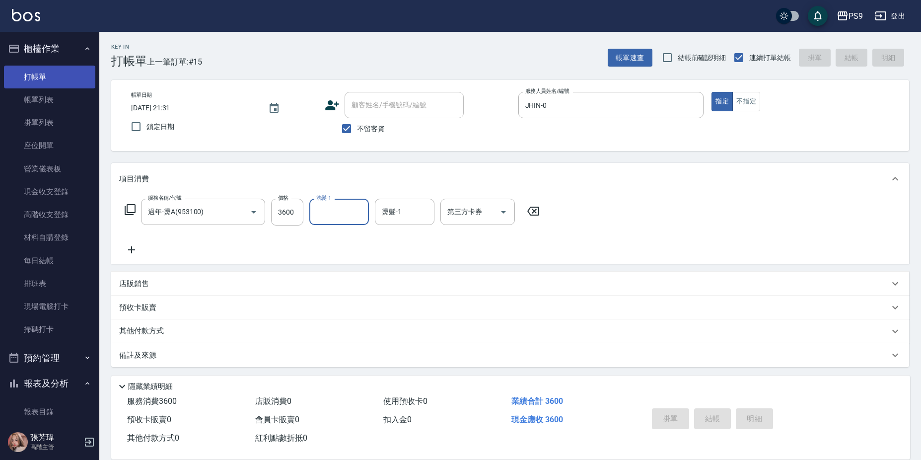
type input "[DATE] 21:32"
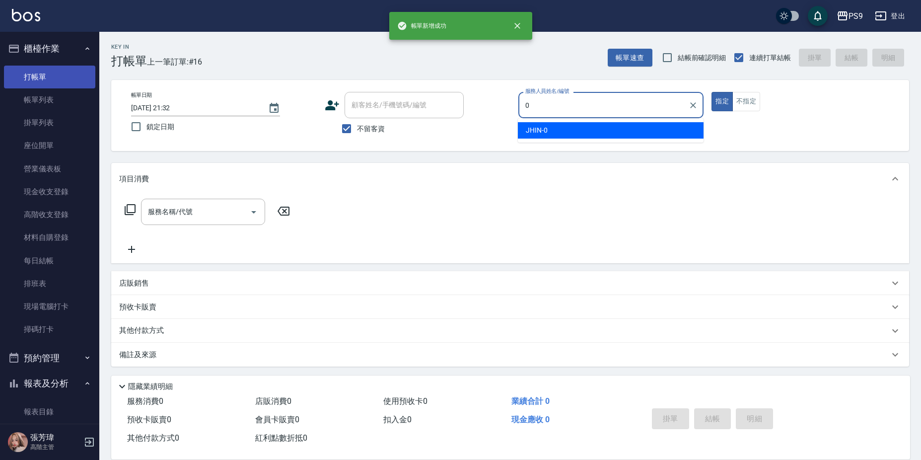
type input "JHIN-0"
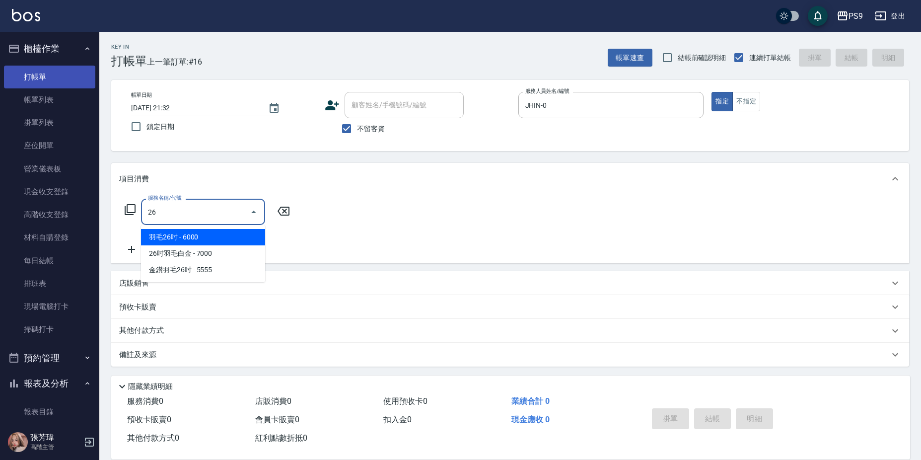
type input "2"
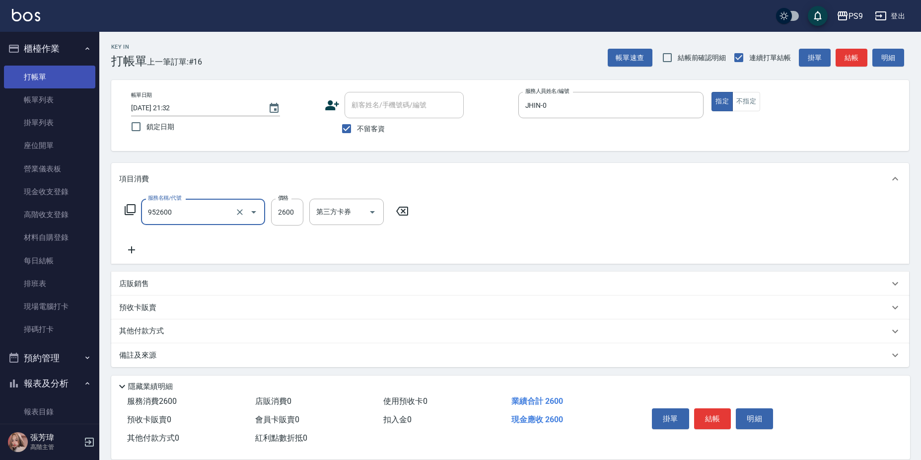
type input "過年-燙B(952600)"
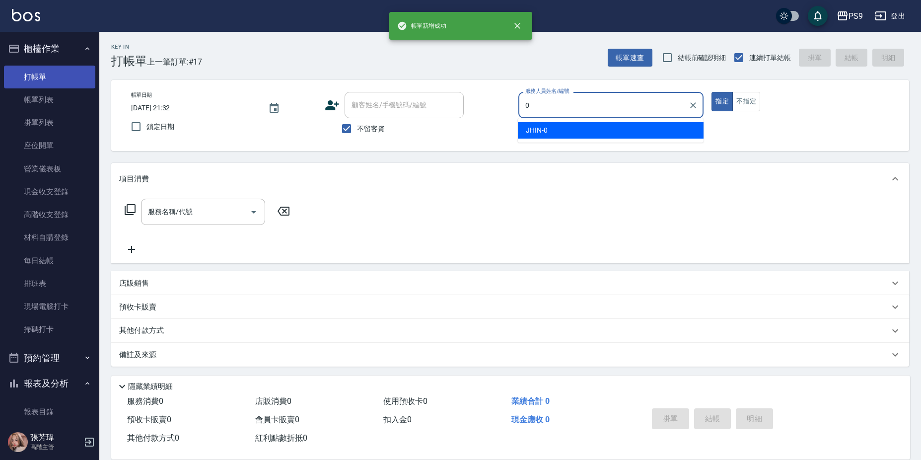
type input "JHIN-0"
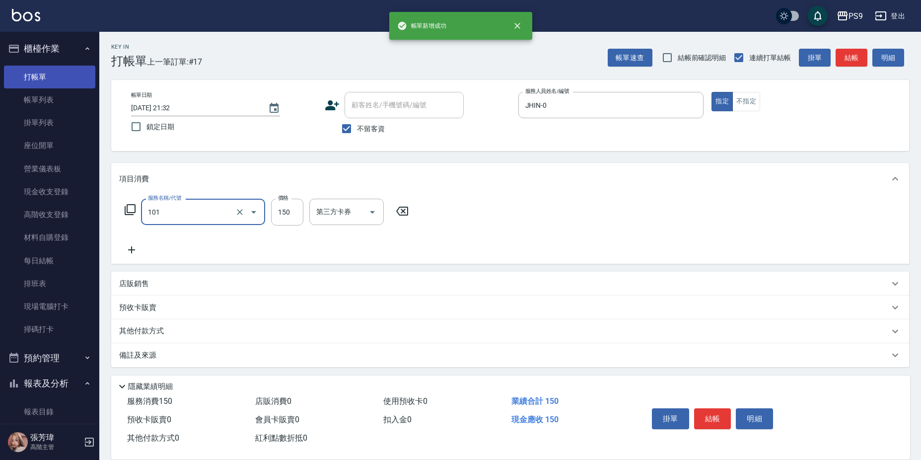
type input "洗髮(101)"
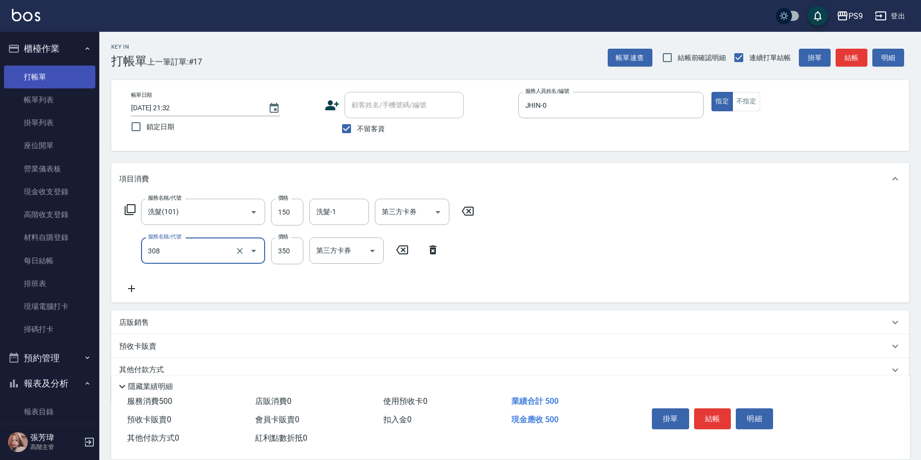
type input "剪-350(308)"
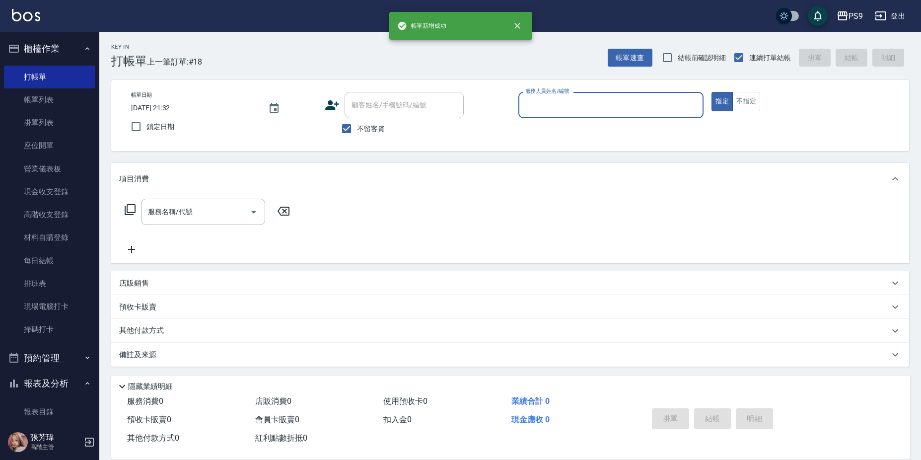
click at [373, 130] on span "不留客資" at bounding box center [371, 129] width 28 height 10
click at [357, 130] on input "不留客資" at bounding box center [346, 128] width 21 height 21
checkbox input "false"
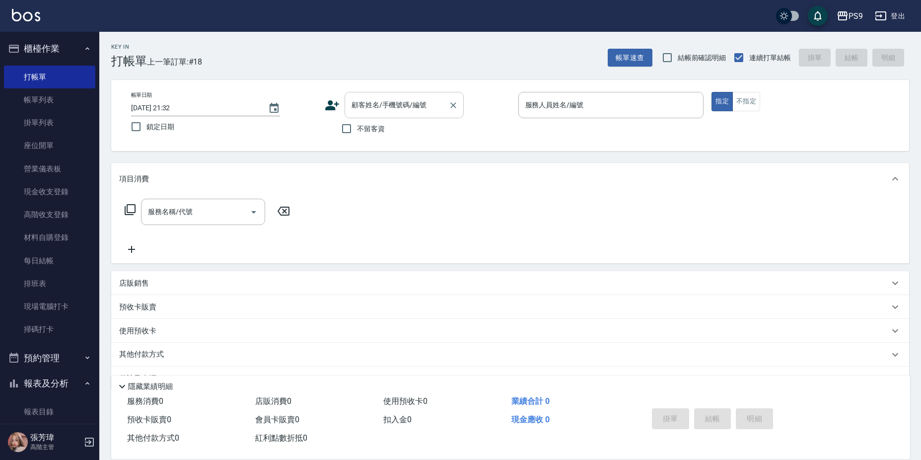
click at [388, 108] on input "顧客姓名/手機號碼/編號" at bounding box center [396, 104] width 95 height 17
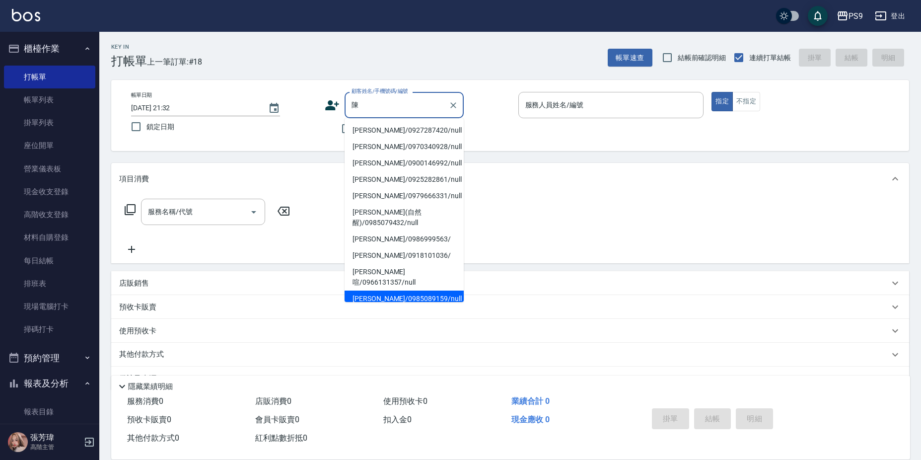
click at [385, 290] on li "[PERSON_NAME]/0985089159/null" at bounding box center [404, 298] width 119 height 16
type input "[PERSON_NAME]/0985089159/null"
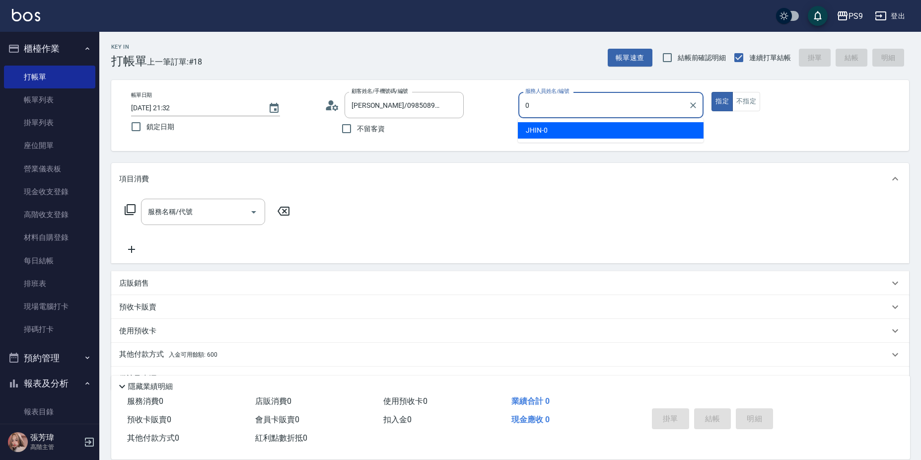
type input "JHIN-0"
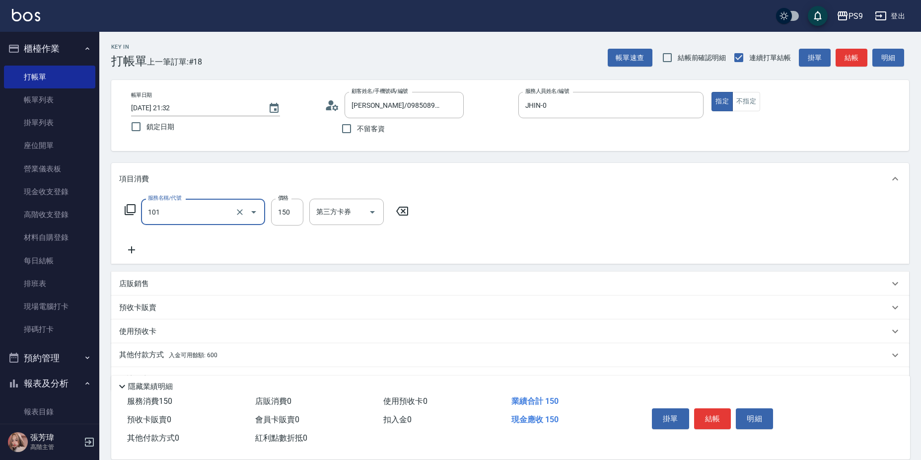
type input "洗髮(101)"
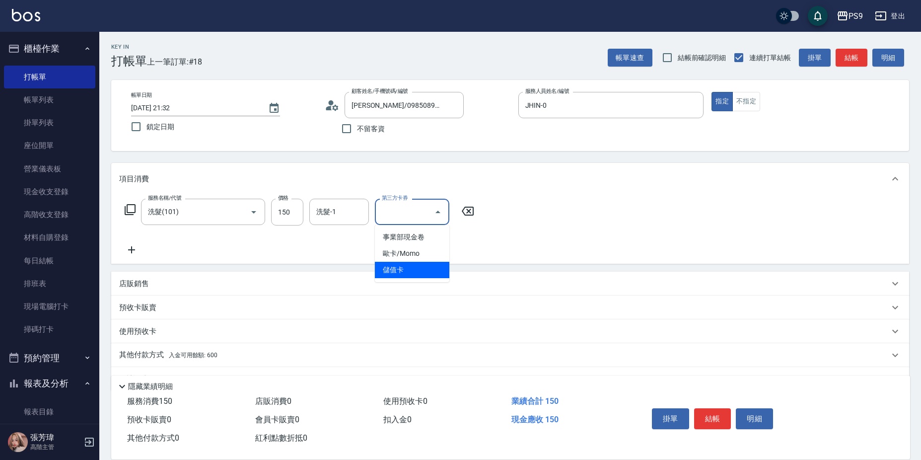
type input "儲值卡"
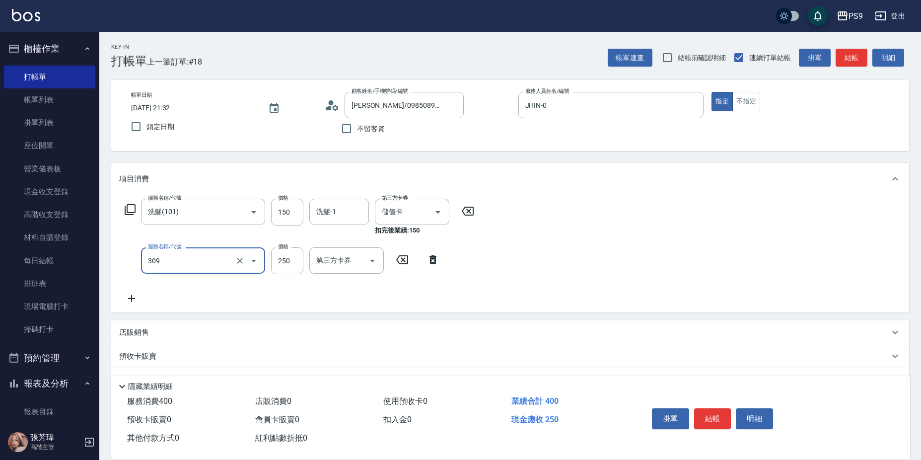
type input "剪-250(309)"
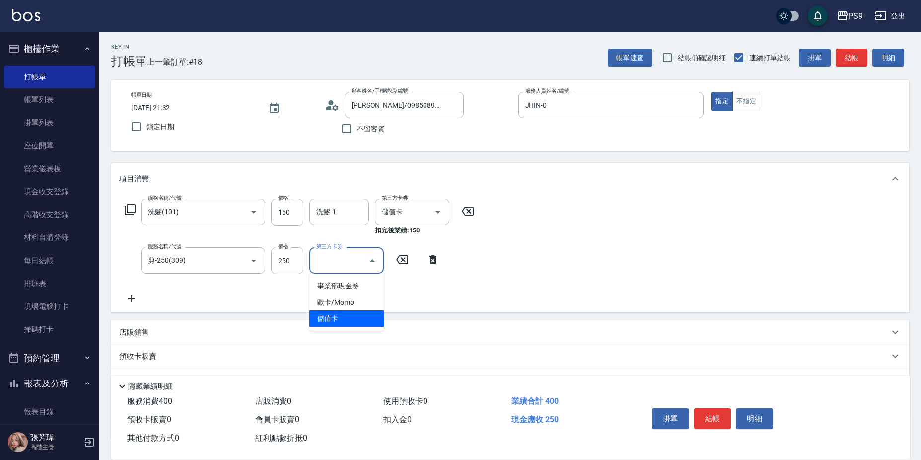
type input "儲值卡"
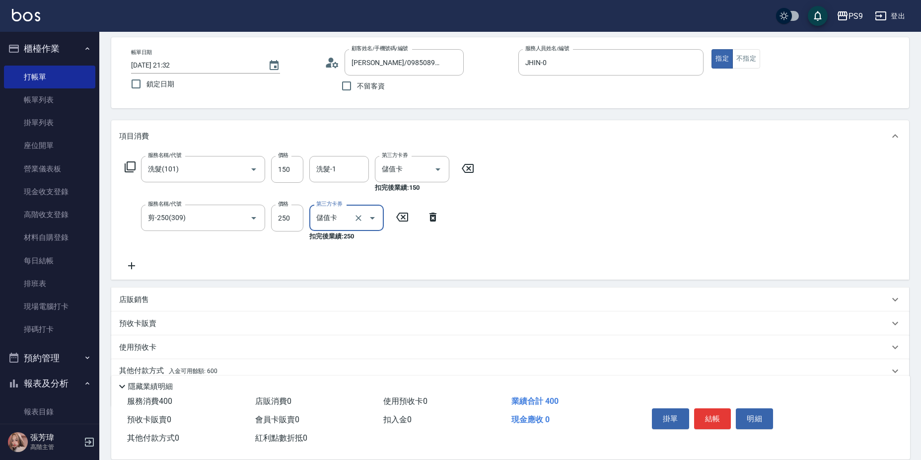
scroll to position [85, 0]
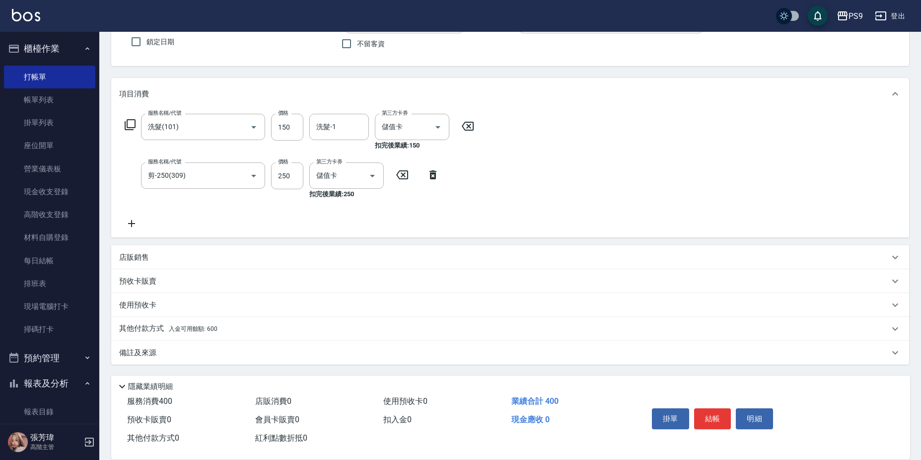
click at [170, 333] on p "其他付款方式 入金可用餘額: 600" at bounding box center [168, 328] width 98 height 11
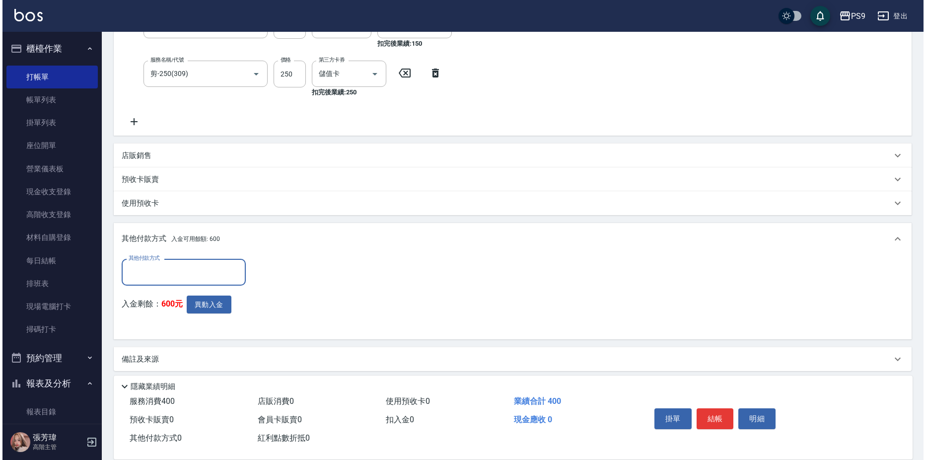
scroll to position [187, 0]
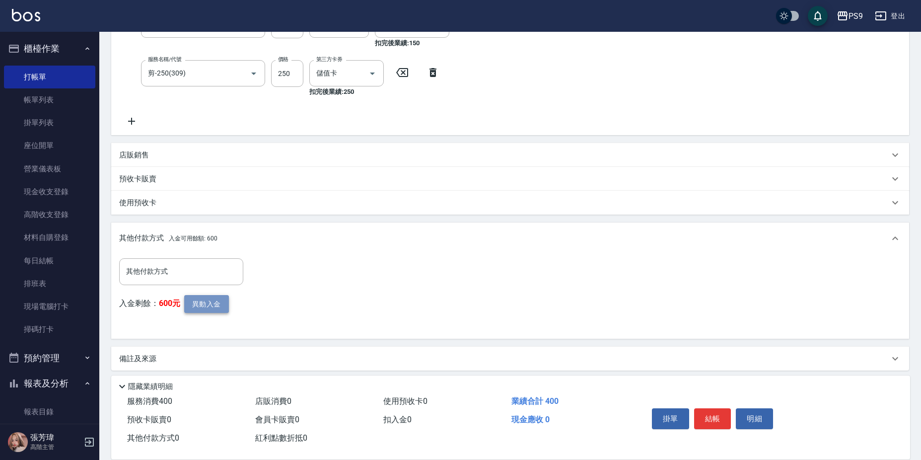
drag, startPoint x: 192, startPoint y: 304, endPoint x: 197, endPoint y: 304, distance: 5.5
click at [197, 304] on button "異動入金" at bounding box center [206, 304] width 45 height 18
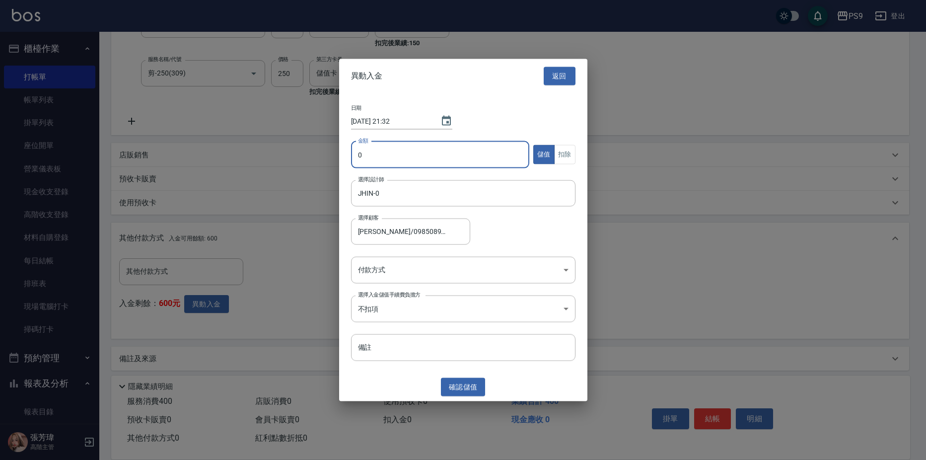
click at [421, 155] on input "0" at bounding box center [440, 154] width 179 height 27
type input "400"
drag, startPoint x: 556, startPoint y: 151, endPoint x: 567, endPoint y: 203, distance: 53.0
click at [557, 151] on button "扣除" at bounding box center [564, 154] width 21 height 19
click at [479, 276] on body "PS9 登出 櫃檯作業 打帳單 帳單列表 掛單列表 座位開單 營業儀表板 現金收支登錄 高階收支登錄 材料自購登錄 每日結帳 排班表 現場電腦打卡 掃碼打卡 …" at bounding box center [463, 139] width 926 height 653
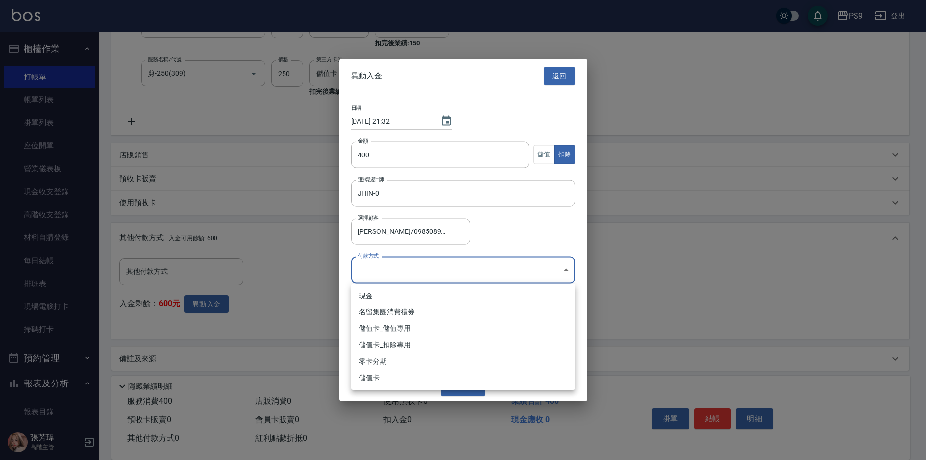
drag, startPoint x: 433, startPoint y: 336, endPoint x: 439, endPoint y: 359, distance: 24.1
click at [433, 336] on ul "現金 名留集團消費禮券 儲值卡_儲值專用 儲值卡_扣除專用 零卡分期 儲值卡" at bounding box center [463, 336] width 224 height 106
click at [429, 339] on li "儲值卡_扣除專用" at bounding box center [463, 345] width 224 height 16
type input "儲值卡_扣除專用"
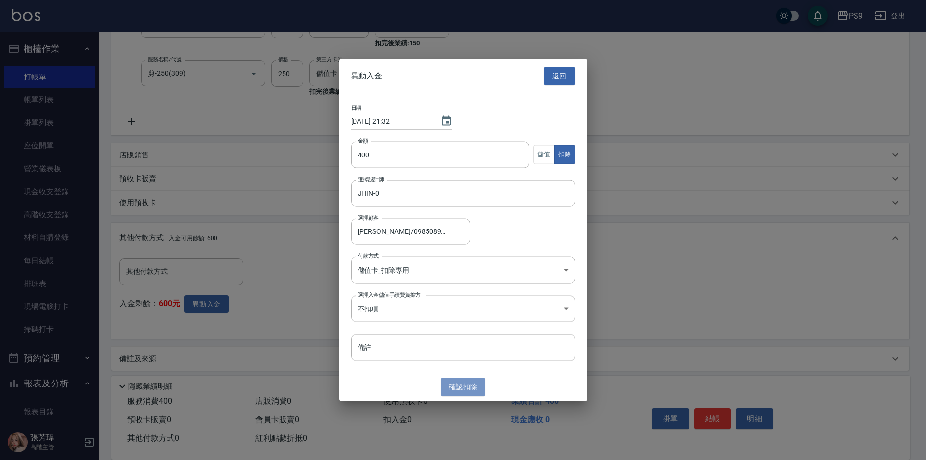
drag, startPoint x: 466, startPoint y: 380, endPoint x: 462, endPoint y: 372, distance: 9.1
click at [466, 381] on button "確認 扣除" at bounding box center [463, 387] width 45 height 18
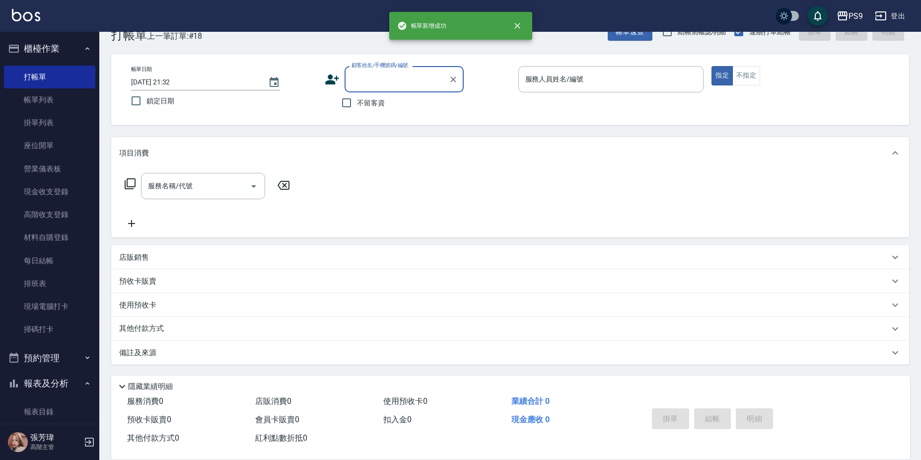
scroll to position [0, 0]
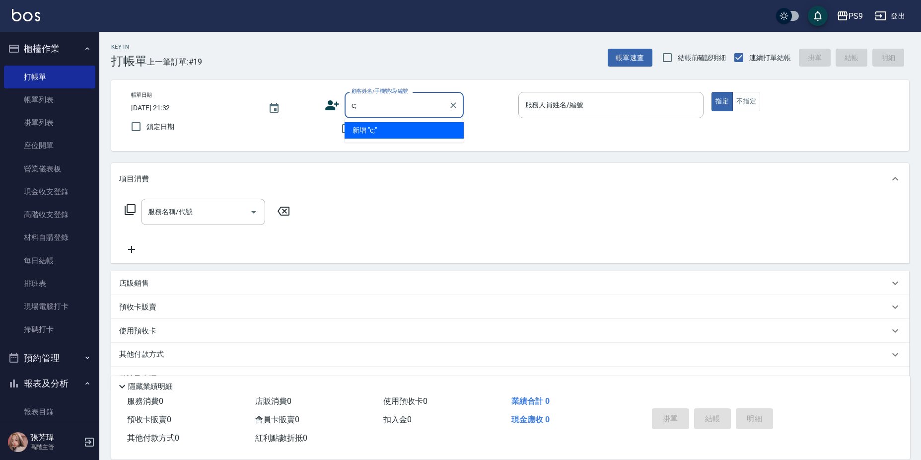
type input "c"
type input "C"
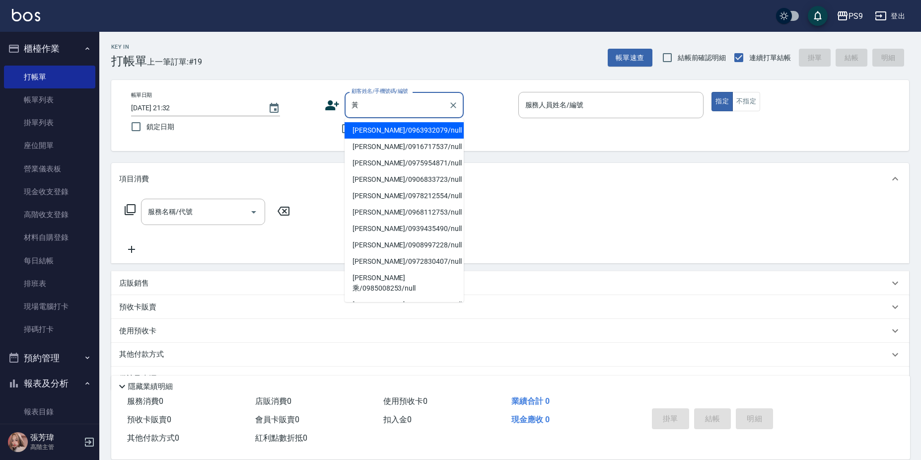
click at [412, 209] on li "[PERSON_NAME]/0968112753/null" at bounding box center [404, 212] width 119 height 16
type input "[PERSON_NAME]/0968112753/null"
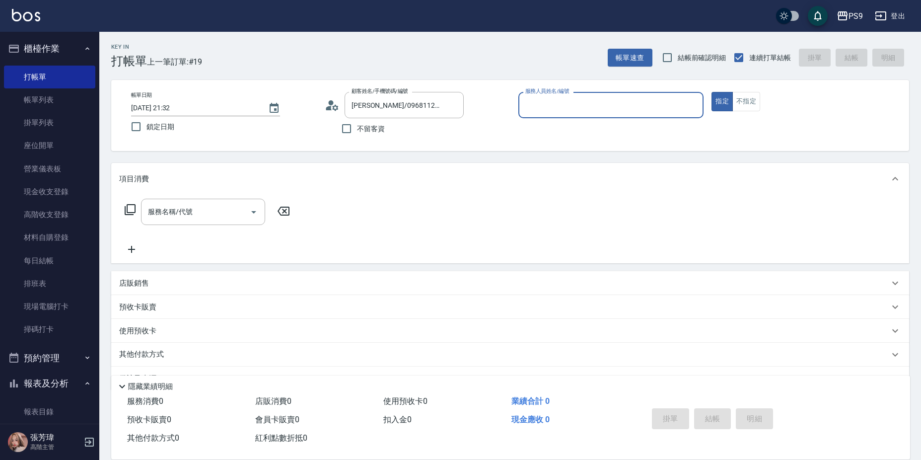
type input "JHIN-0"
click at [711, 92] on button "指定" at bounding box center [721, 101] width 21 height 19
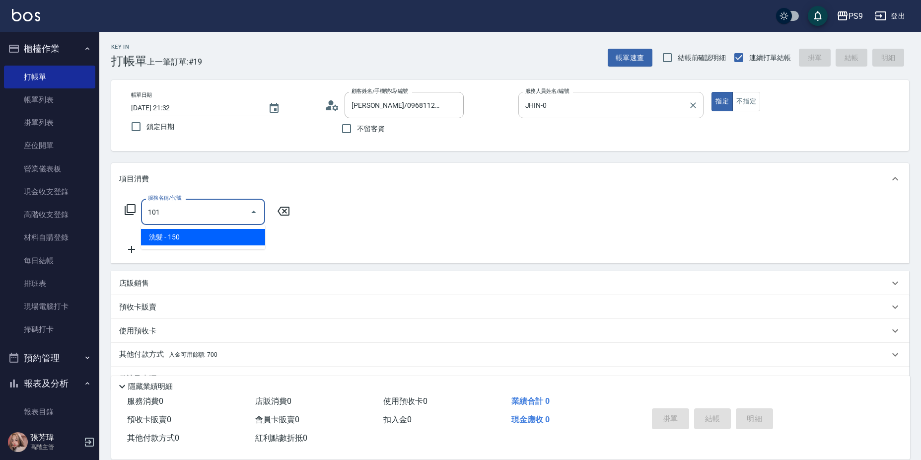
type input "洗髮(101)"
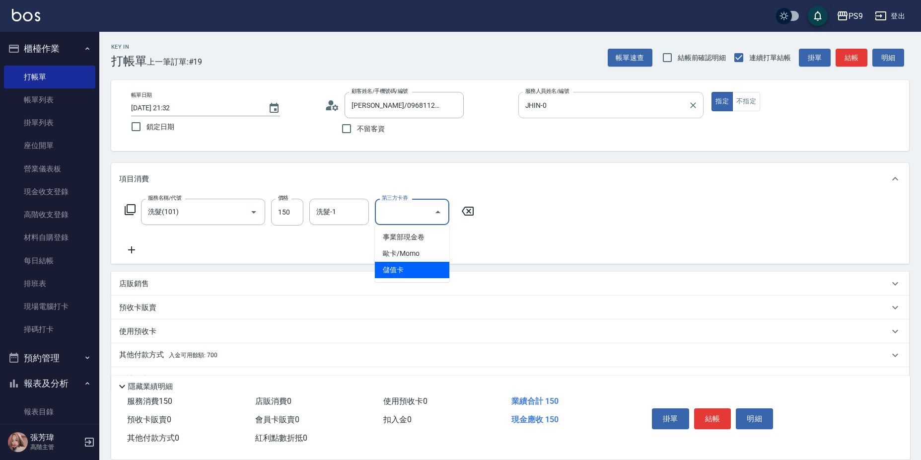
type input "儲值卡"
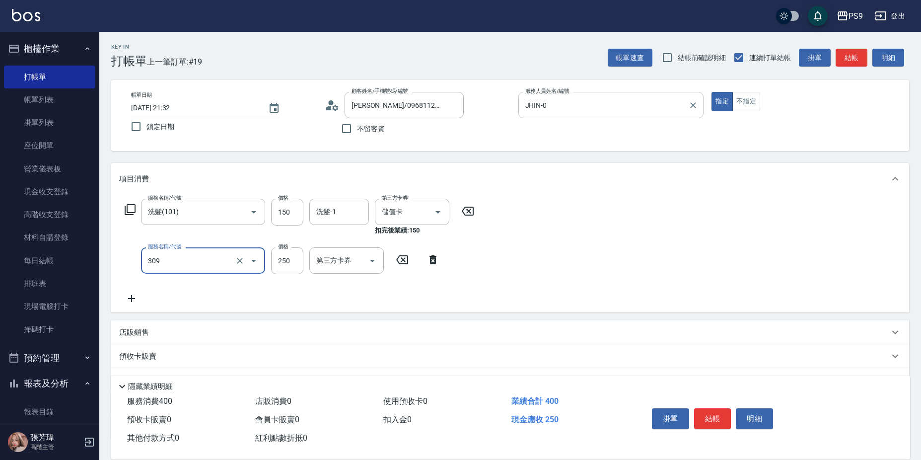
type input "剪-250(309)"
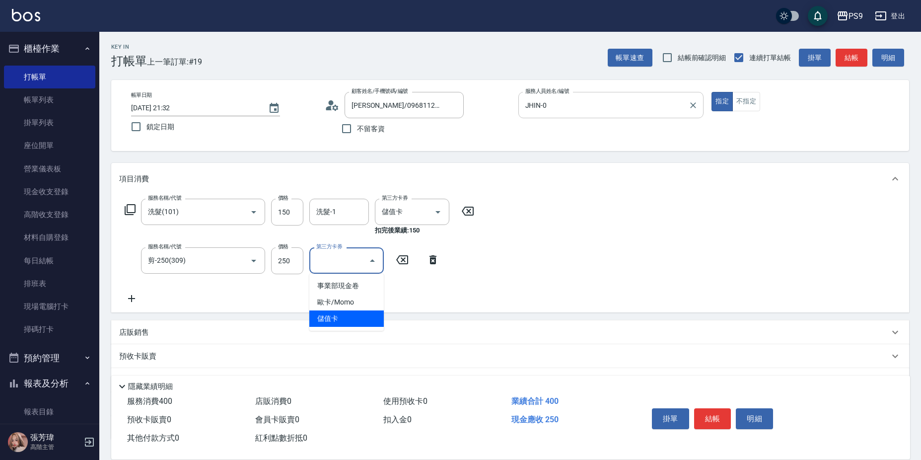
type input "儲值卡"
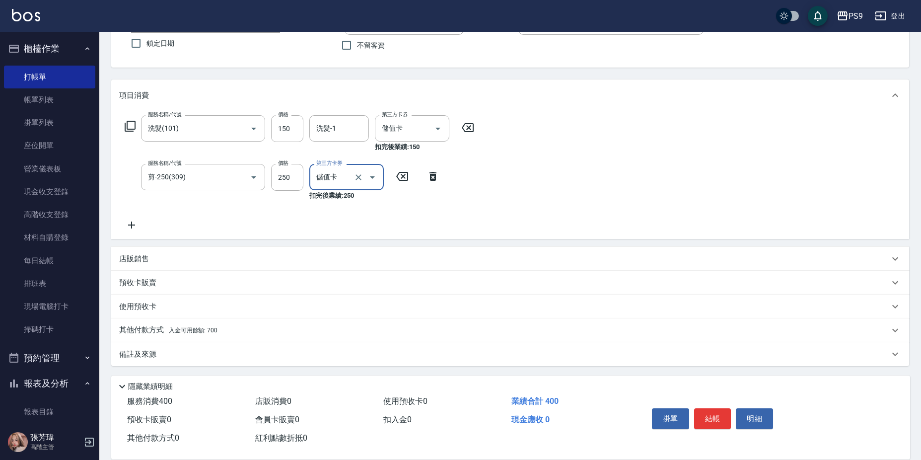
scroll to position [85, 0]
click at [228, 326] on div "其他付款方式 入金可用餘額: 700" at bounding box center [504, 328] width 770 height 11
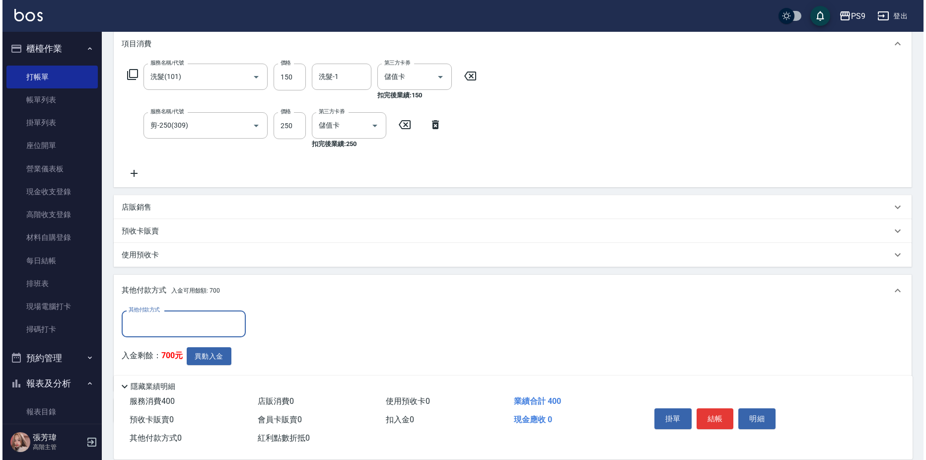
scroll to position [191, 0]
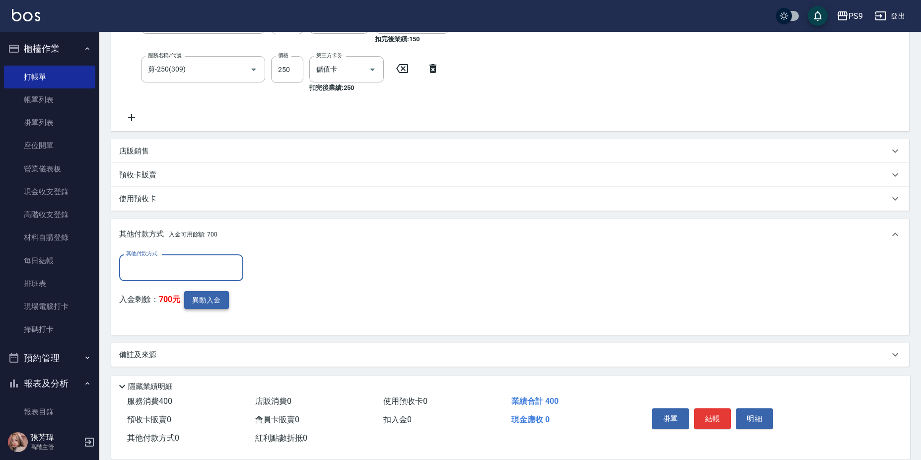
click at [210, 296] on button "異動入金" at bounding box center [206, 300] width 45 height 18
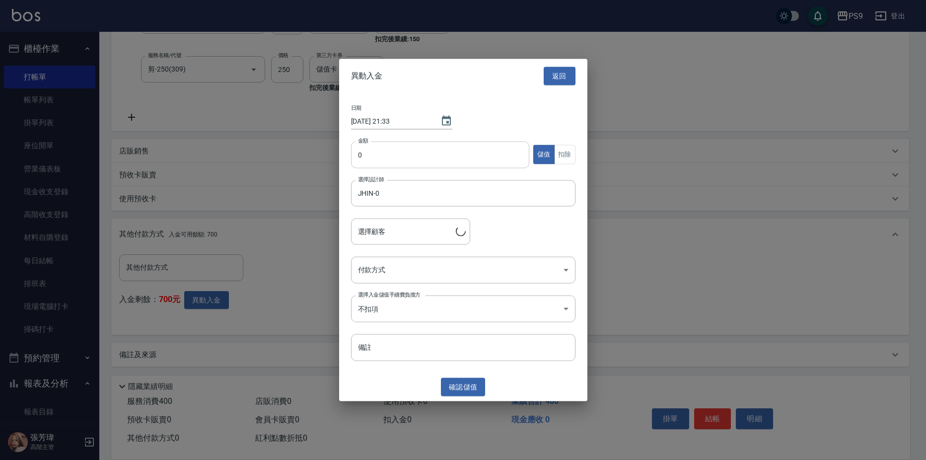
type input "[PERSON_NAME]/0968112753"
click at [389, 152] on input "0" at bounding box center [440, 154] width 179 height 27
type input "400"
click at [564, 154] on button "扣除" at bounding box center [564, 154] width 21 height 19
click at [531, 261] on body "PS9 登出 櫃檯作業 打帳單 帳單列表 掛單列表 座位開單 營業儀表板 現金收支登錄 高階收支登錄 材料自購登錄 每日結帳 排班表 現場電腦打卡 掃碼打卡 …" at bounding box center [463, 135] width 926 height 653
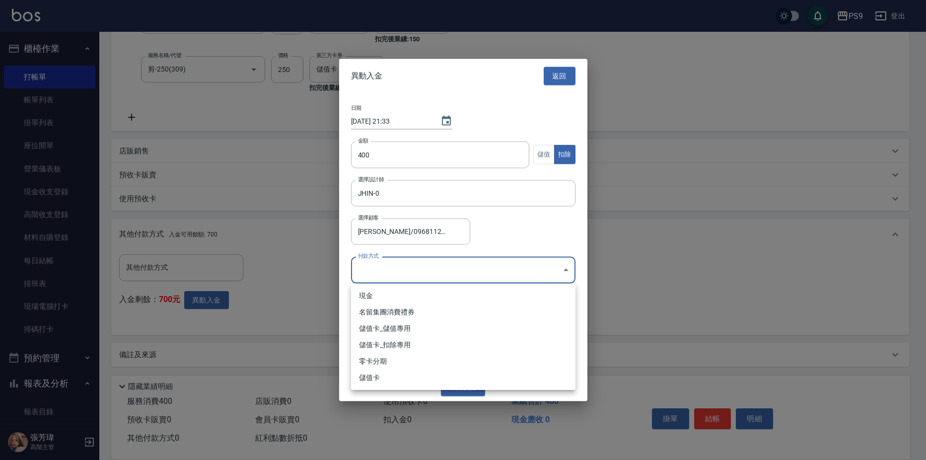
drag, startPoint x: 414, startPoint y: 342, endPoint x: 414, endPoint y: 349, distance: 6.5
click at [414, 343] on li "儲值卡_扣除專用" at bounding box center [463, 345] width 224 height 16
type input "儲值卡_扣除專用"
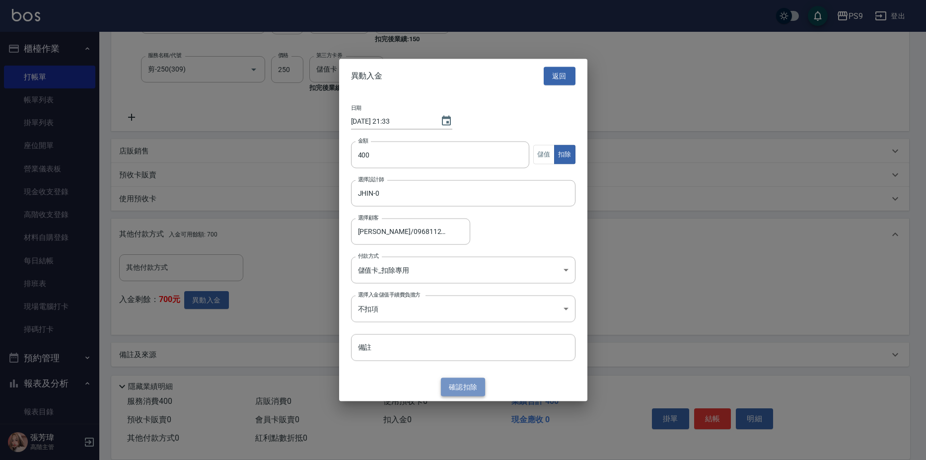
click at [457, 383] on button "確認 扣除" at bounding box center [463, 387] width 45 height 18
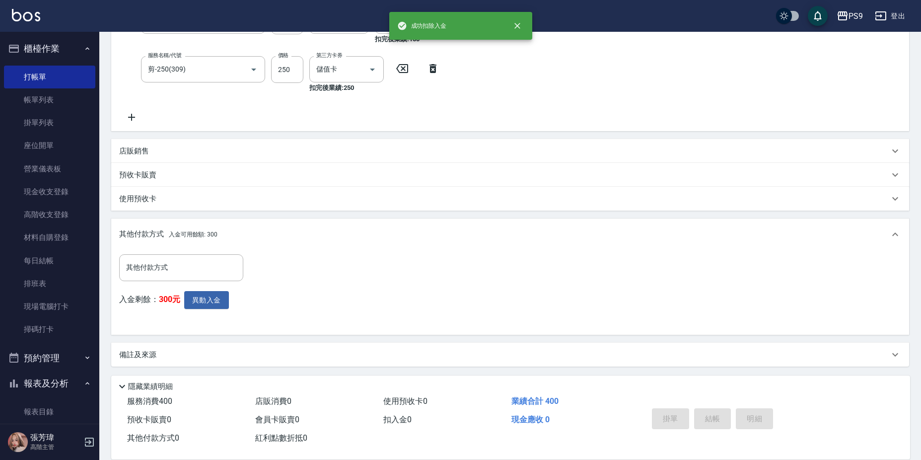
type input "[DATE] 21:33"
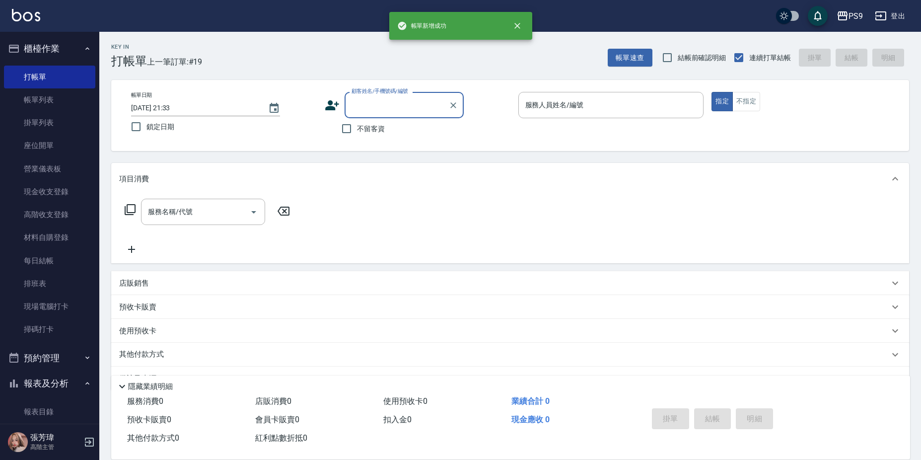
scroll to position [0, 0]
click at [381, 130] on span "不留客資" at bounding box center [371, 129] width 28 height 10
click at [357, 130] on input "不留客資" at bounding box center [346, 128] width 21 height 21
checkbox input "true"
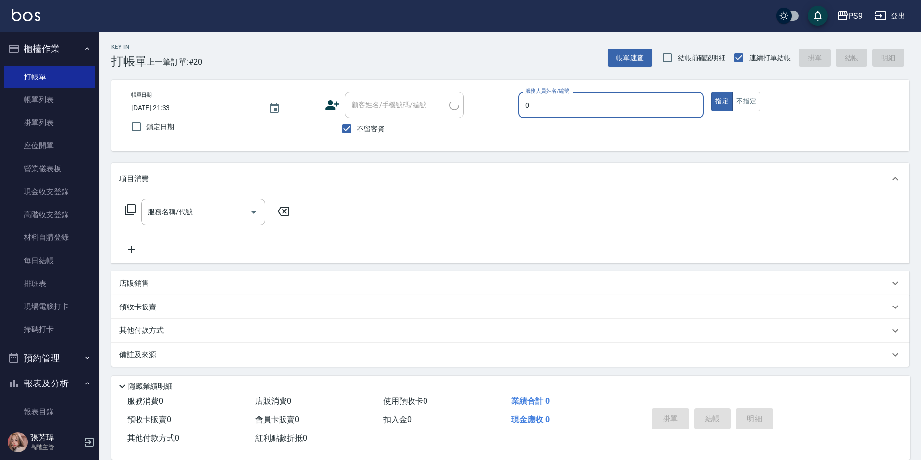
type input "JHIN-0"
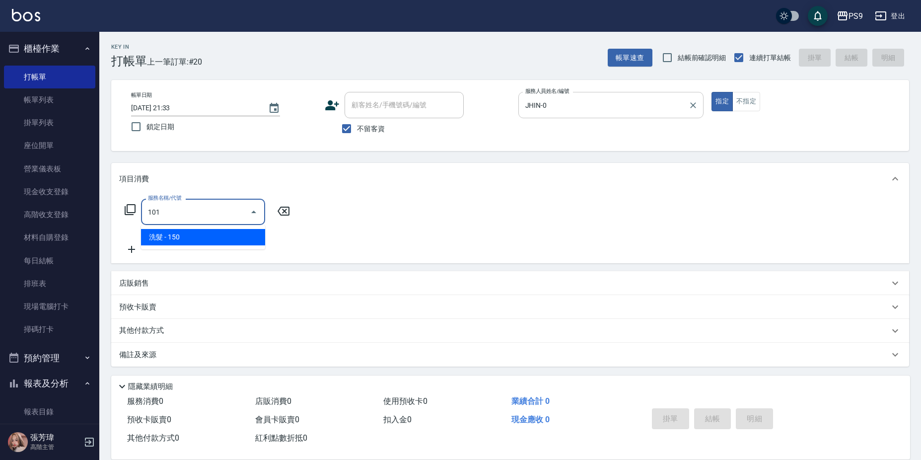
type input "洗髮(101)"
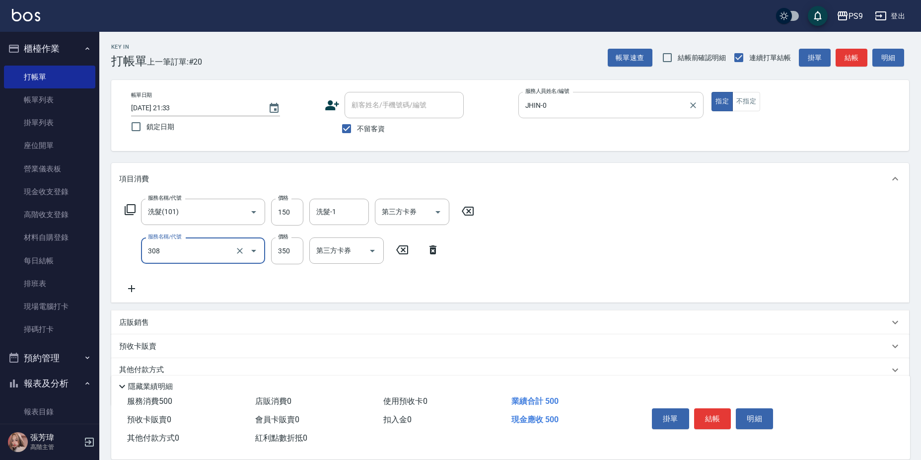
type input "剪-350(308)"
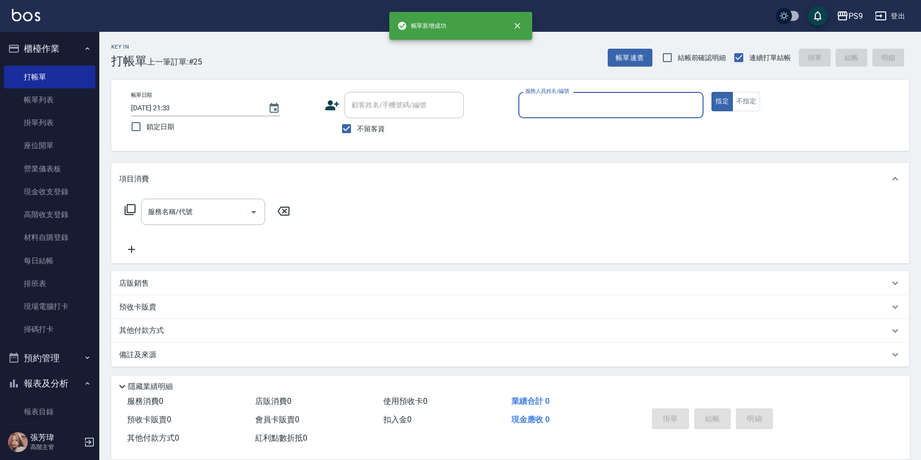
click at [362, 129] on span "不留客資" at bounding box center [371, 129] width 28 height 10
click at [357, 129] on input "不留客資" at bounding box center [346, 128] width 21 height 21
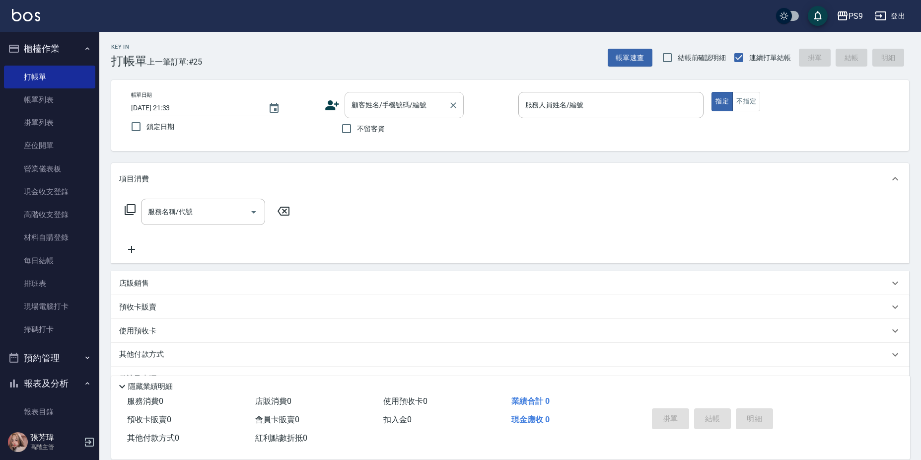
click at [373, 103] on input "顧客姓名/手機號碼/編號" at bounding box center [396, 104] width 95 height 17
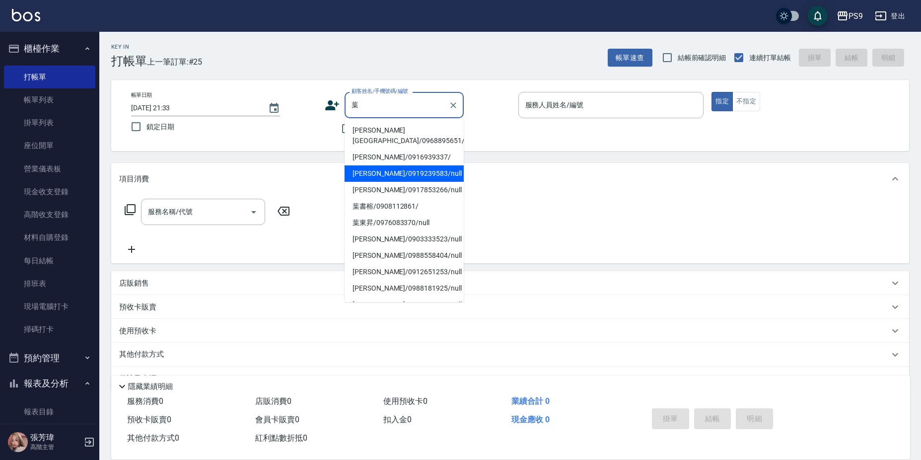
click at [405, 165] on li "[PERSON_NAME]/0919239583/null" at bounding box center [404, 173] width 119 height 16
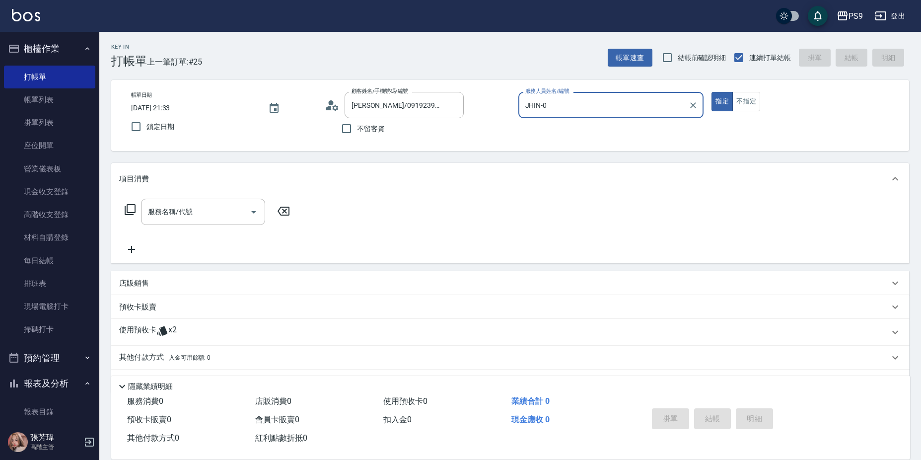
click at [711, 92] on button "指定" at bounding box center [721, 101] width 21 height 19
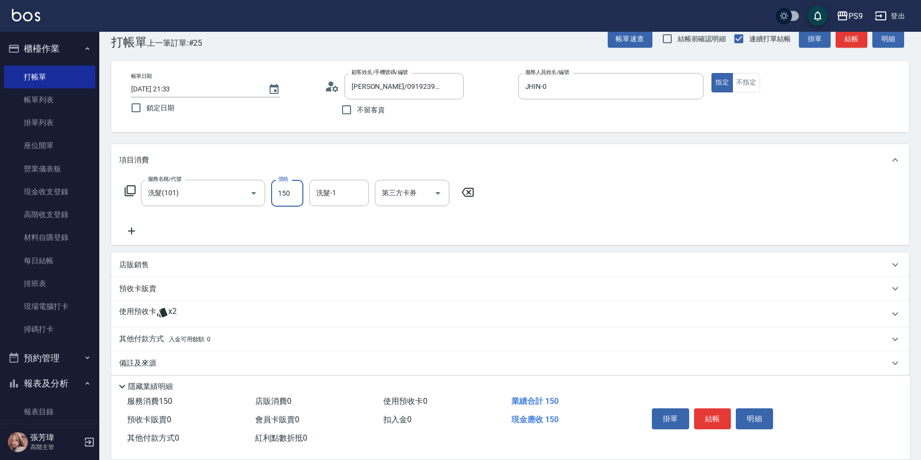
scroll to position [29, 0]
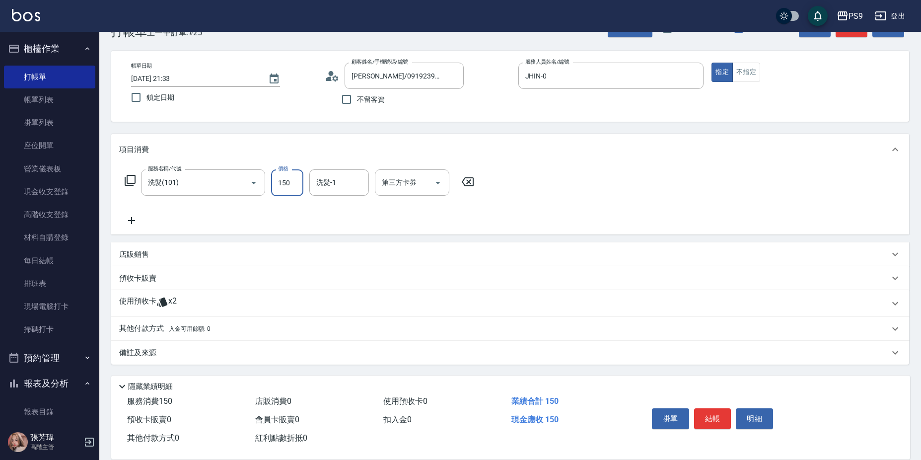
click at [169, 300] on span "x2" at bounding box center [172, 303] width 8 height 15
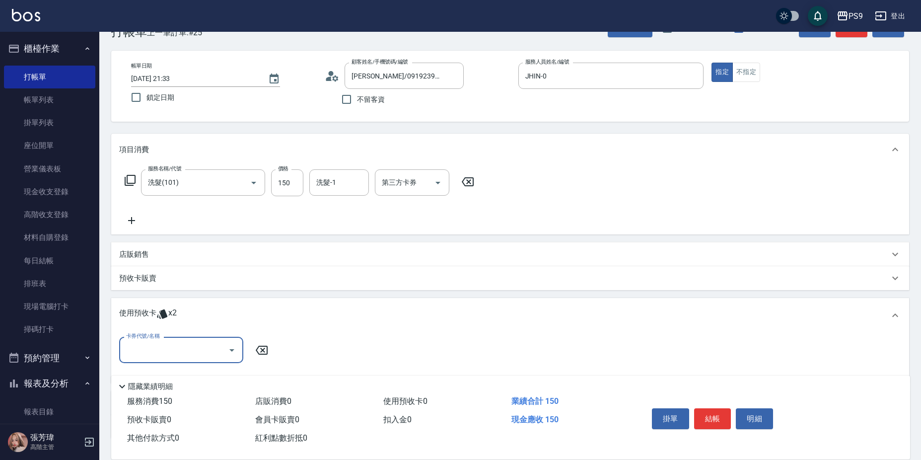
scroll to position [79, 0]
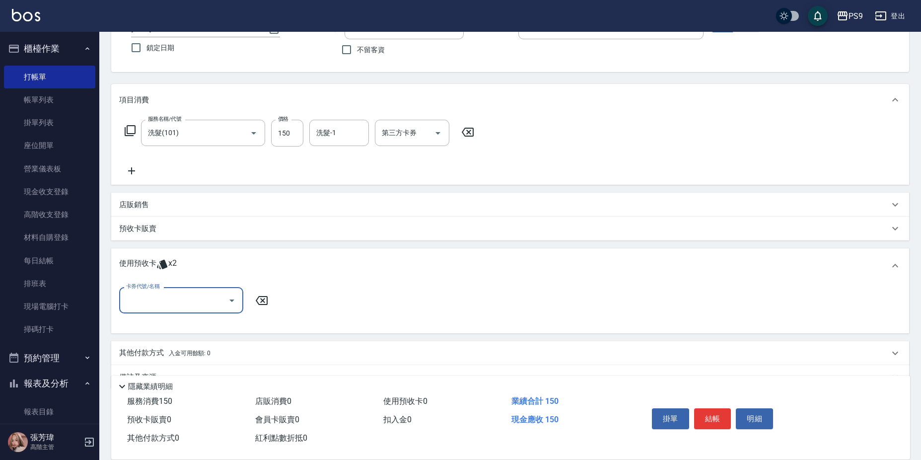
click at [218, 300] on input "卡券代號/名稱" at bounding box center [174, 299] width 100 height 17
click at [219, 324] on div "包卡 剩餘2張" at bounding box center [181, 325] width 124 height 16
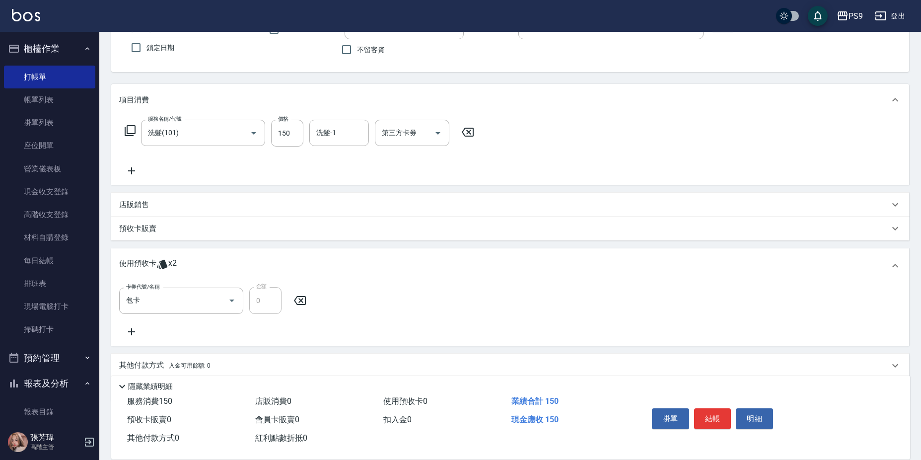
click at [165, 263] on icon at bounding box center [162, 264] width 10 height 9
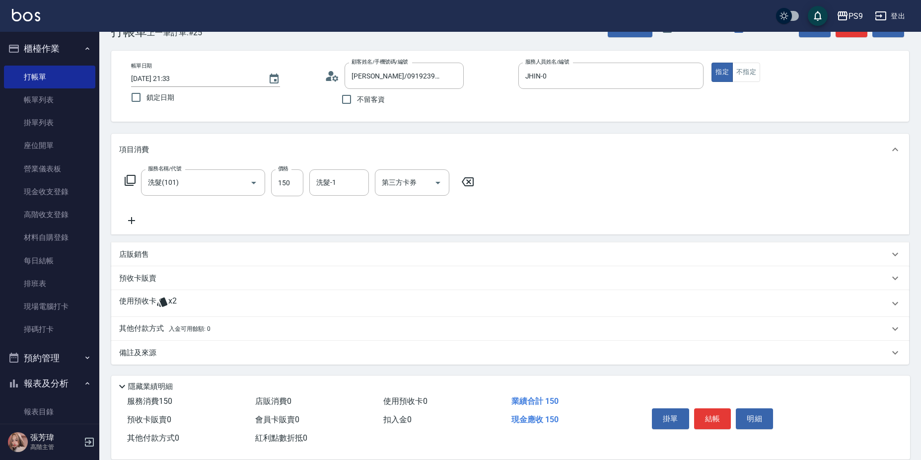
scroll to position [29, 0]
click at [181, 308] on div "使用預收卡 x2" at bounding box center [504, 303] width 770 height 15
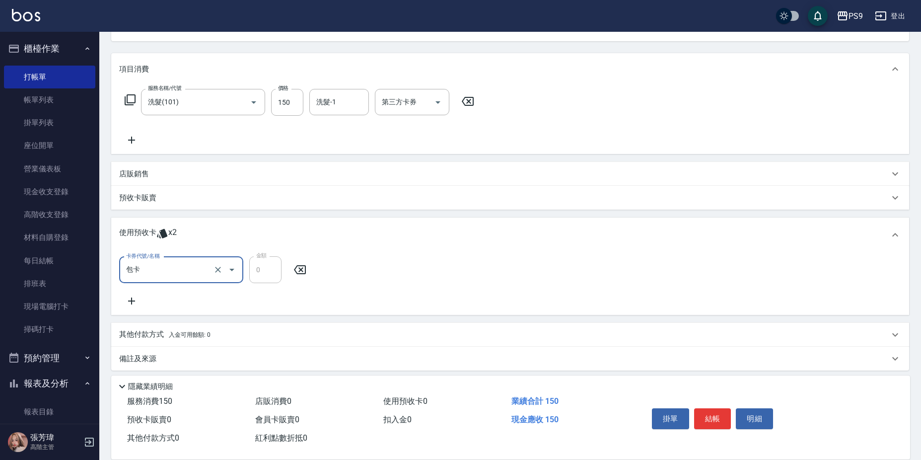
scroll to position [116, 0]
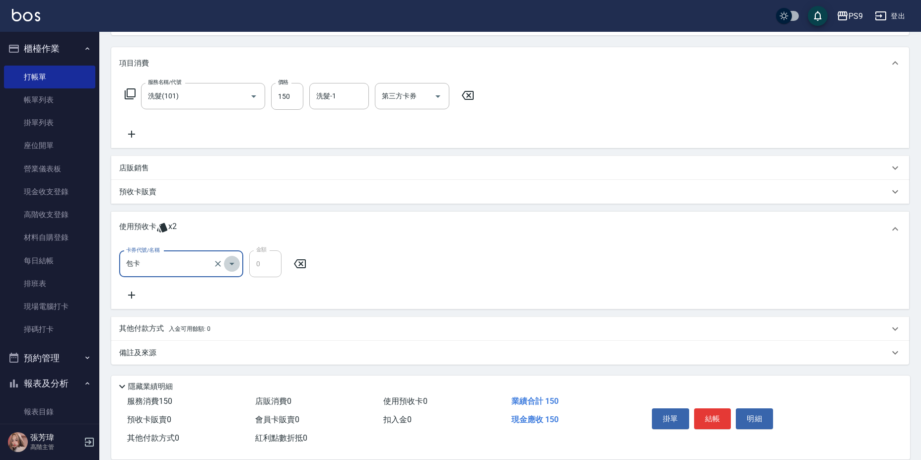
click at [229, 267] on icon "Open" at bounding box center [232, 264] width 12 height 12
click at [199, 292] on div "包卡 剩餘2張" at bounding box center [181, 289] width 124 height 16
click at [337, 287] on div "卡券代號/名稱 包卡 卡券代號/名稱 金額 0 金額" at bounding box center [510, 275] width 782 height 51
click at [162, 222] on icon at bounding box center [162, 227] width 12 height 12
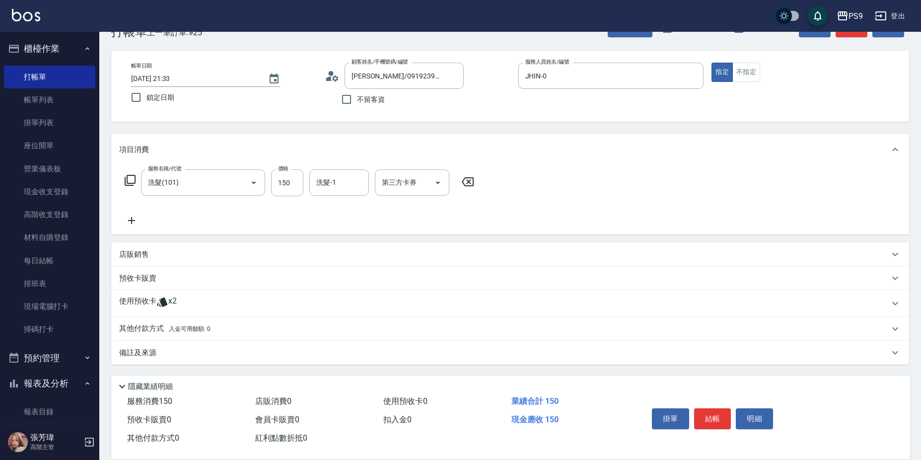
scroll to position [29, 0]
click at [183, 305] on div "使用預收卡 x2" at bounding box center [504, 303] width 770 height 15
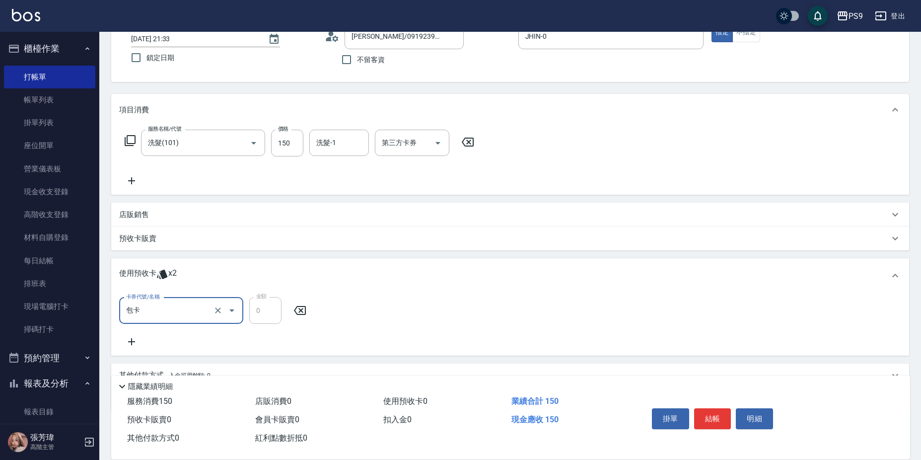
scroll to position [116, 0]
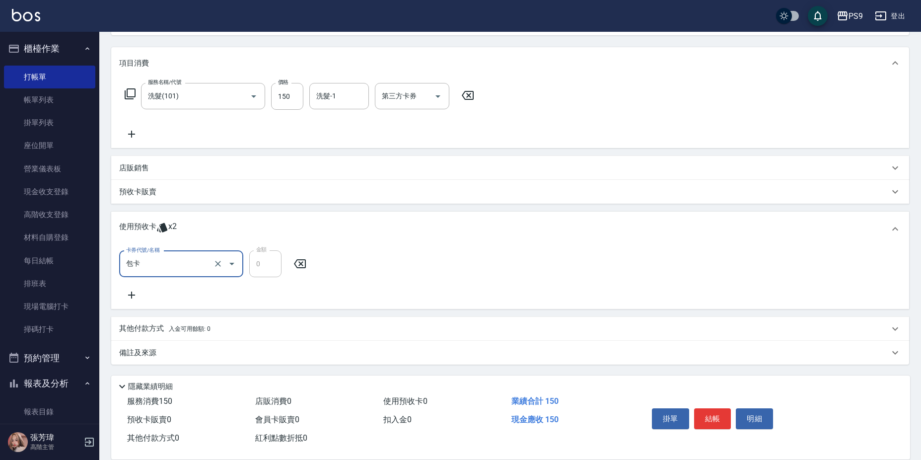
click at [157, 189] on div "預收卡販賣" at bounding box center [504, 192] width 770 height 10
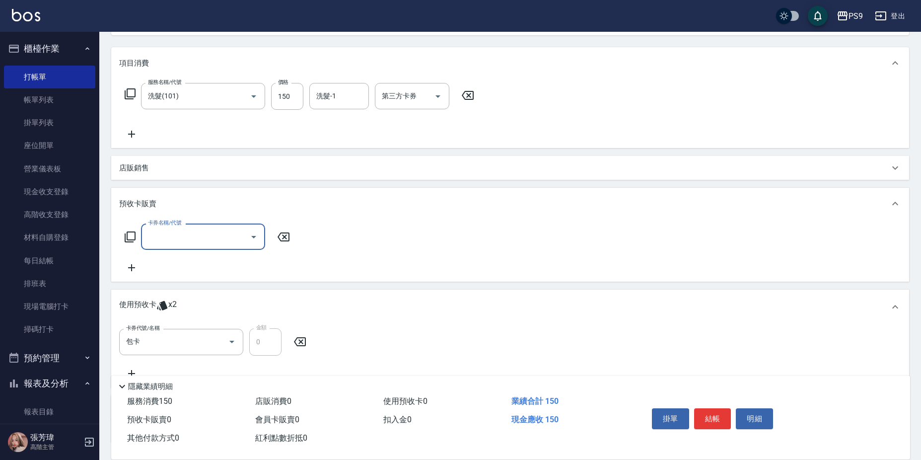
scroll to position [0, 0]
click at [157, 194] on div "預收卡販賣" at bounding box center [510, 204] width 798 height 32
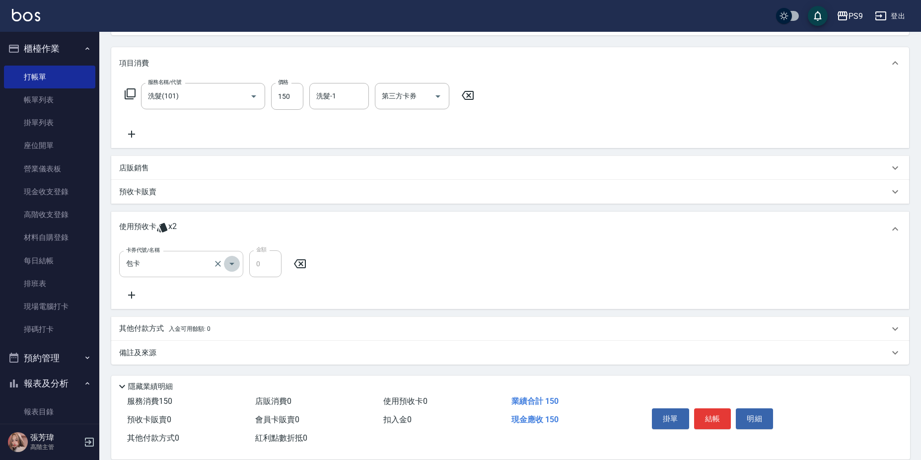
click at [232, 261] on icon "Open" at bounding box center [232, 264] width 12 height 12
click at [218, 286] on div "包卡 剩餘2張" at bounding box center [181, 289] width 124 height 16
click at [237, 287] on div "卡券代號/名稱 包卡 卡券代號/名稱 金額 0 金額" at bounding box center [510, 275] width 782 height 51
click at [331, 103] on input "洗髮-1" at bounding box center [339, 95] width 51 height 17
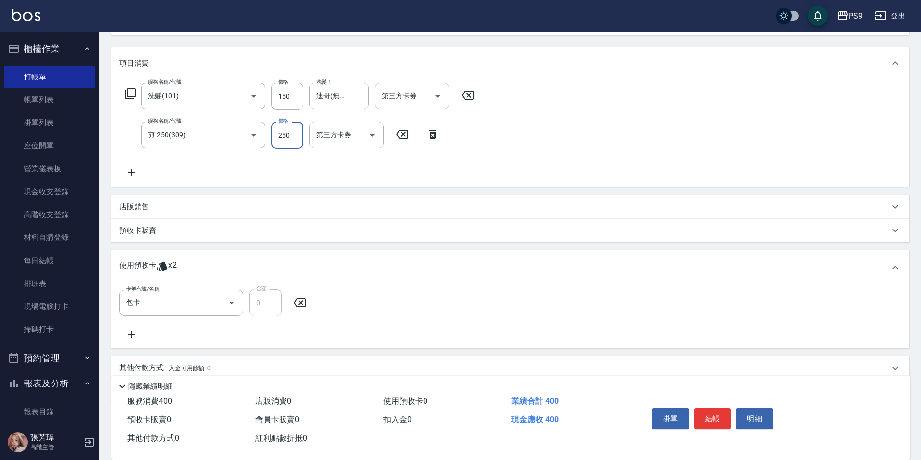
drag, startPoint x: 355, startPoint y: 95, endPoint x: 400, endPoint y: 108, distance: 46.5
click at [355, 98] on icon "Clear" at bounding box center [358, 96] width 10 height 10
click at [201, 136] on input "剪-250(309)" at bounding box center [188, 134] width 87 height 17
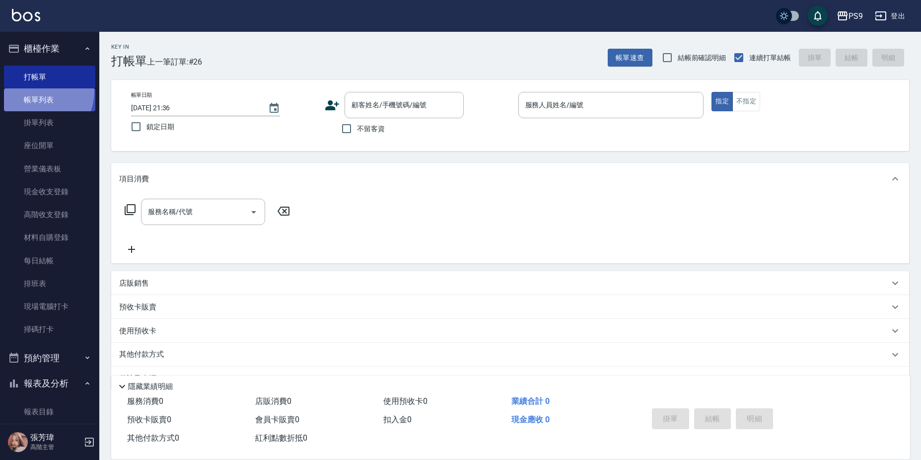
click at [33, 91] on link "帳單列表" at bounding box center [49, 99] width 91 height 23
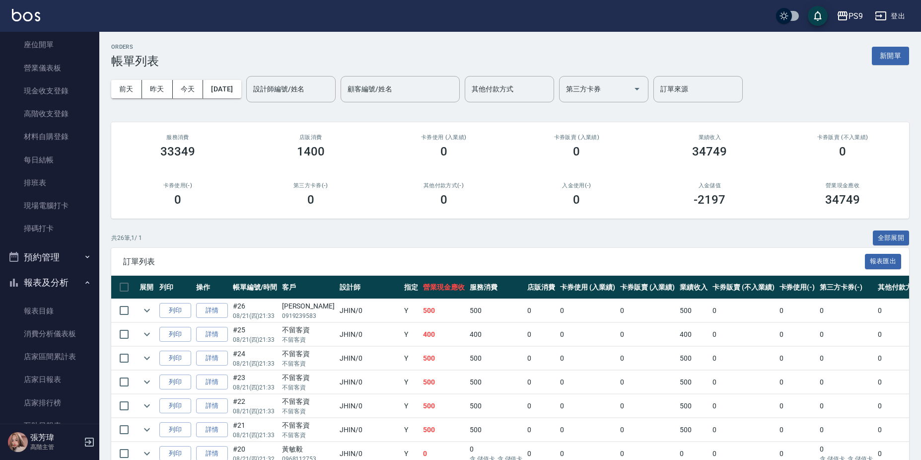
scroll to position [199, 0]
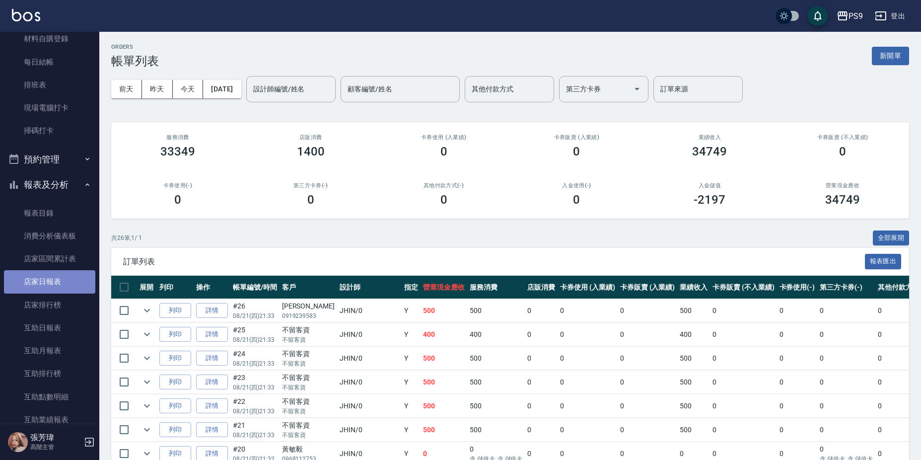
click at [52, 280] on link "店家日報表" at bounding box center [49, 281] width 91 height 23
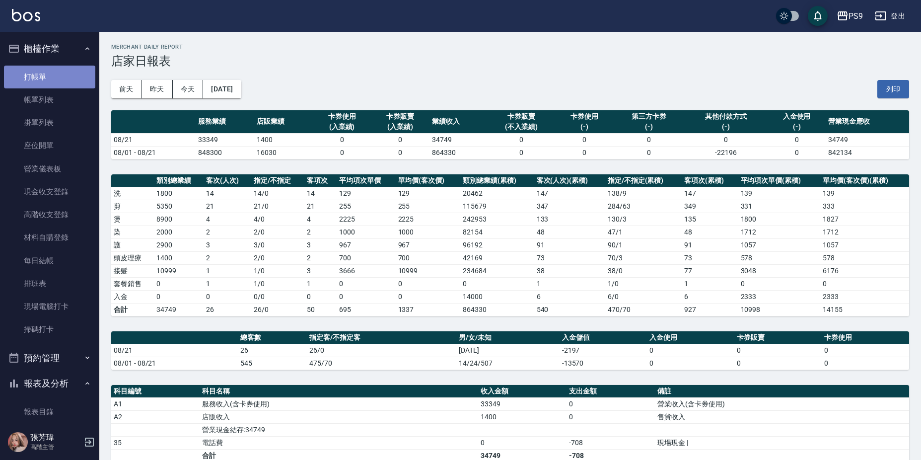
click at [50, 79] on link "打帳單" at bounding box center [49, 77] width 91 height 23
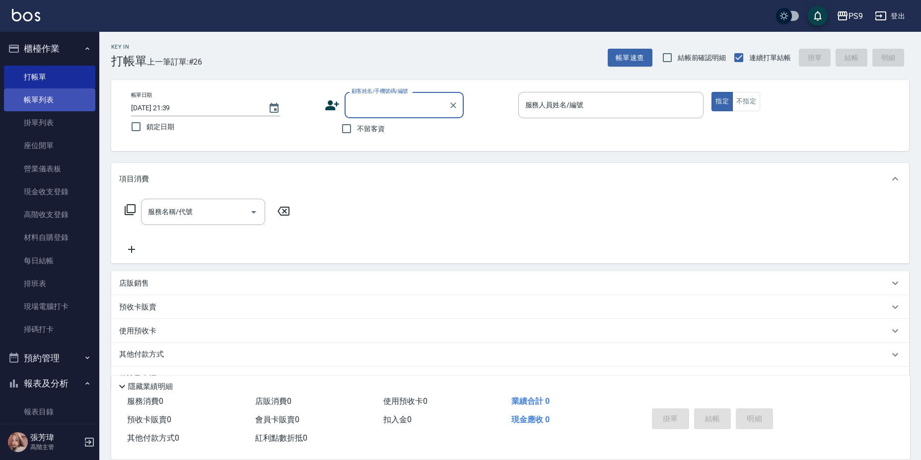
click at [32, 97] on link "帳單列表" at bounding box center [49, 99] width 91 height 23
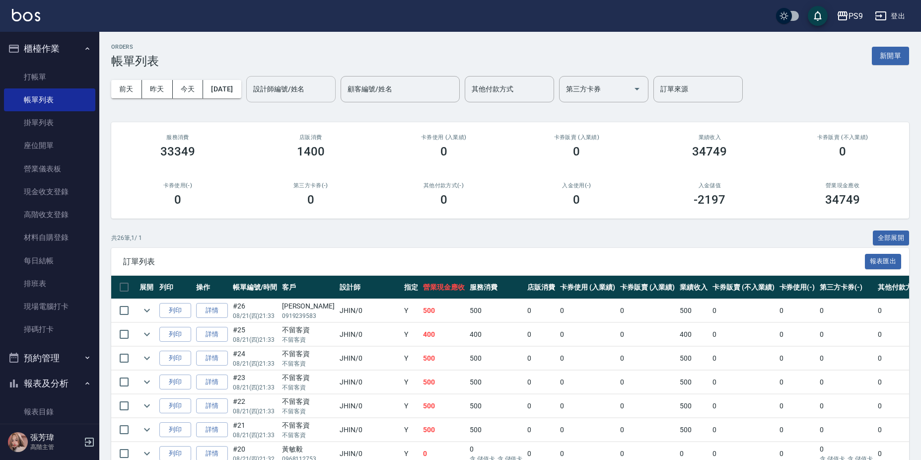
click at [289, 83] on input "設計師編號/姓名" at bounding box center [291, 88] width 80 height 17
click at [300, 112] on div "JHIN -0" at bounding box center [307, 114] width 89 height 16
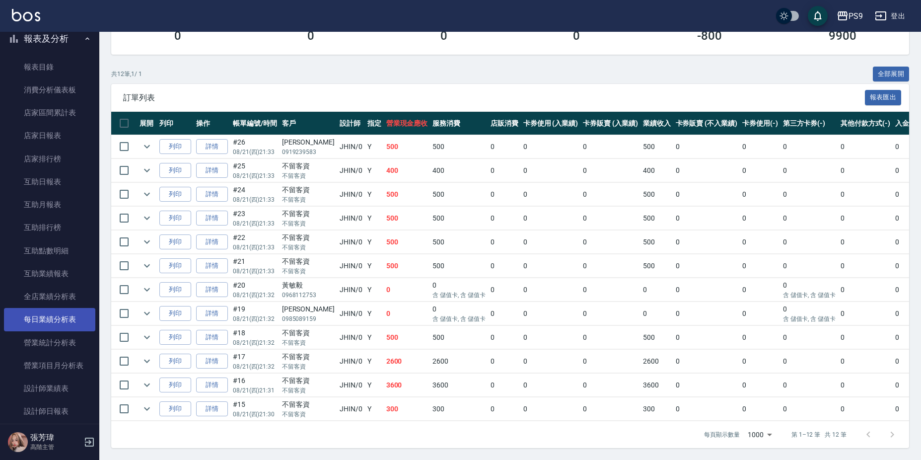
scroll to position [397, 0]
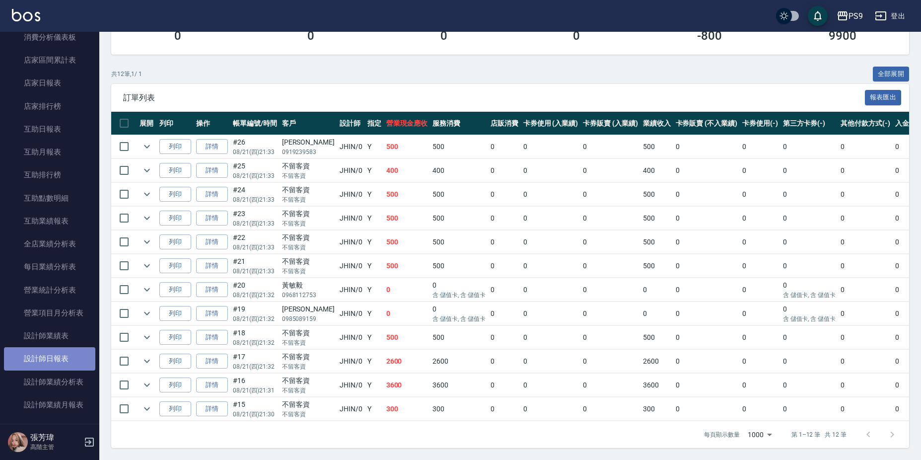
click at [52, 359] on link "設計師日報表" at bounding box center [49, 358] width 91 height 23
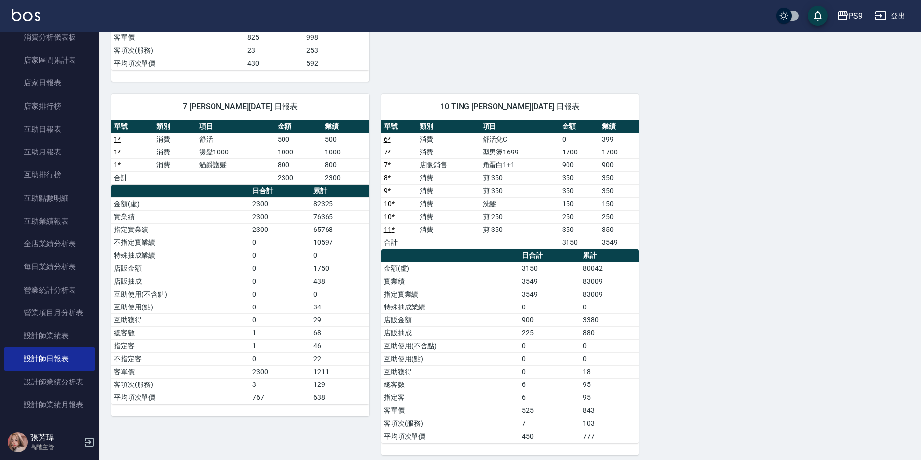
scroll to position [577, 0]
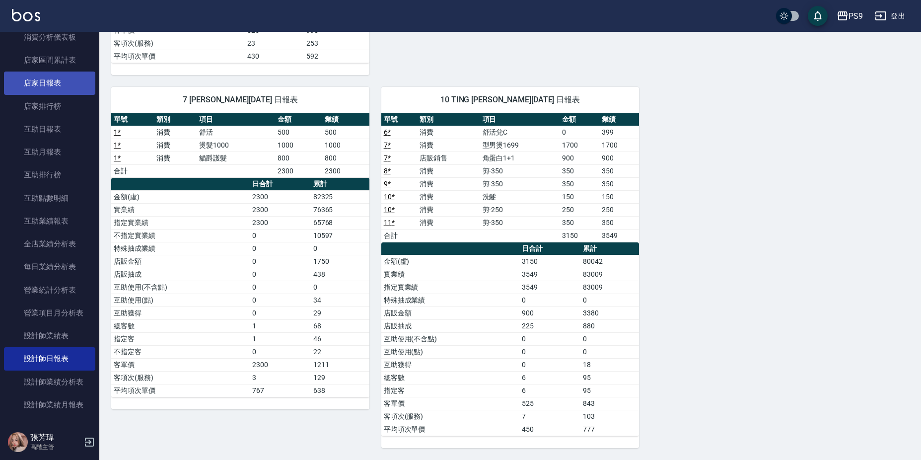
click at [57, 81] on link "店家日報表" at bounding box center [49, 82] width 91 height 23
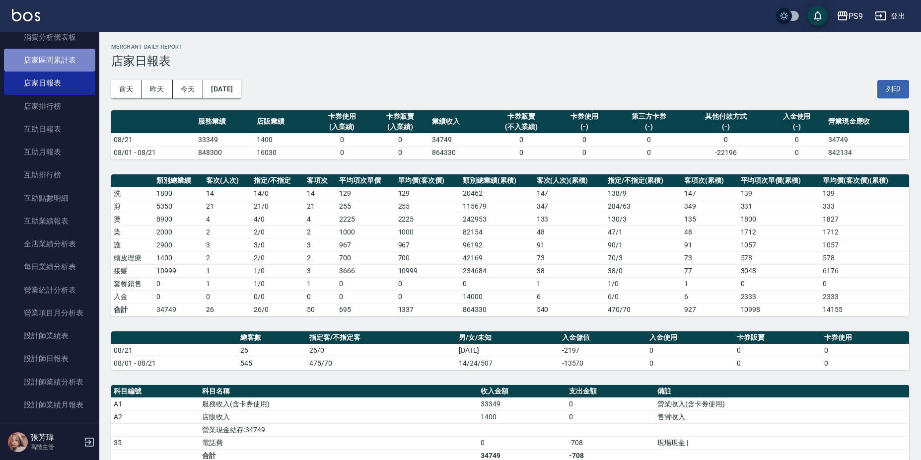
click at [66, 60] on link "店家區間累計表" at bounding box center [49, 60] width 91 height 23
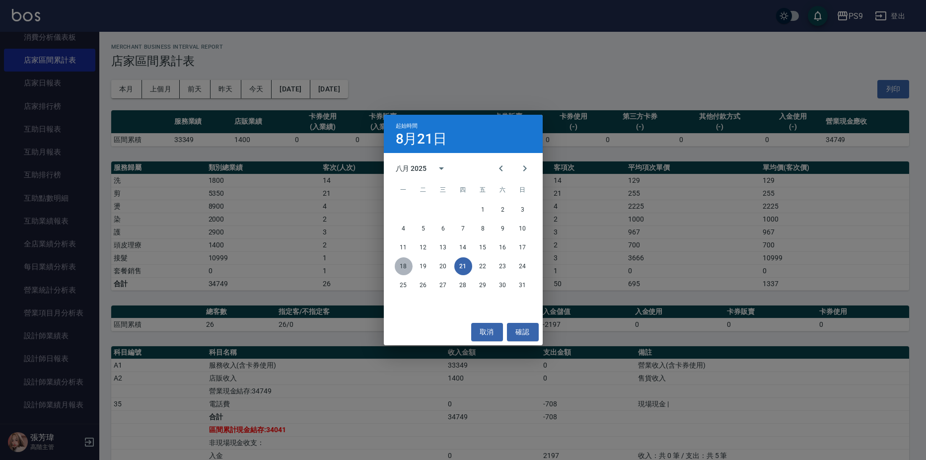
click at [401, 267] on button "18" at bounding box center [404, 266] width 18 height 18
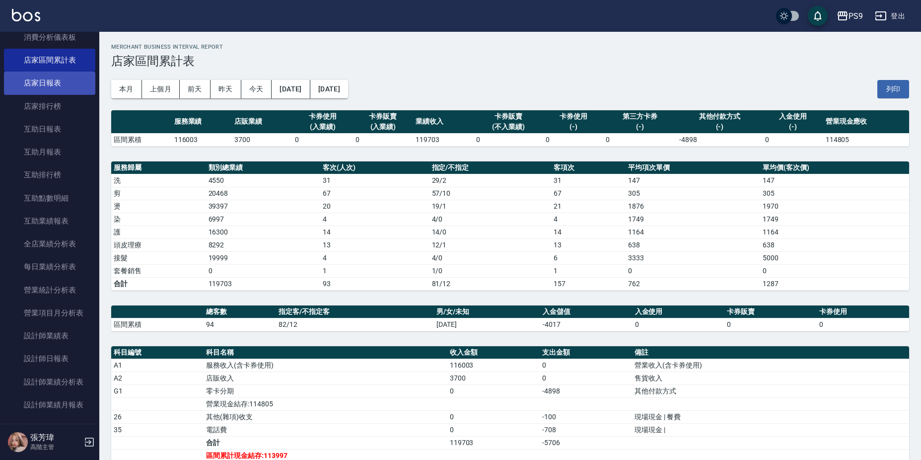
click at [58, 83] on link "店家日報表" at bounding box center [49, 82] width 91 height 23
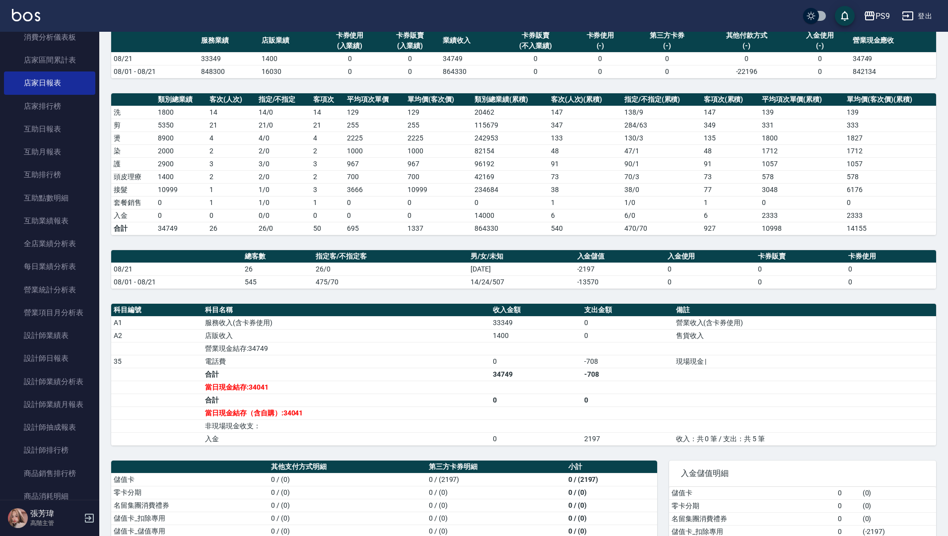
scroll to position [134, 0]
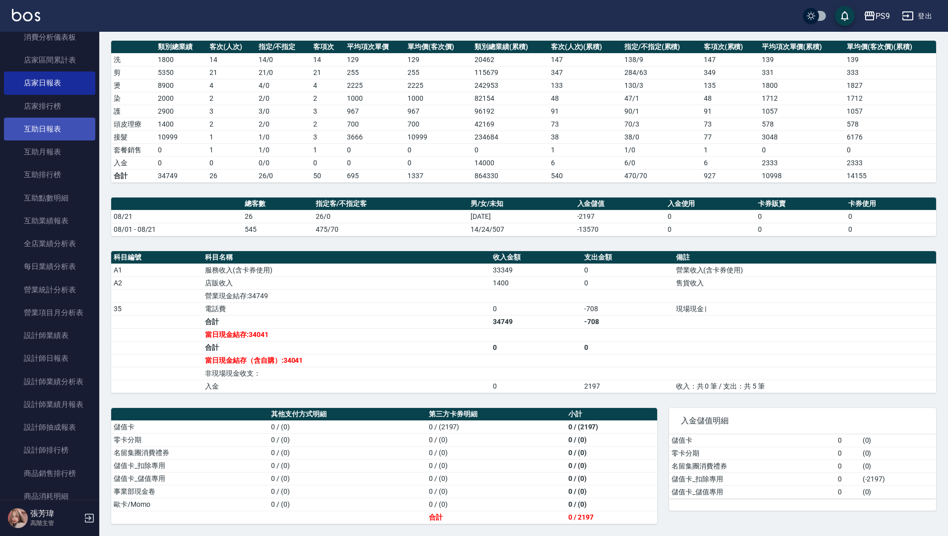
drag, startPoint x: 37, startPoint y: 127, endPoint x: 33, endPoint y: 132, distance: 5.7
click at [37, 128] on link "互助日報表" at bounding box center [49, 129] width 91 height 23
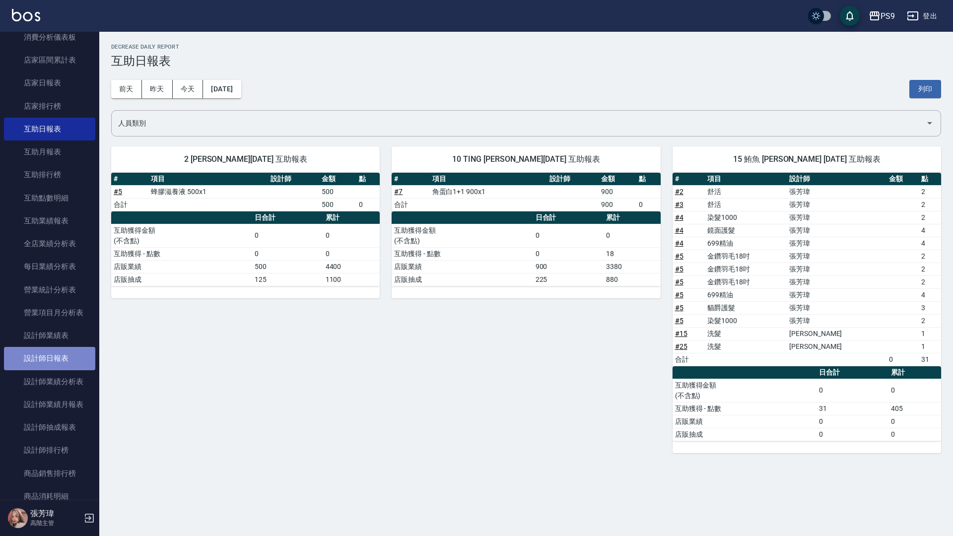
click at [54, 361] on link "設計師日報表" at bounding box center [49, 358] width 91 height 23
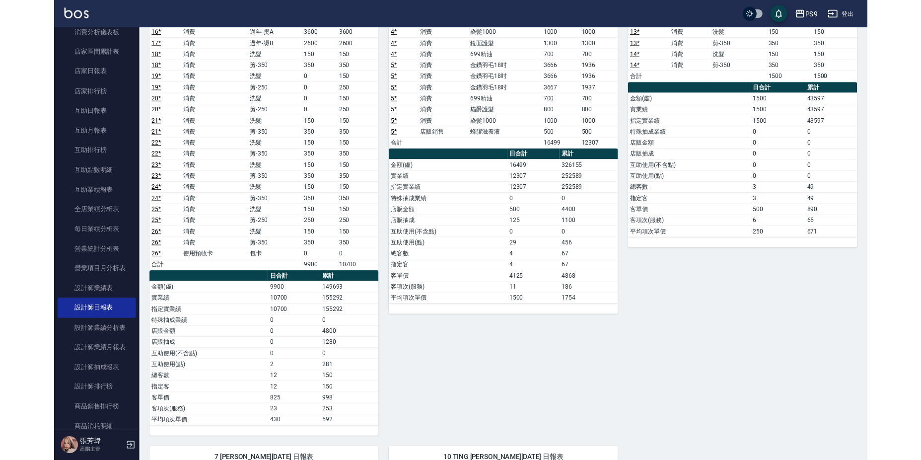
scroll to position [4, 0]
